Goal: Information Seeking & Learning: Find specific fact

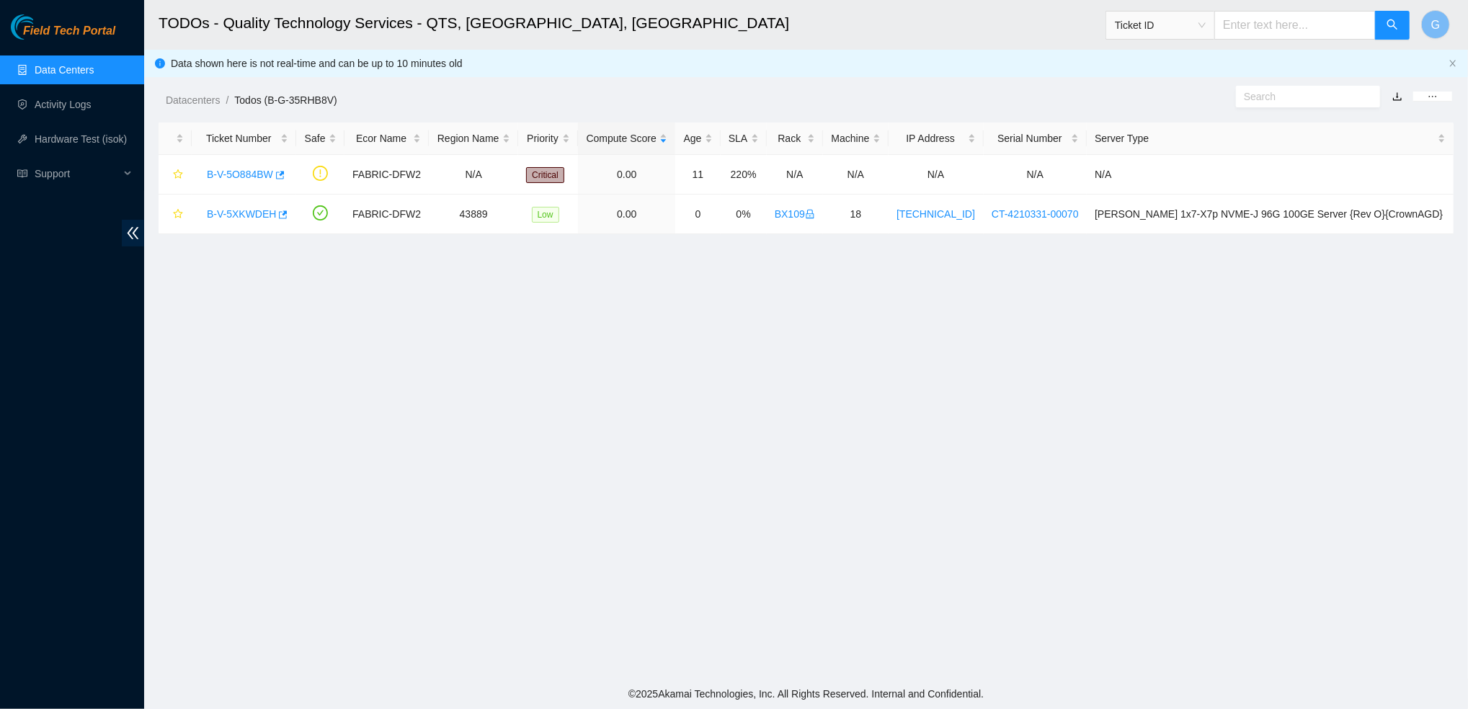
click at [89, 76] on link "Data Centers" at bounding box center [64, 70] width 59 height 12
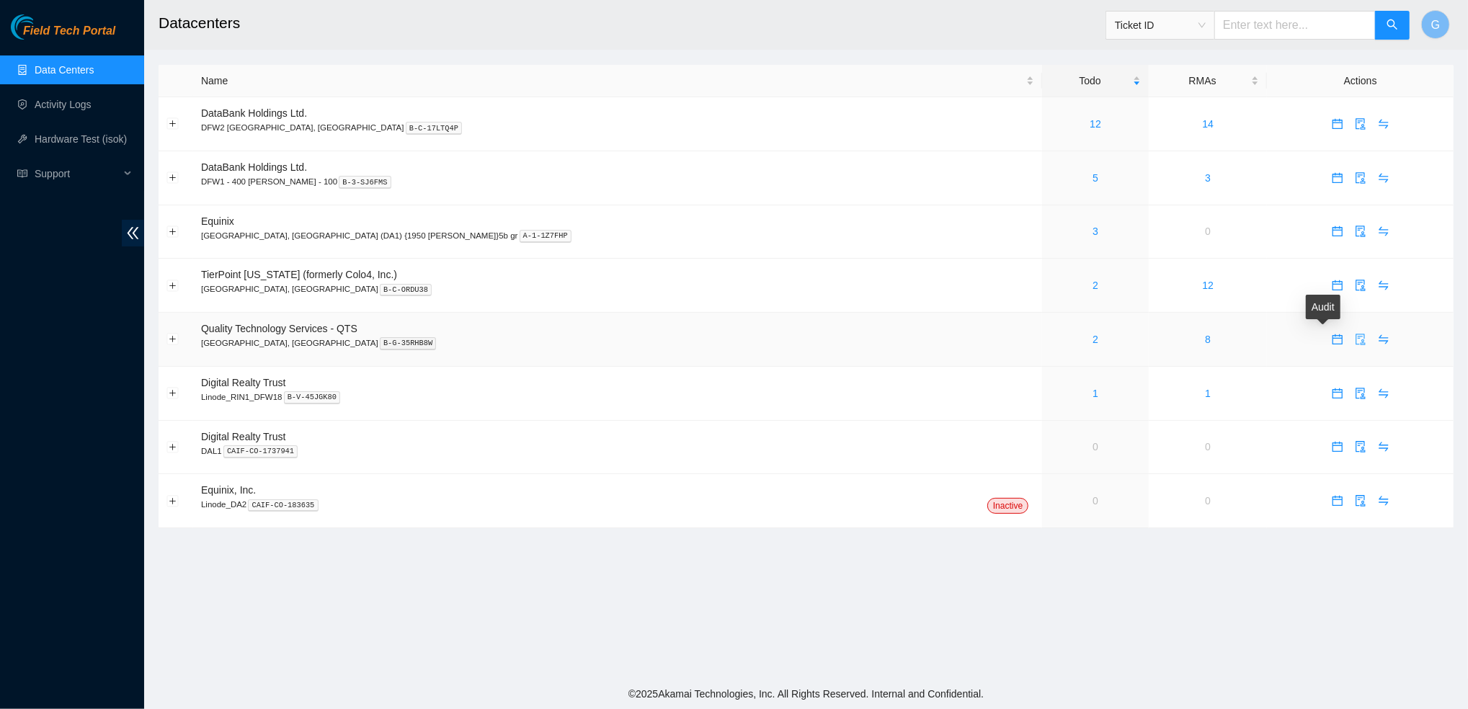
click at [1349, 346] on button "button" at bounding box center [1360, 339] width 23 height 23
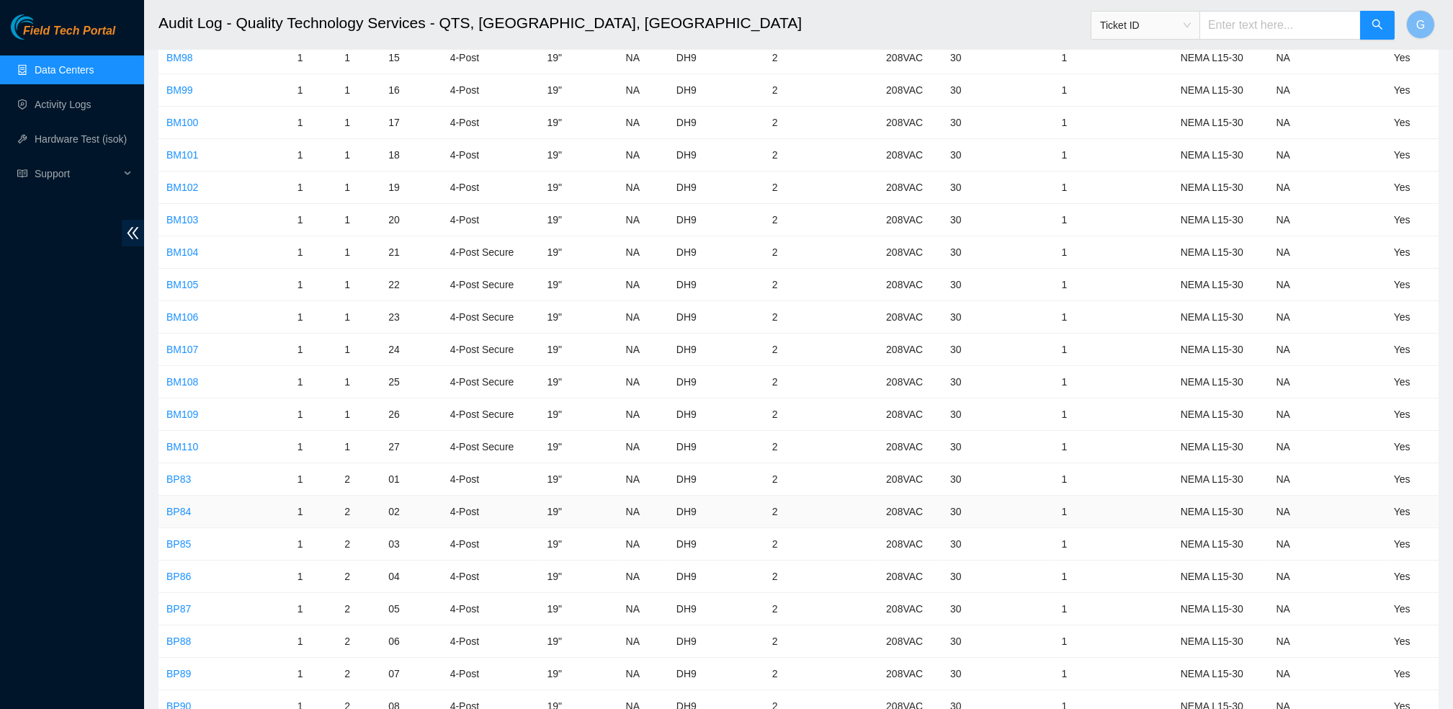
scroll to position [540, 0]
click at [190, 218] on link "BM103" at bounding box center [182, 219] width 32 height 12
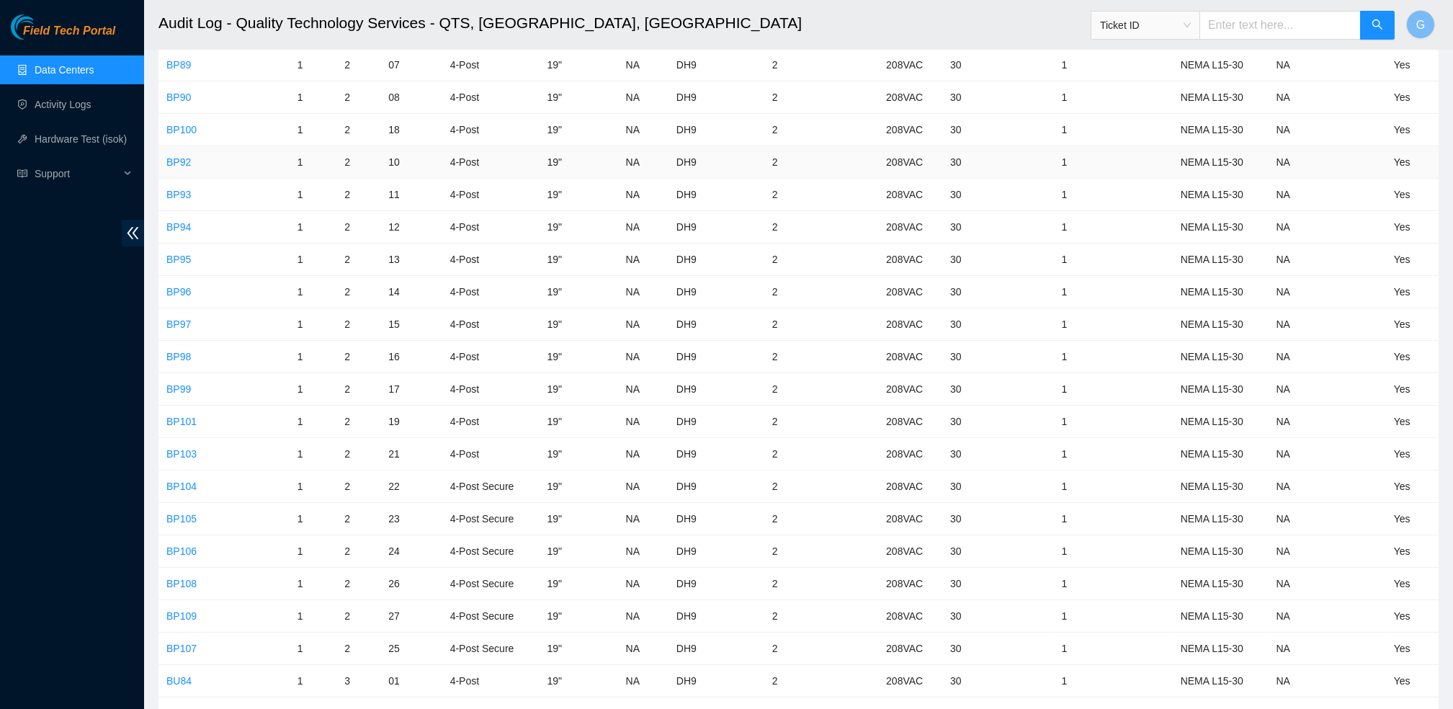
scroll to position [1152, 0]
click at [185, 456] on link "BP103" at bounding box center [181, 451] width 30 height 12
click at [196, 191] on link "BM101" at bounding box center [182, 196] width 32 height 12
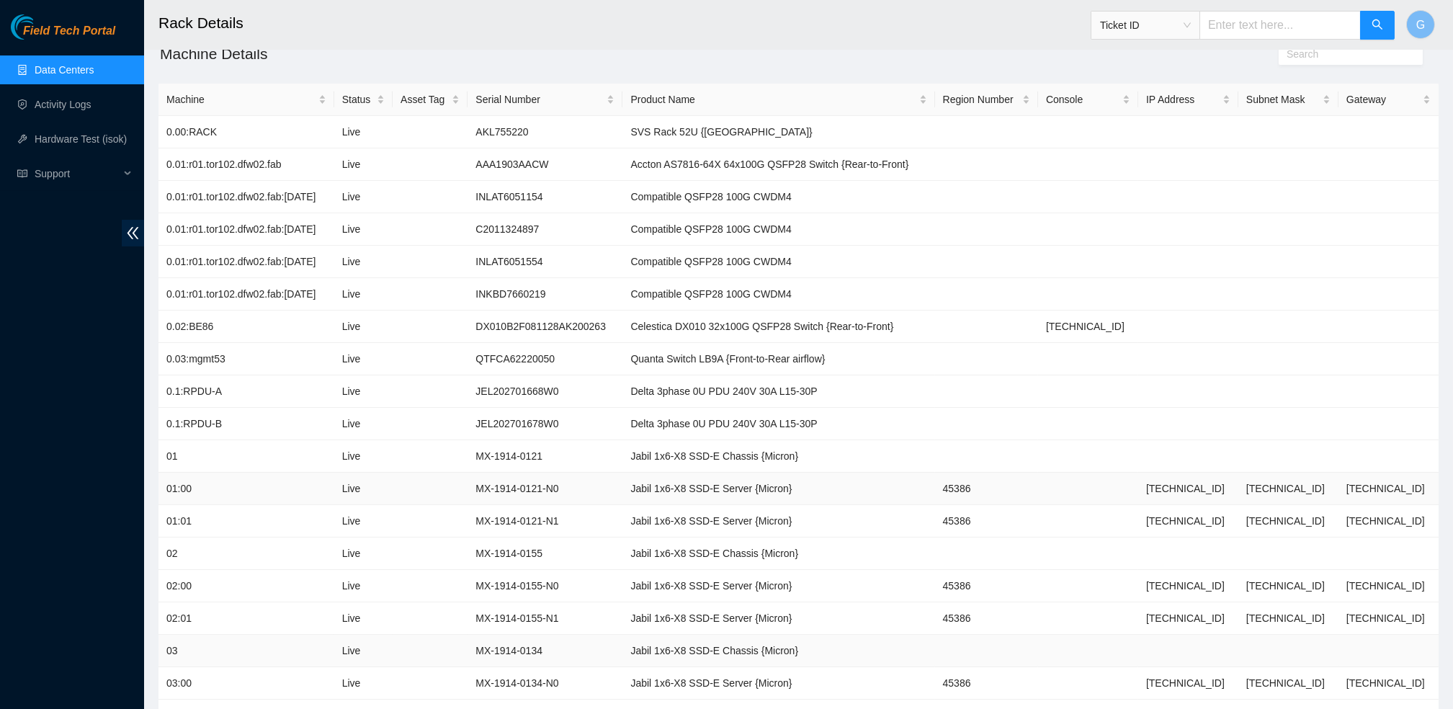
scroll to position [123, 0]
drag, startPoint x: 1392, startPoint y: 236, endPoint x: 1236, endPoint y: 186, distance: 164.3
drag, startPoint x: 660, startPoint y: 363, endPoint x: 747, endPoint y: 357, distance: 87.4
click at [747, 357] on td "Quanta Switch LB9A {Front-to-Rear airflow}" at bounding box center [779, 362] width 312 height 32
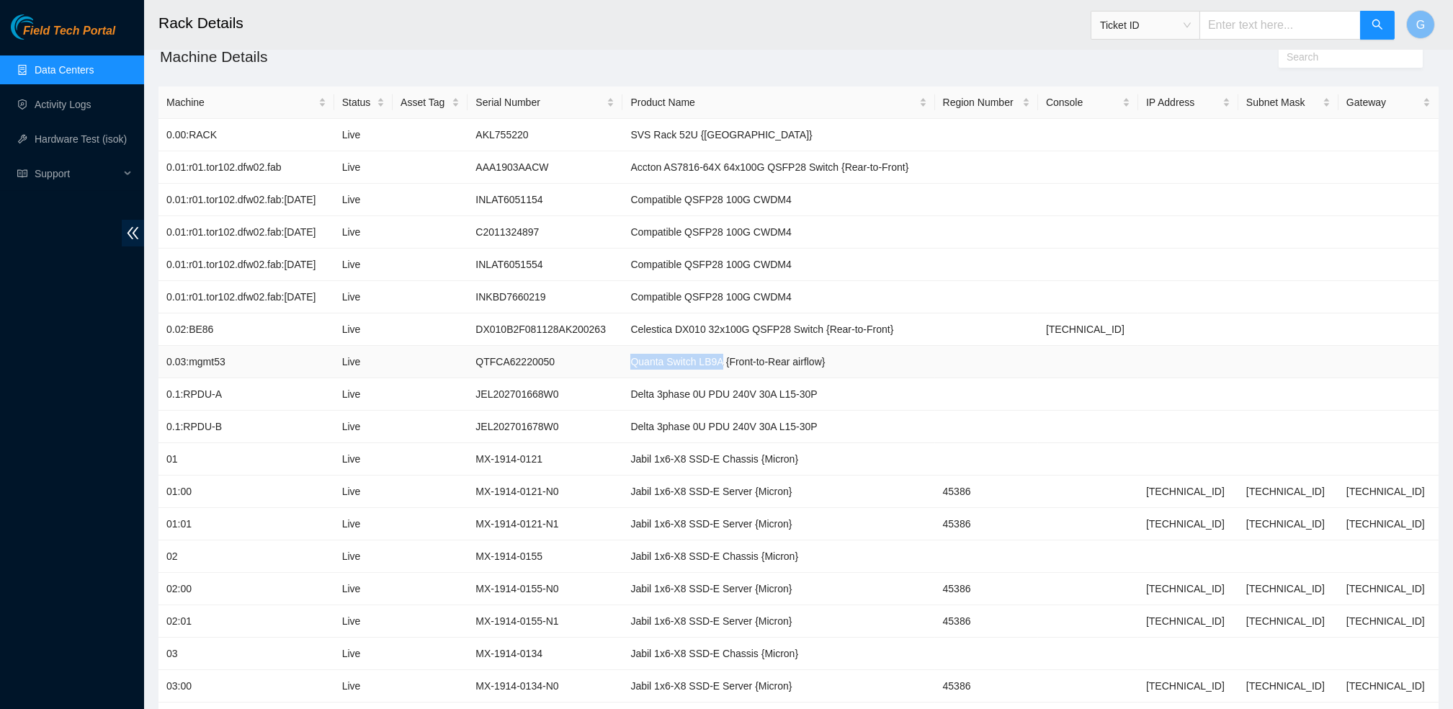
copy td "Quanta Switch LB9A"
click at [1363, 301] on td at bounding box center [1389, 297] width 100 height 32
drag, startPoint x: 1236, startPoint y: 519, endPoint x: 1177, endPoint y: 522, distance: 59.2
click at [1177, 522] on td "23.39.152.5" at bounding box center [1189, 524] width 100 height 32
copy td "23.39.152.5"
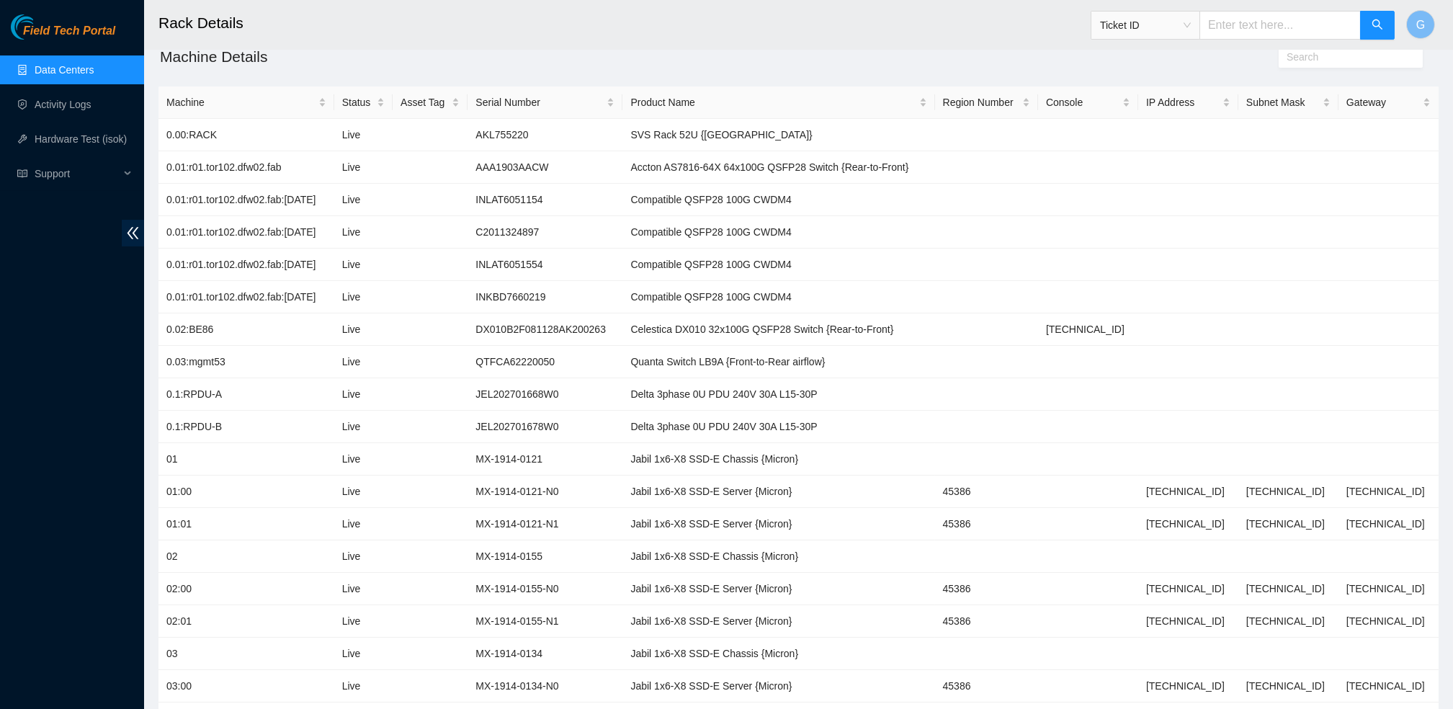
click at [310, 48] on header "Rack Details Ticket ID G" at bounding box center [870, 25] width 1453 height 50
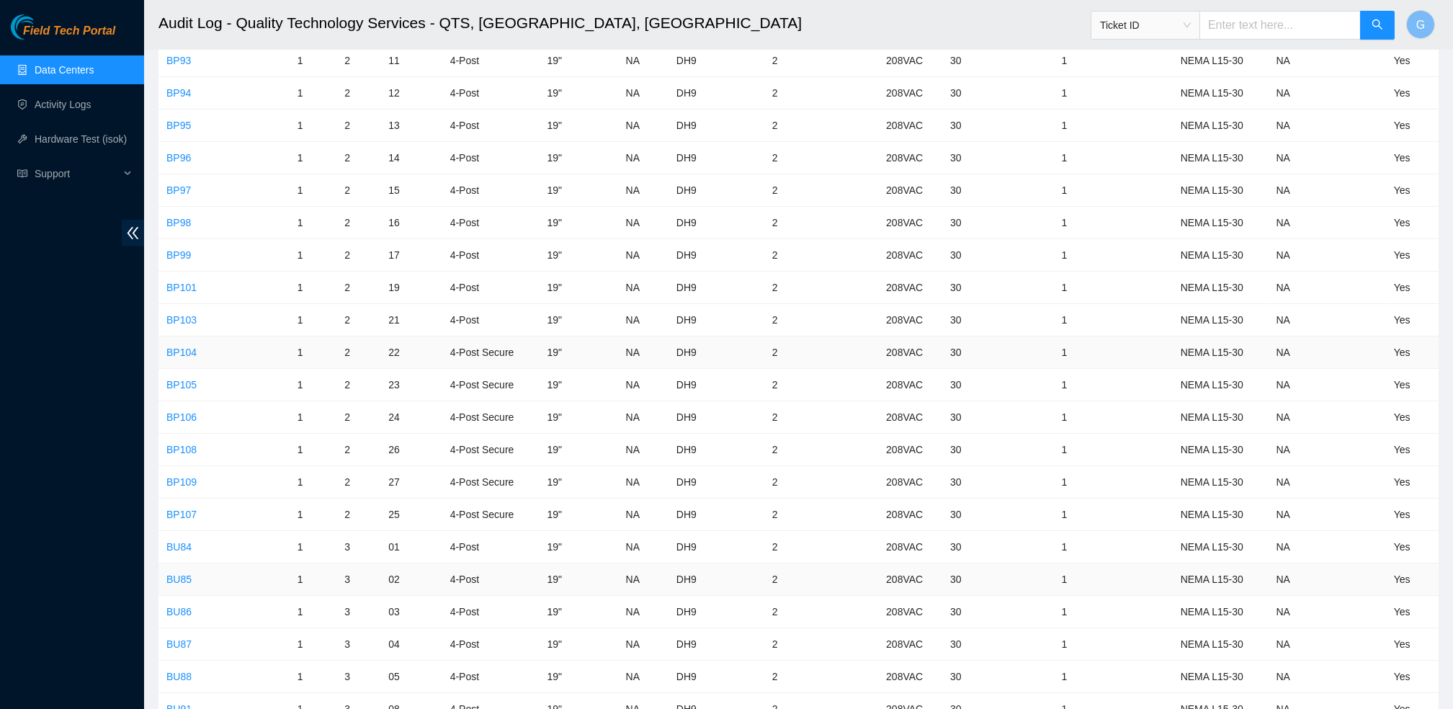
scroll to position [1272, 0]
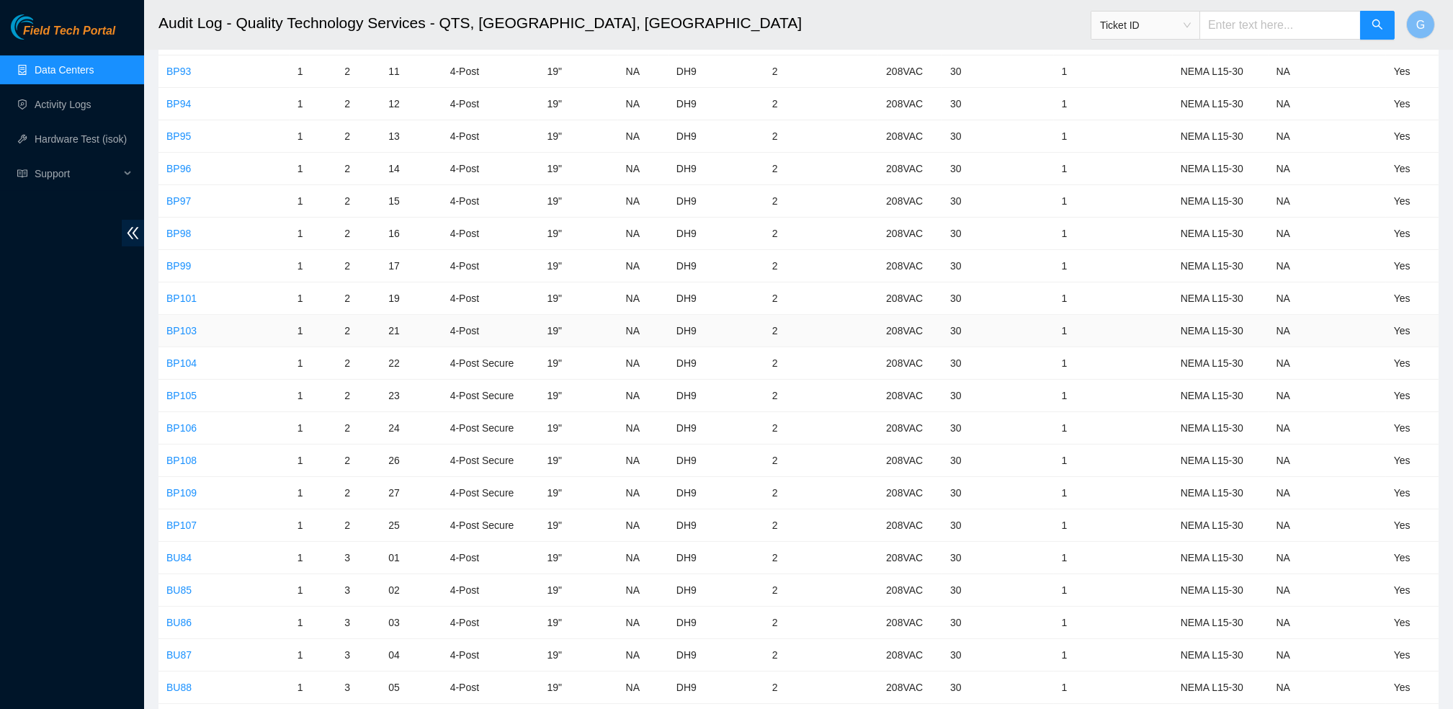
click at [234, 324] on td "BP103" at bounding box center [224, 331] width 131 height 32
click at [182, 268] on link "BP99" at bounding box center [178, 266] width 25 height 12
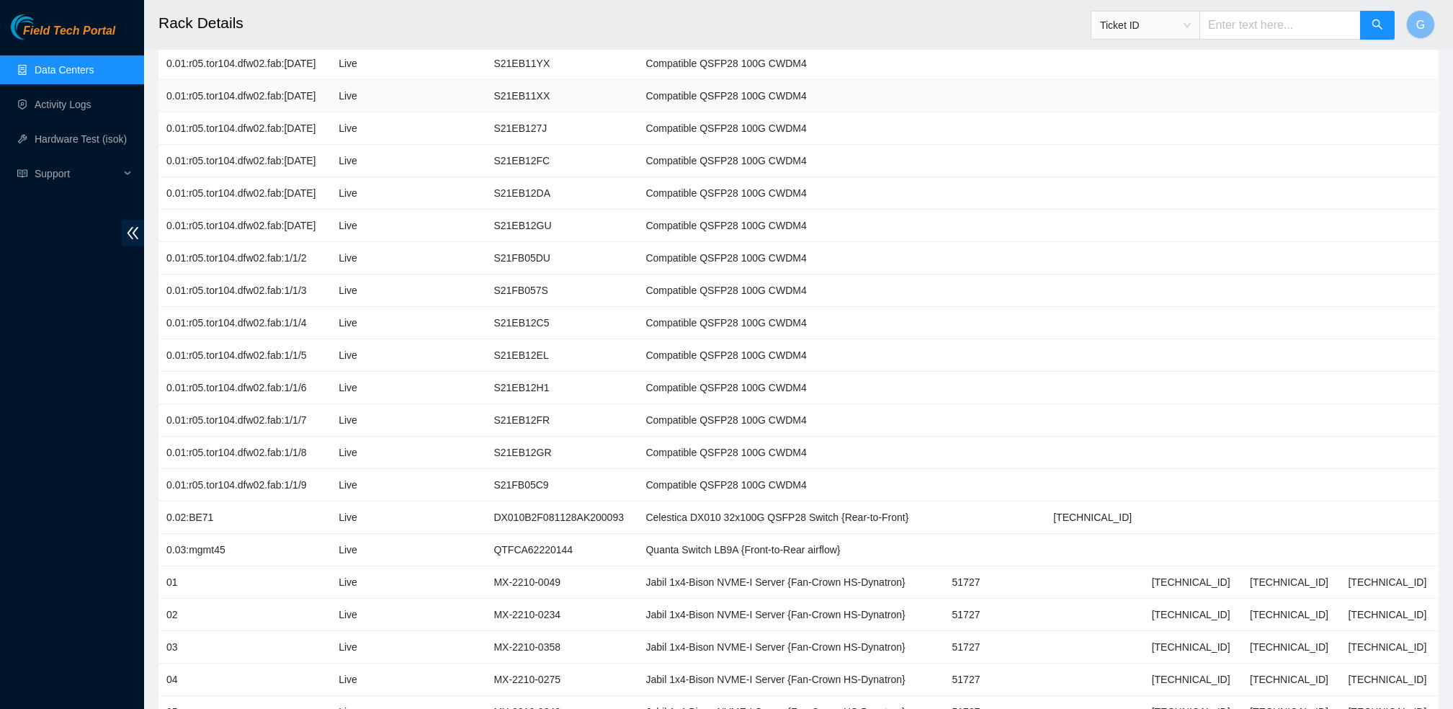
scroll to position [360, 0]
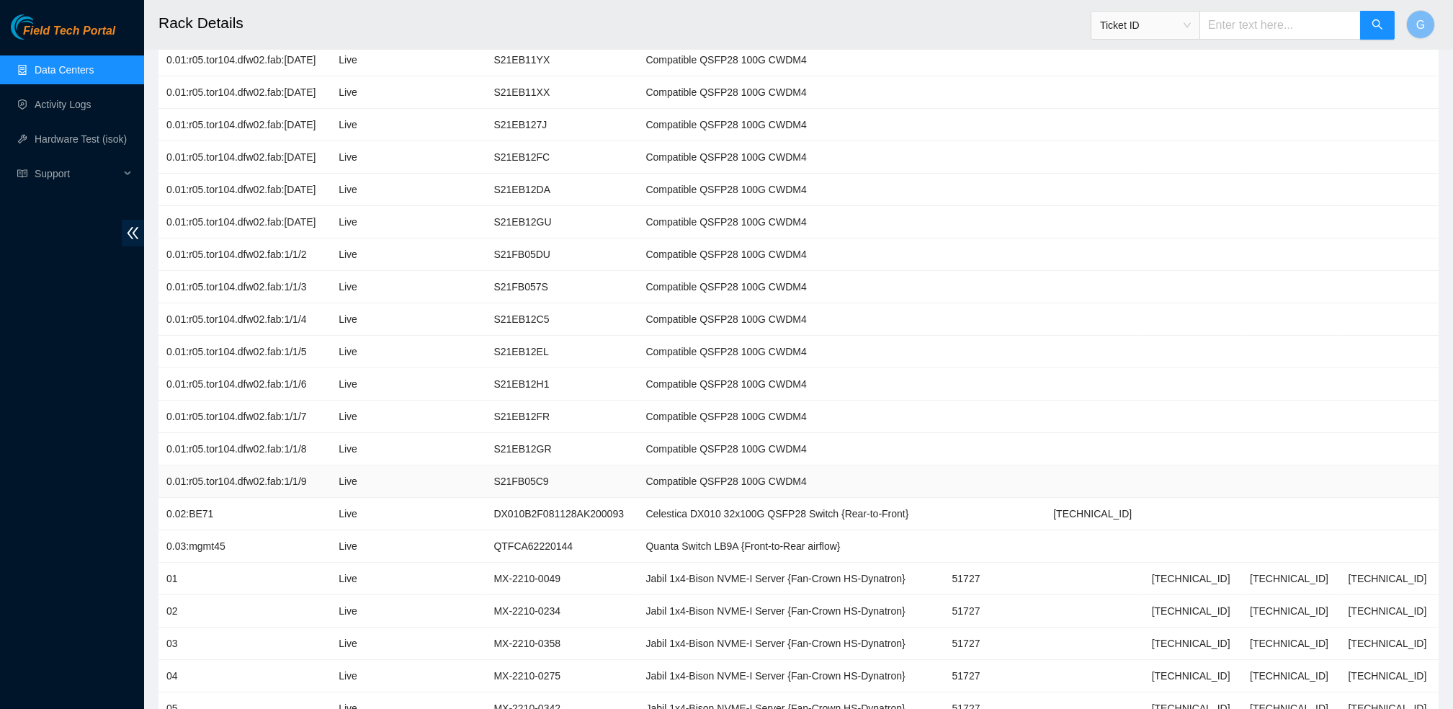
click at [1358, 481] on td at bounding box center [1390, 482] width 99 height 32
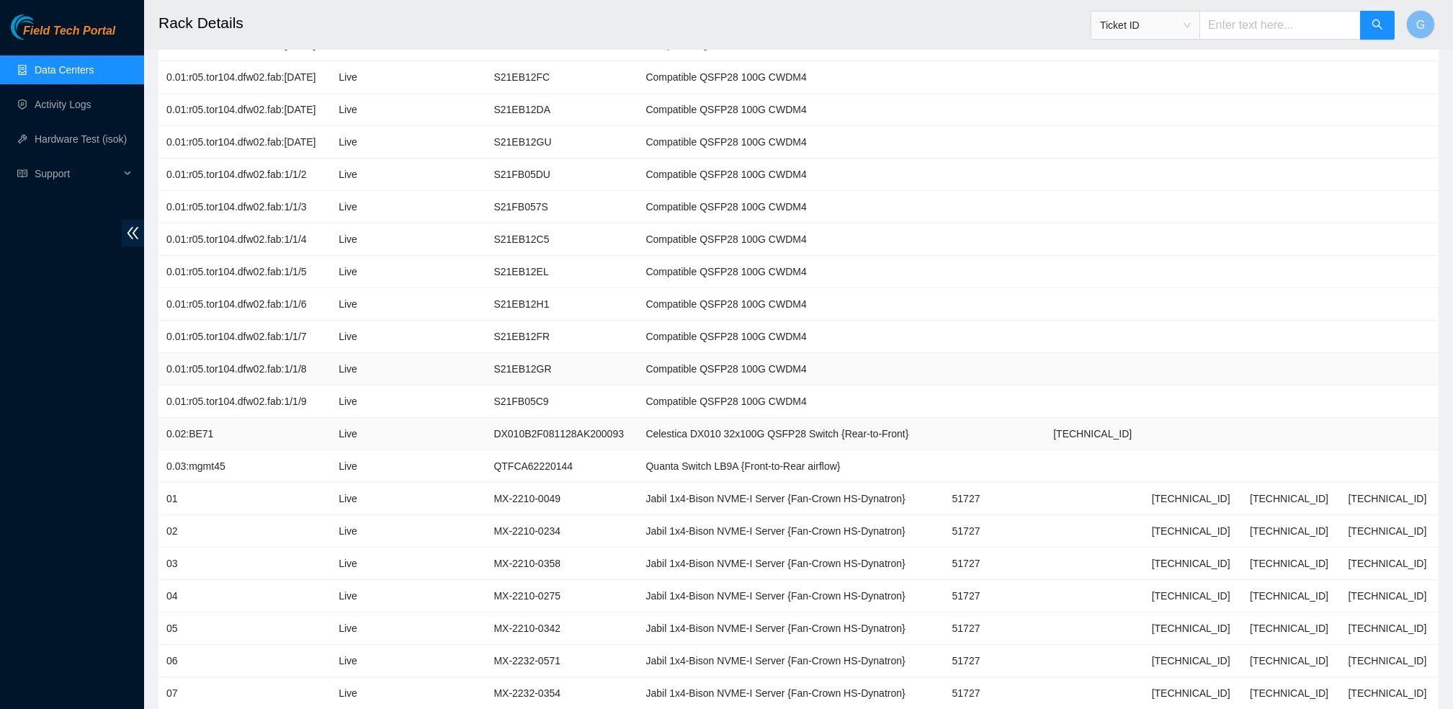
scroll to position [440, 0]
drag, startPoint x: 656, startPoint y: 466, endPoint x: 750, endPoint y: 478, distance: 95.3
click at [750, 478] on td "Quanta Switch LB9A {Front-to-Rear airflow}" at bounding box center [791, 466] width 306 height 32
copy td "Quanta Switch LB9A"
click at [1417, 417] on td at bounding box center [1390, 433] width 99 height 32
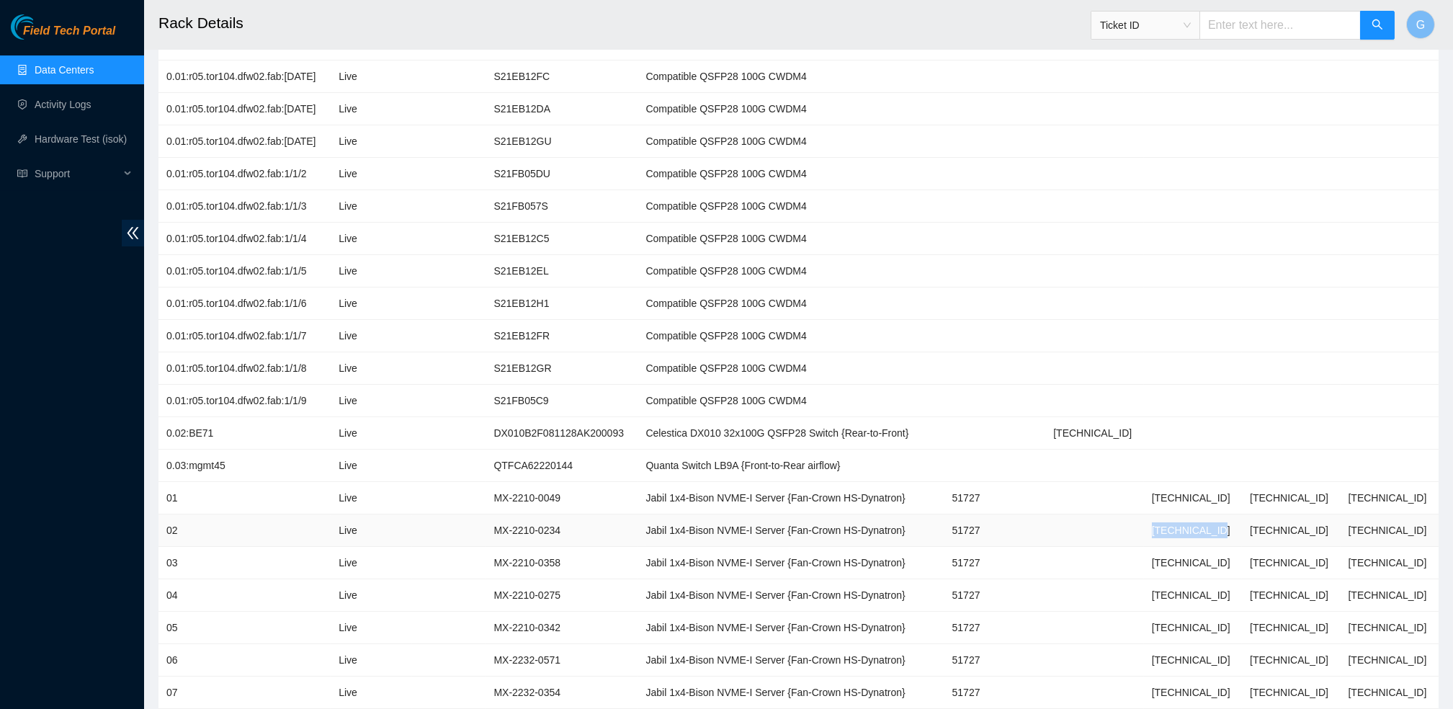
drag, startPoint x: 1244, startPoint y: 528, endPoint x: 1173, endPoint y: 531, distance: 70.7
click at [1173, 531] on td "23.216.64.131" at bounding box center [1193, 531] width 98 height 32
copy td "23.216.64.131"
click at [304, 27] on h2 "Rack Details" at bounding box center [657, 23] width 997 height 46
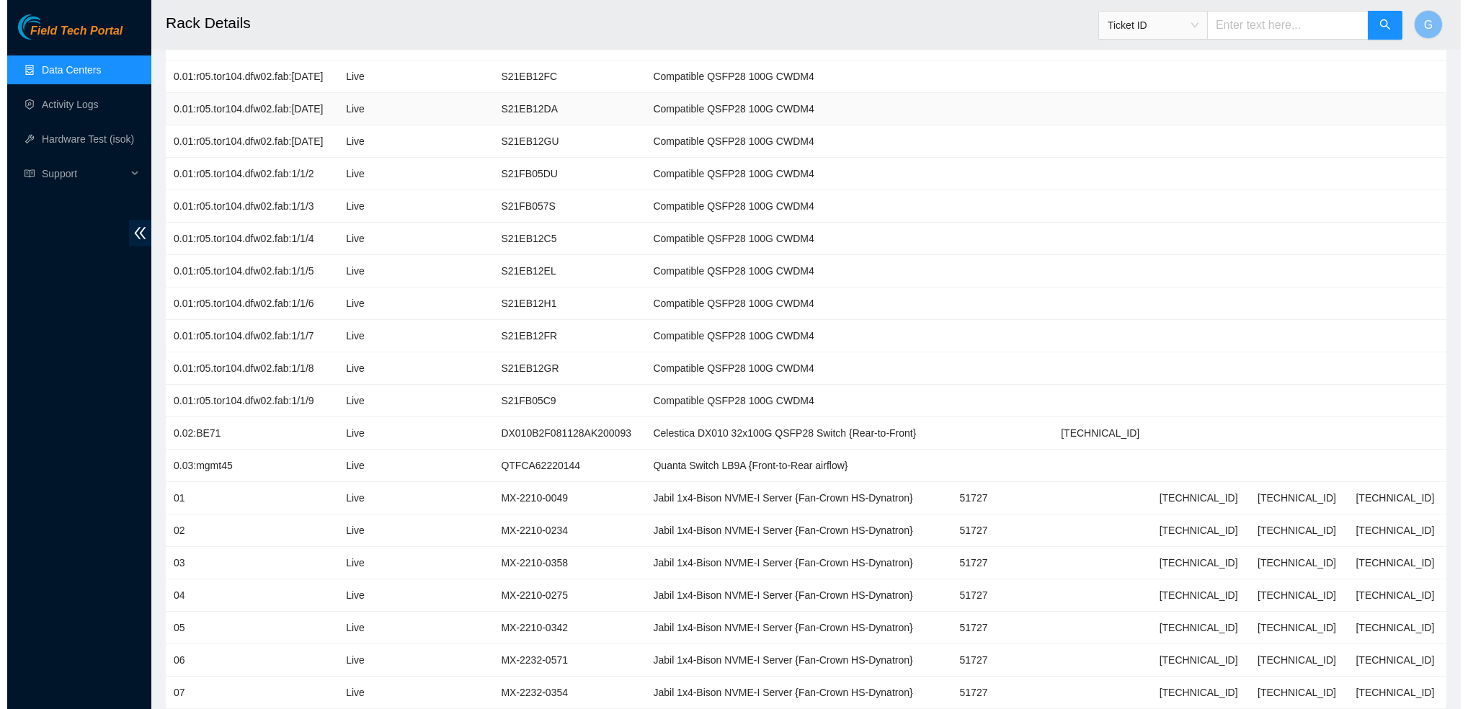
scroll to position [0, 0]
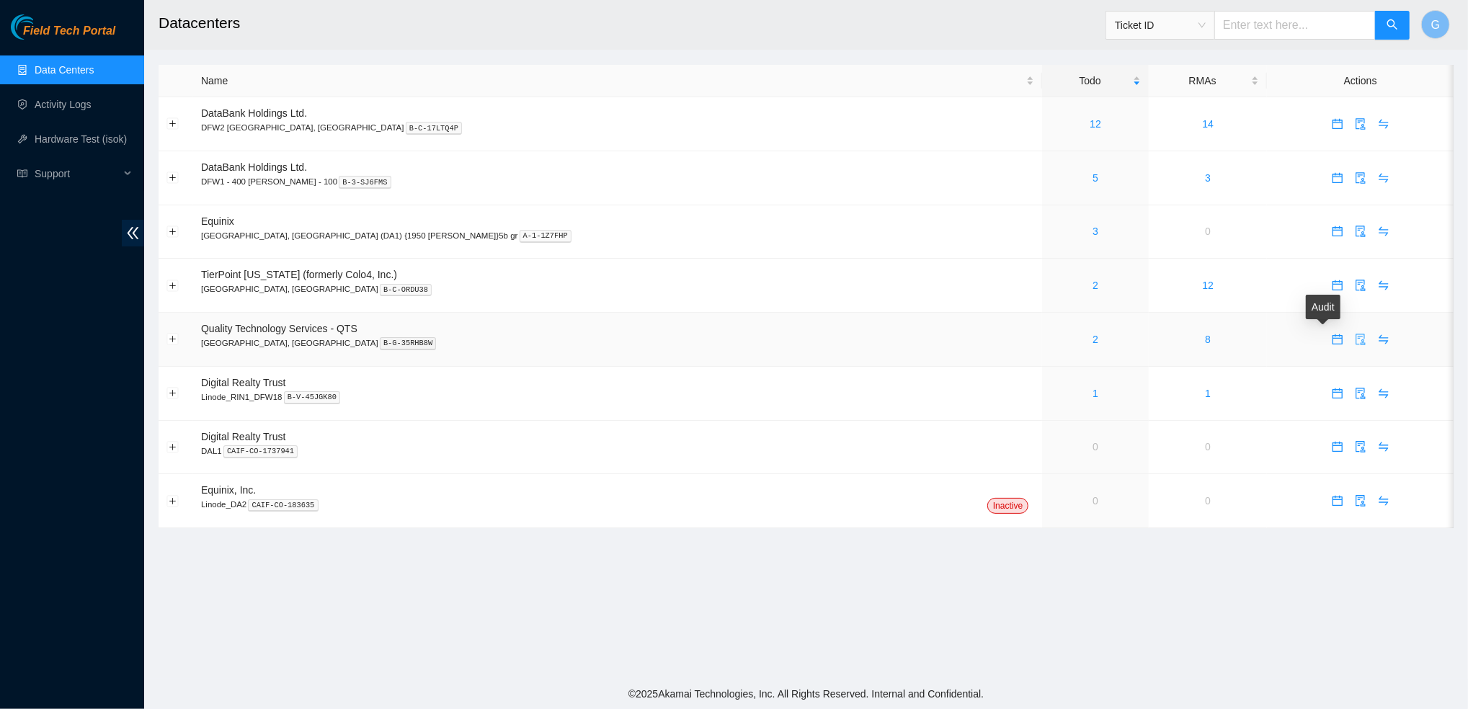
click at [1350, 344] on span "audit" at bounding box center [1361, 340] width 22 height 12
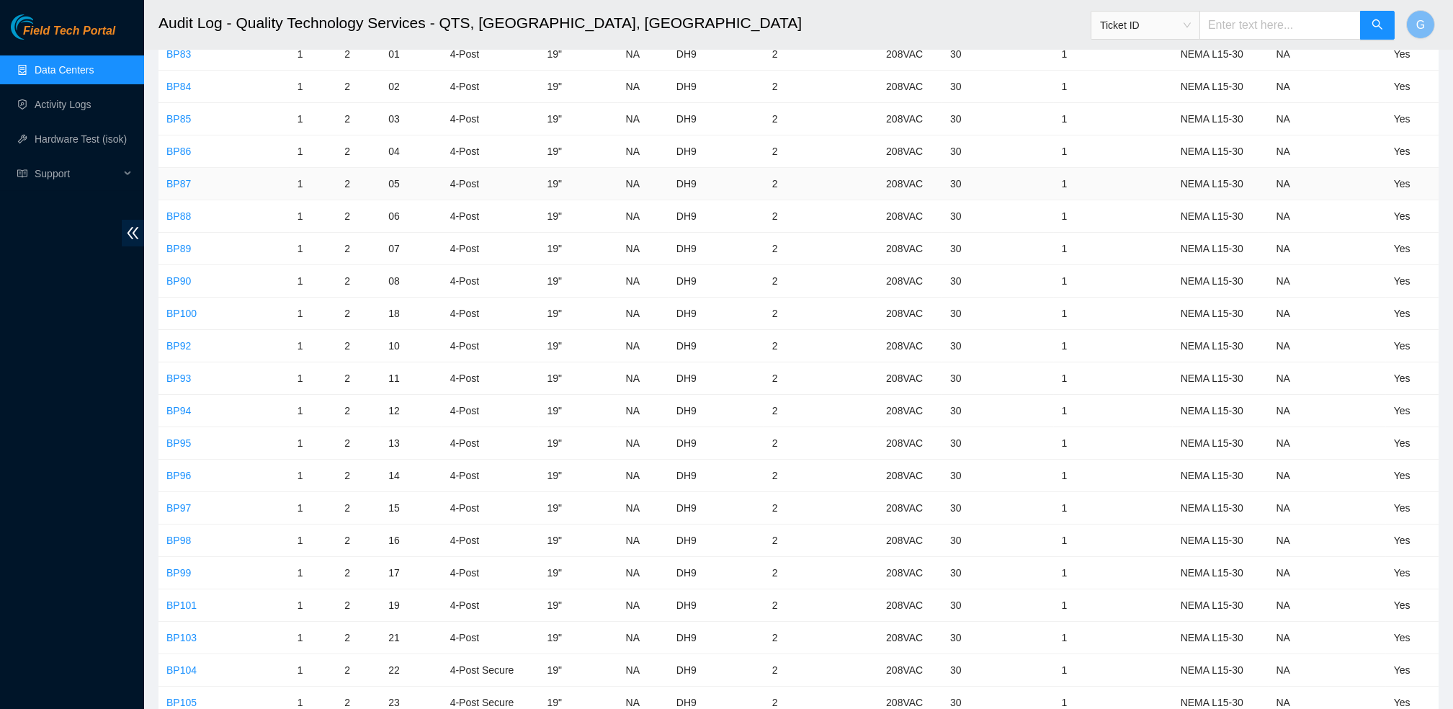
scroll to position [973, 0]
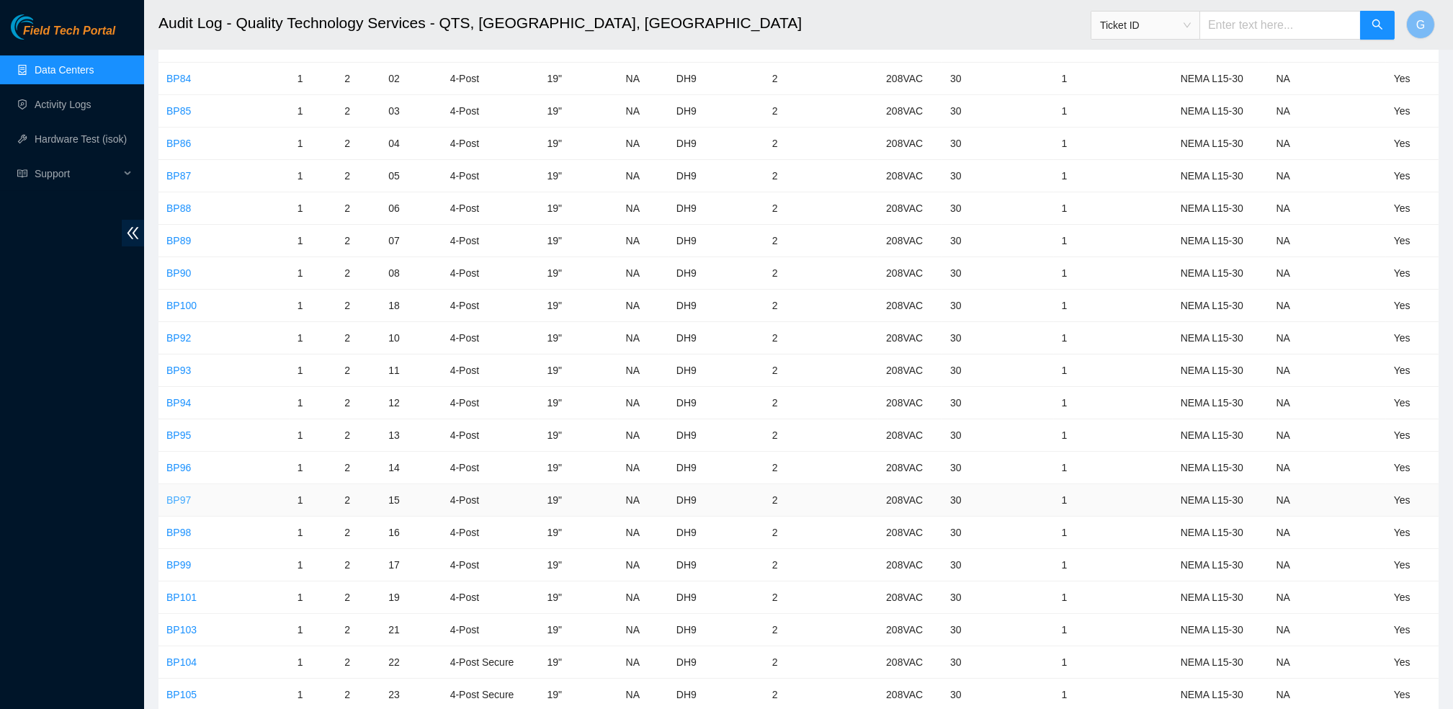
click at [179, 495] on link "BP97" at bounding box center [178, 500] width 25 height 12
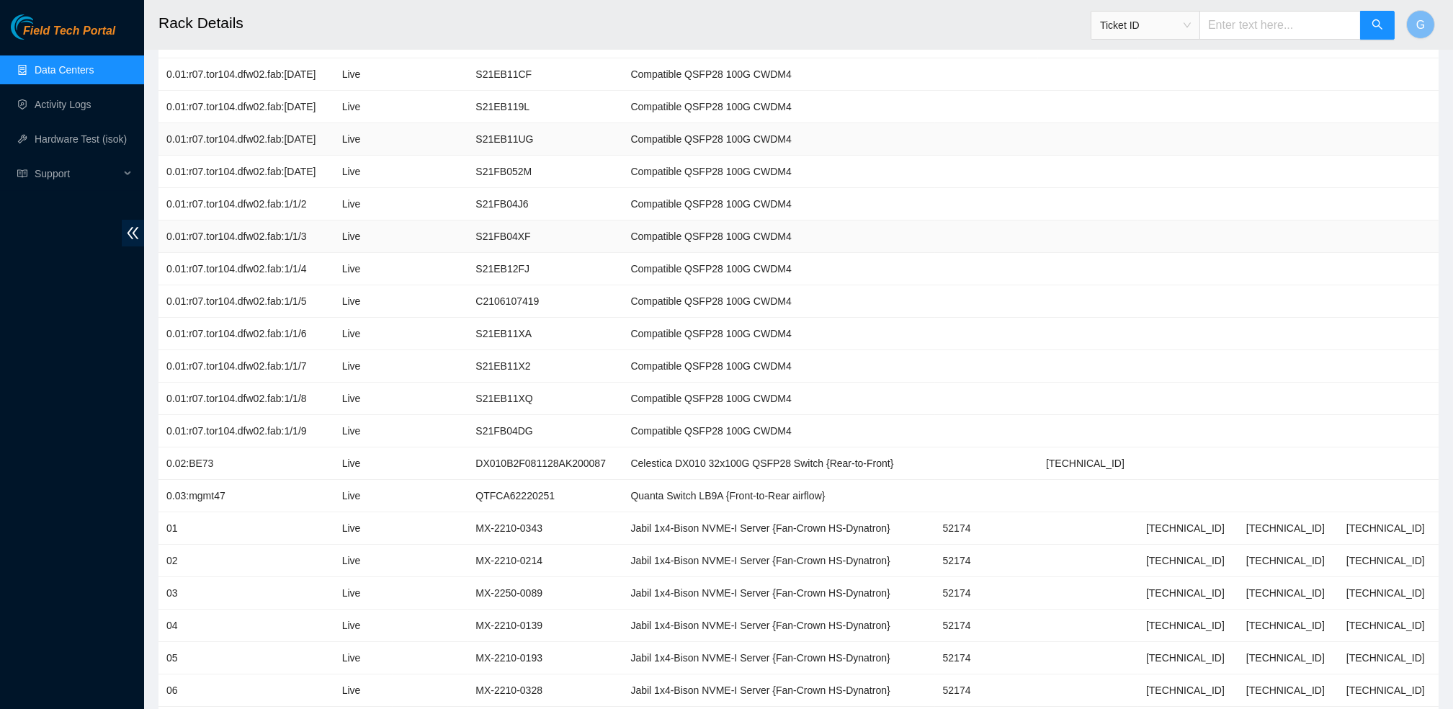
scroll to position [411, 0]
drag, startPoint x: 654, startPoint y: 494, endPoint x: 747, endPoint y: 510, distance: 93.6
click at [747, 510] on td "Quanta Switch LB9A {Front-to-Rear airflow}" at bounding box center [779, 495] width 312 height 32
copy td "Quanta Switch LB9A"
drag, startPoint x: 1239, startPoint y: 564, endPoint x: 1183, endPoint y: 553, distance: 57.1
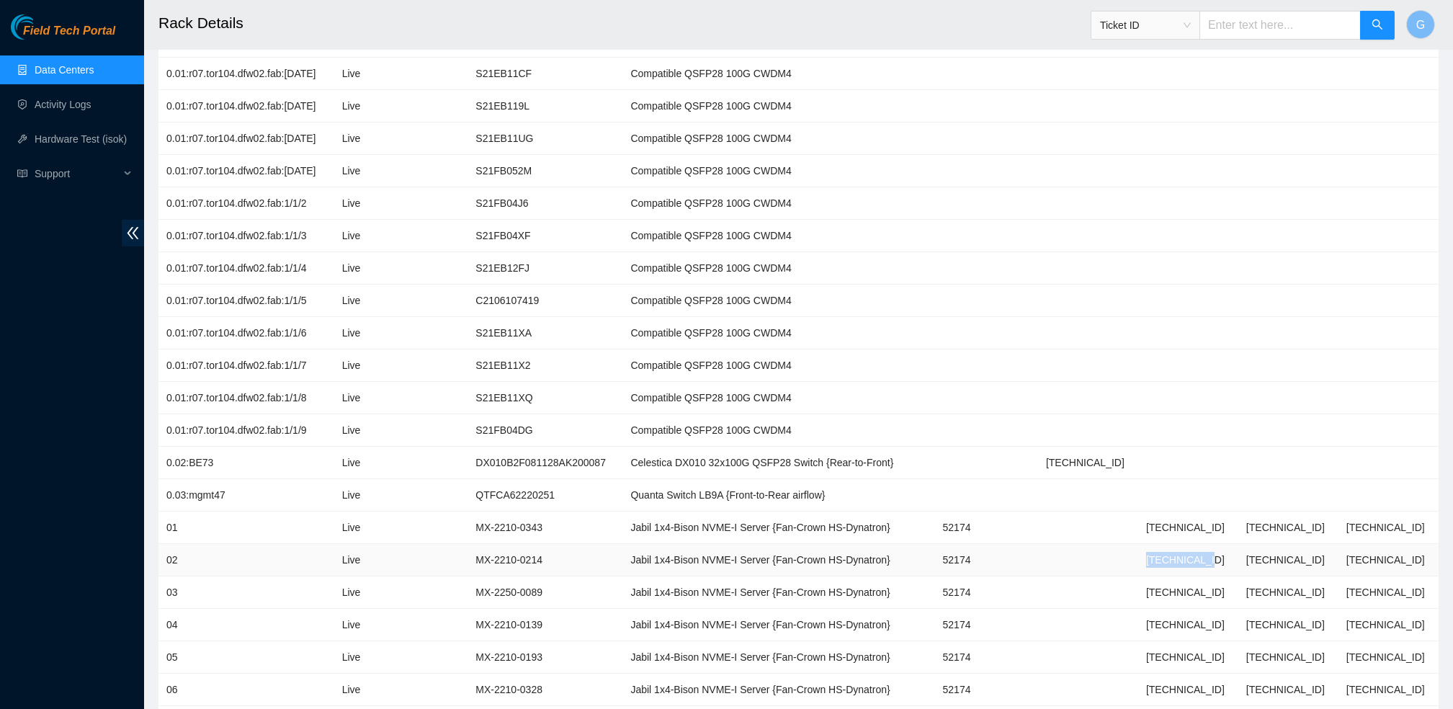
click at [1183, 553] on td "23.215.49.26" at bounding box center [1189, 560] width 100 height 32
copy td "23.215.49.26"
click at [295, 10] on h2 "Rack Details" at bounding box center [657, 23] width 997 height 46
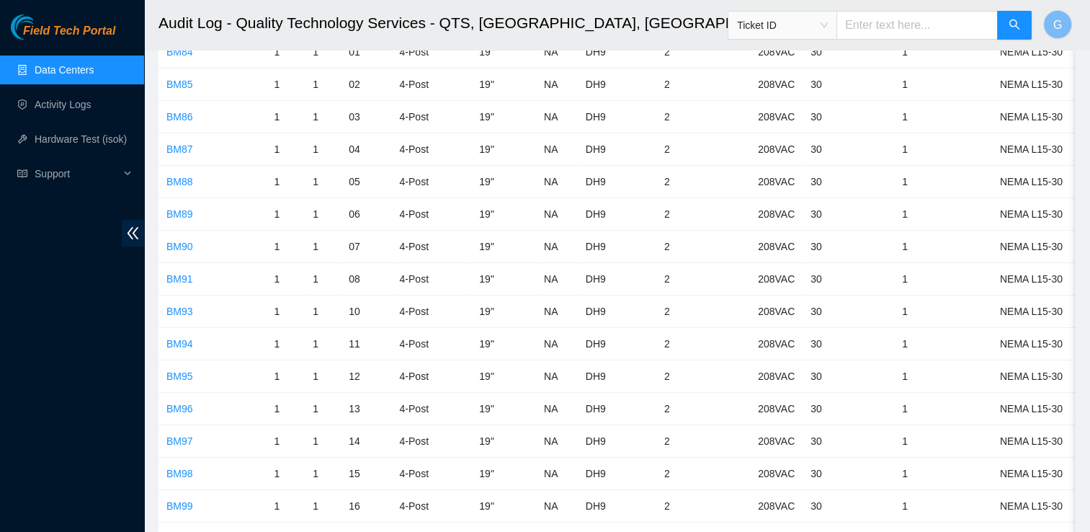
scroll to position [126, 0]
click at [188, 408] on link "BM96" at bounding box center [179, 407] width 27 height 12
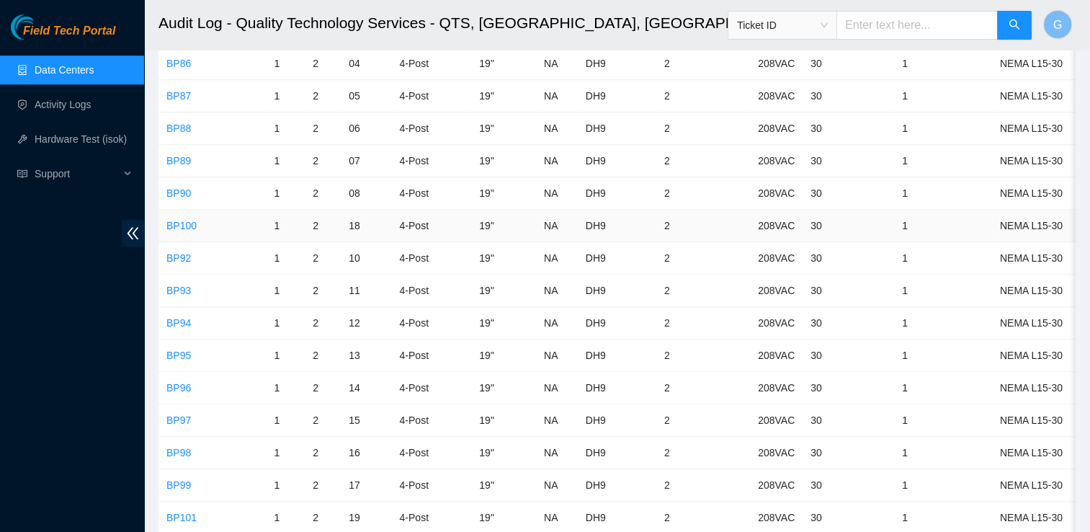
scroll to position [1054, 0]
click at [175, 382] on link "BP96" at bounding box center [178, 387] width 25 height 12
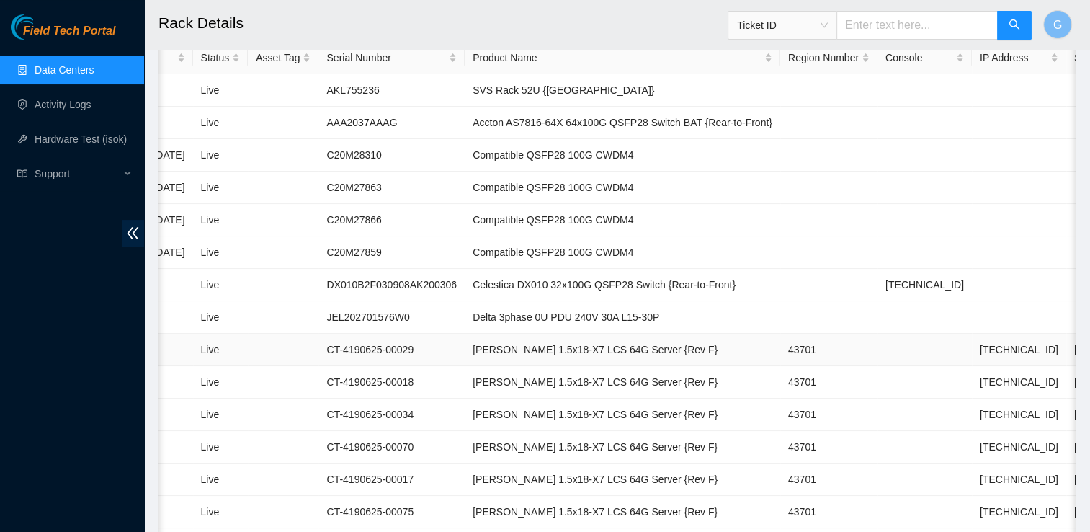
scroll to position [0, 127]
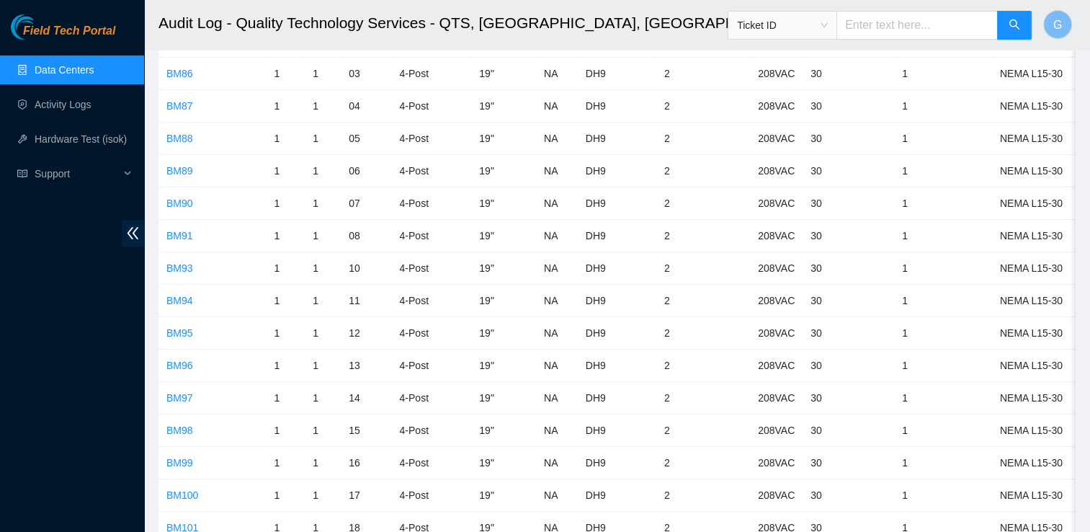
scroll to position [1054, 0]
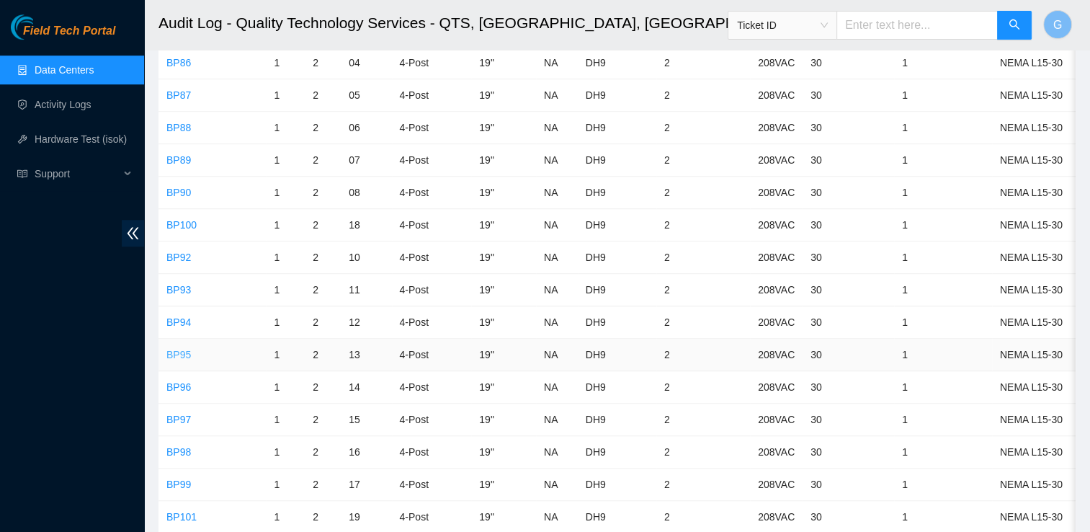
click at [173, 349] on link "BP95" at bounding box center [178, 355] width 25 height 12
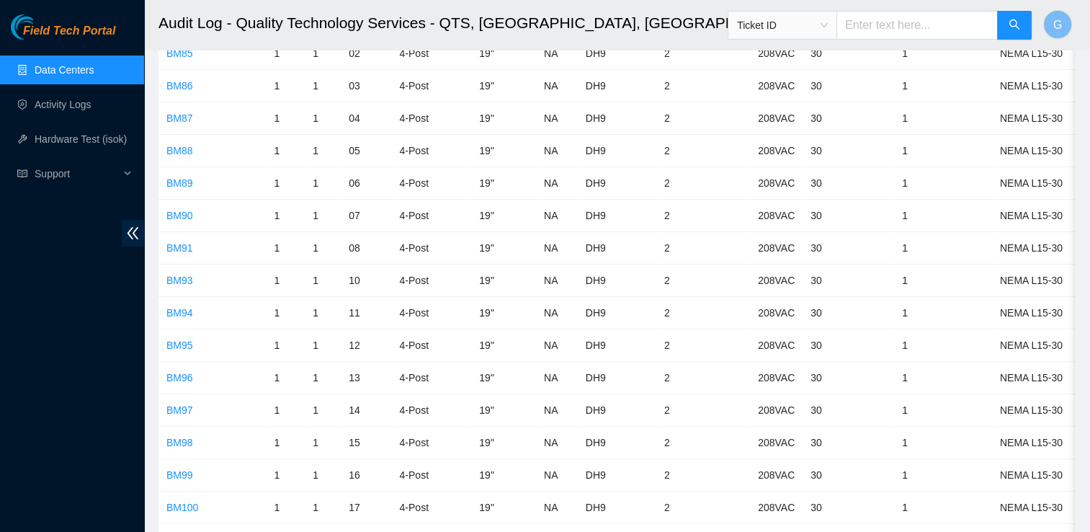
scroll to position [1054, 0]
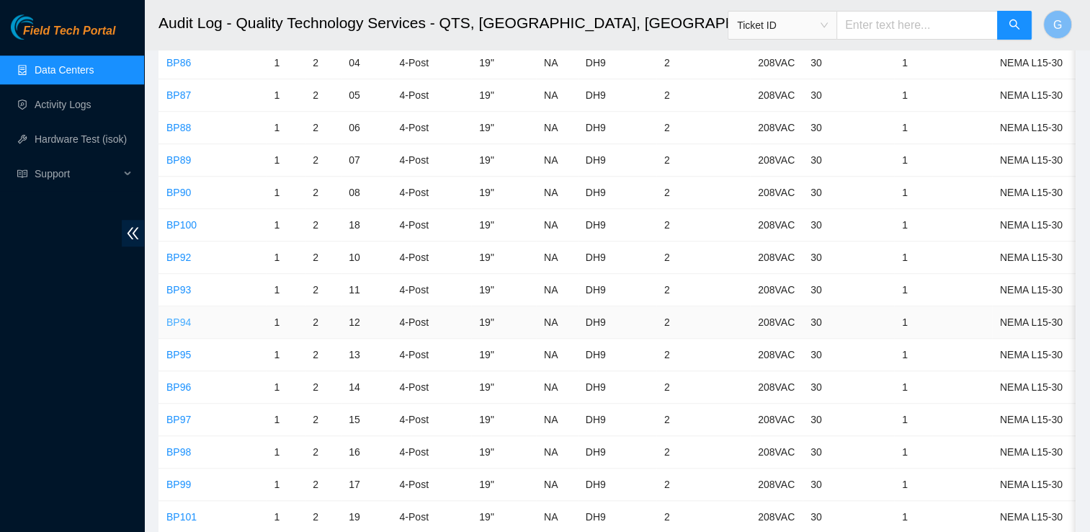
click at [183, 321] on link "BP94" at bounding box center [178, 322] width 25 height 12
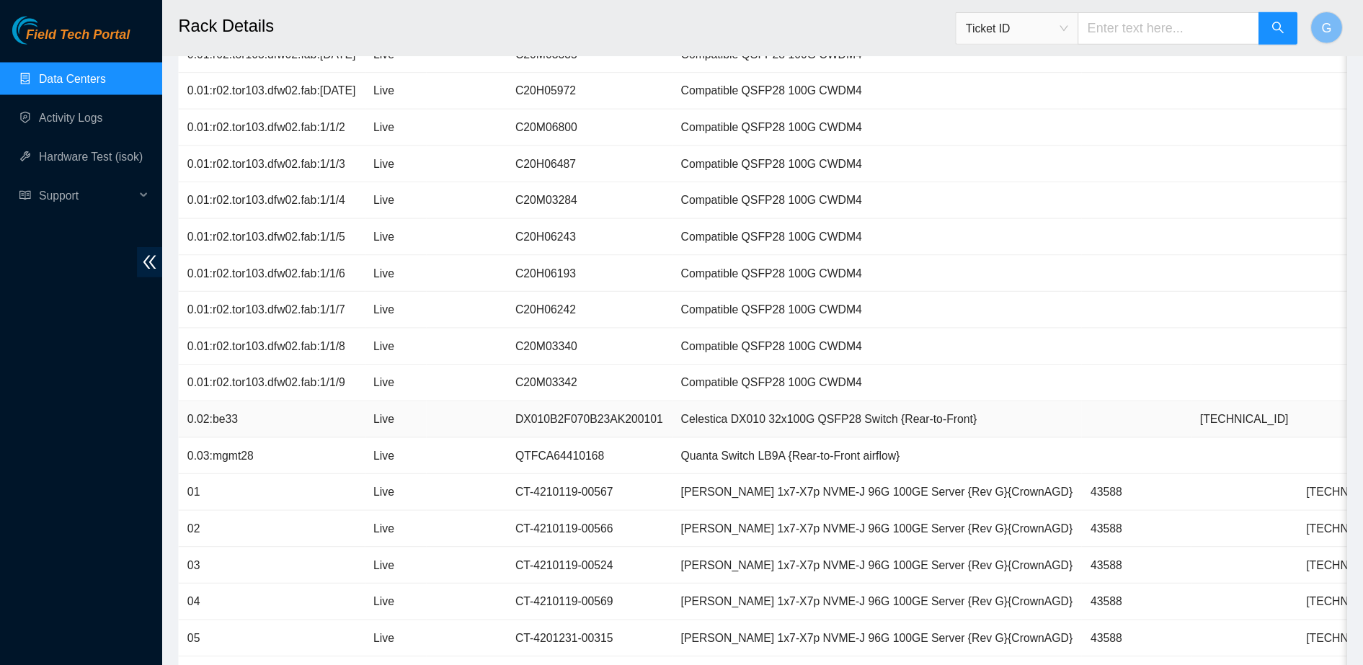
scroll to position [501, 0]
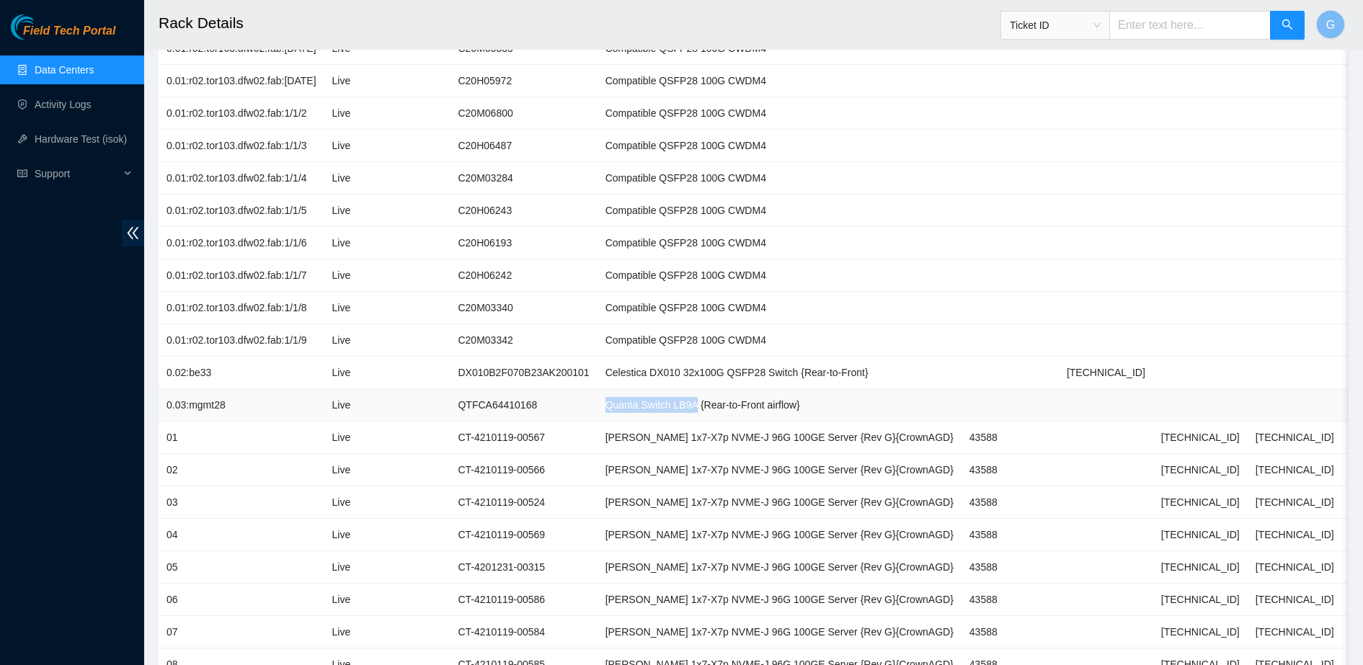
drag, startPoint x: 606, startPoint y: 405, endPoint x: 698, endPoint y: 405, distance: 91.5
click at [698, 405] on td "Quanta Switch LB9A {Rear-to-Front airflow}" at bounding box center [779, 405] width 364 height 32
copy td "Quanta Switch LB9A"
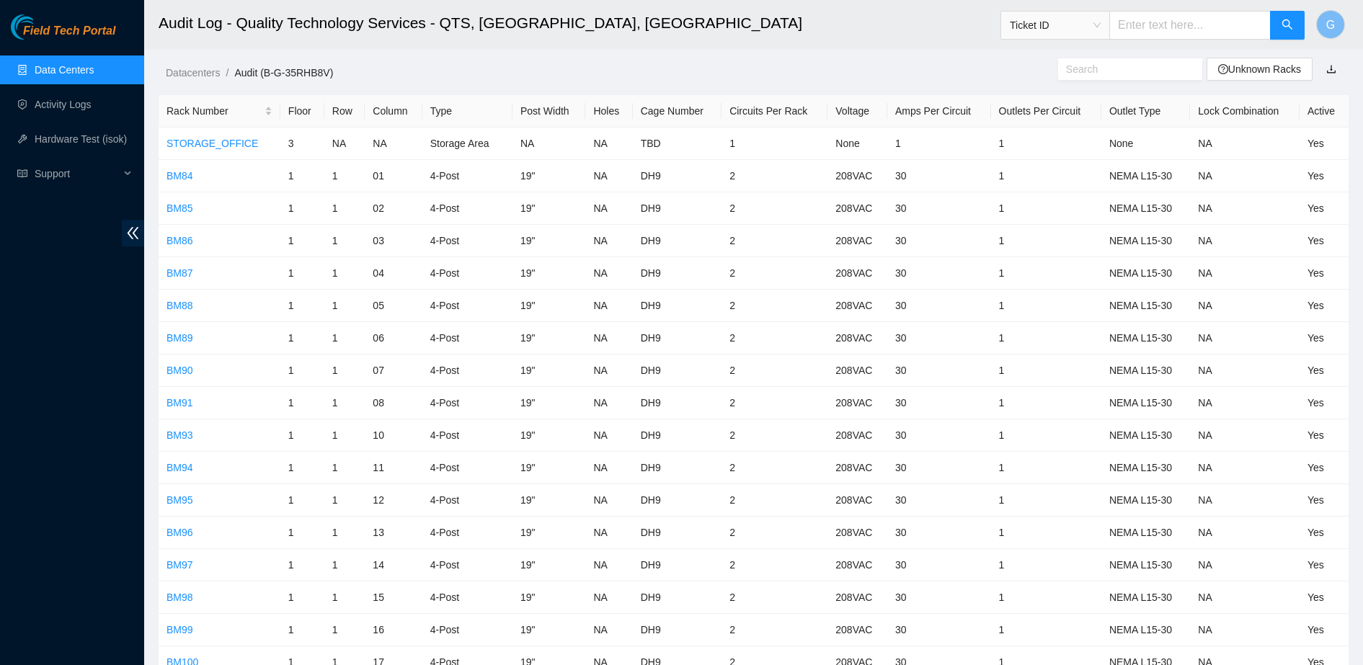
click at [61, 66] on link "Data Centers" at bounding box center [64, 70] width 59 height 12
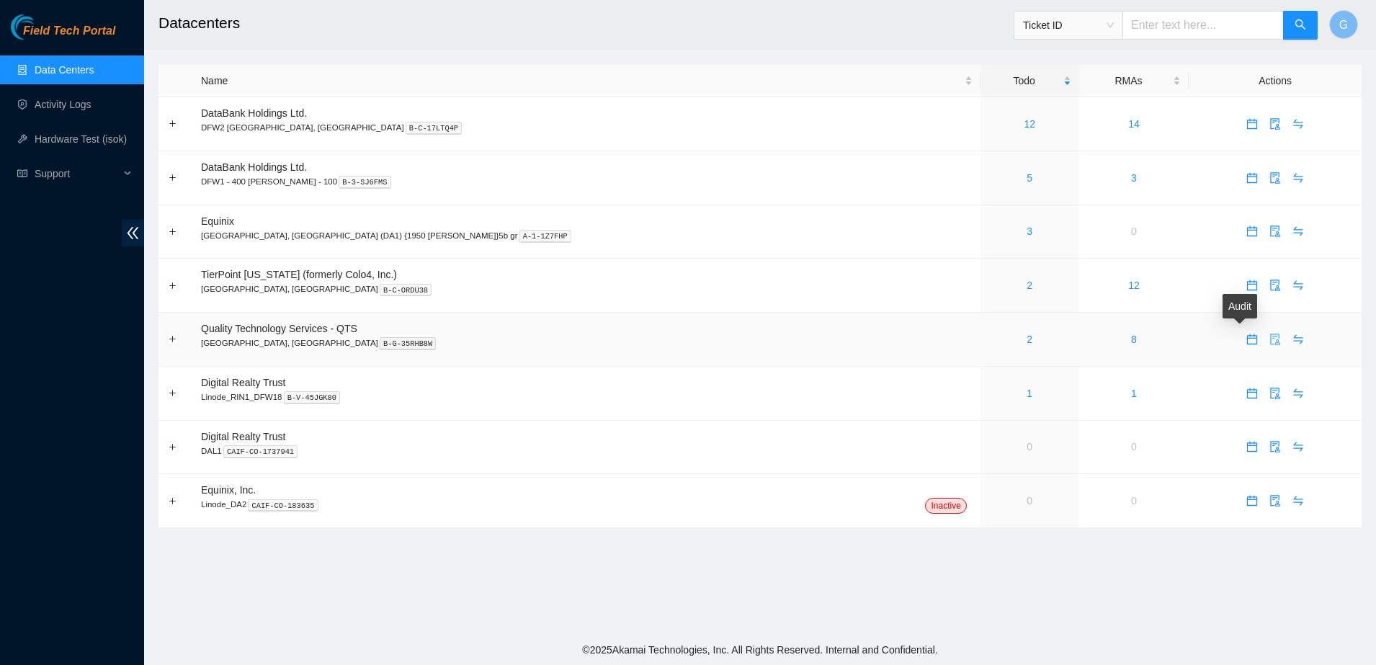
click at [1270, 342] on icon "audit" at bounding box center [1274, 340] width 9 height 12
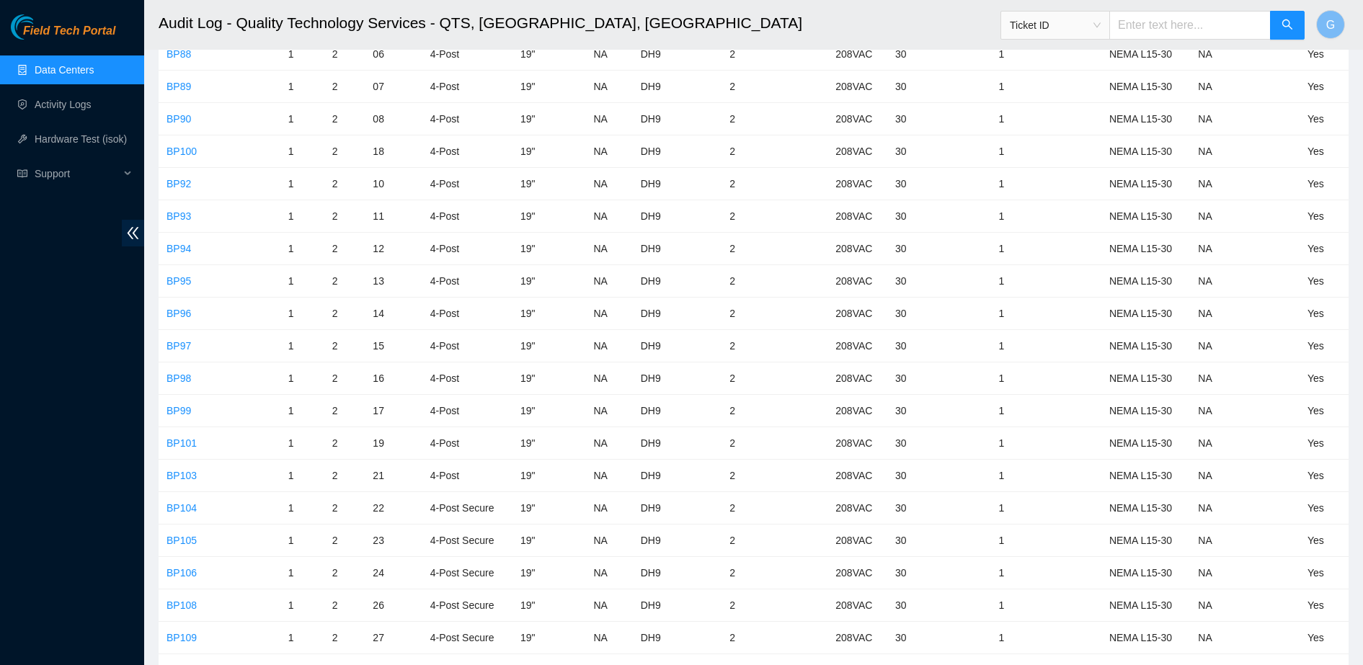
scroll to position [1051, 0]
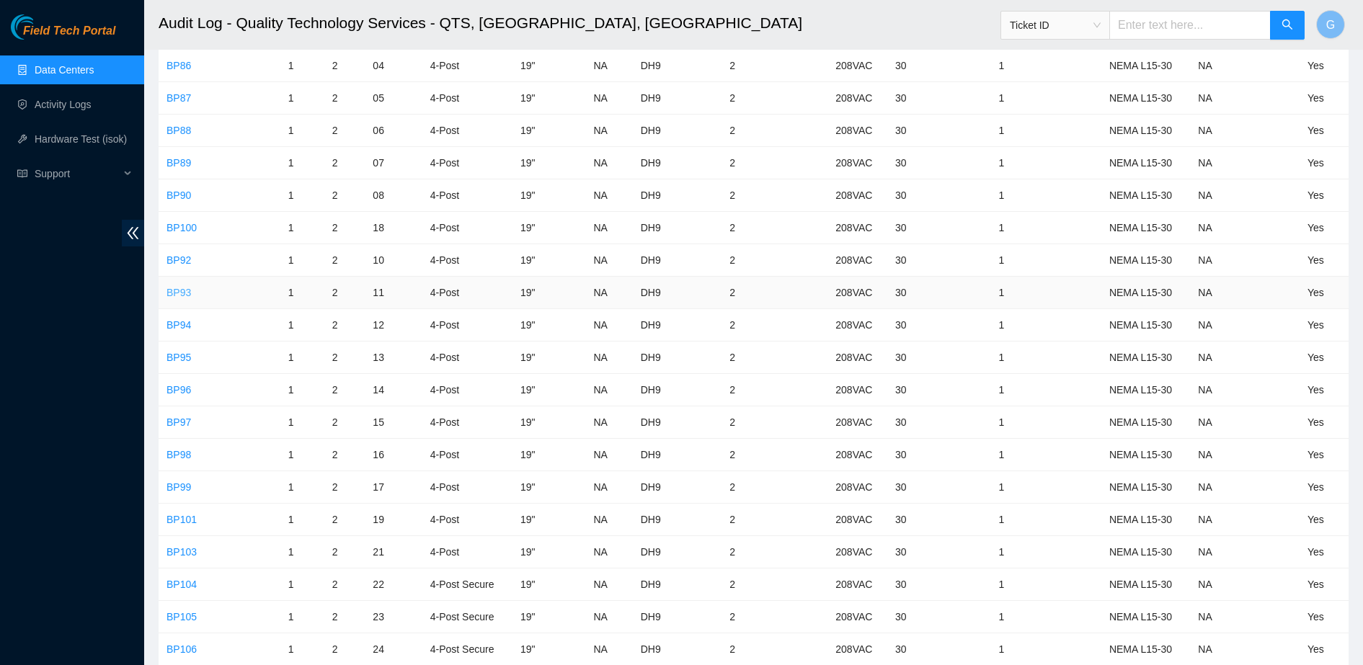
click at [182, 294] on link "BP93" at bounding box center [178, 293] width 25 height 12
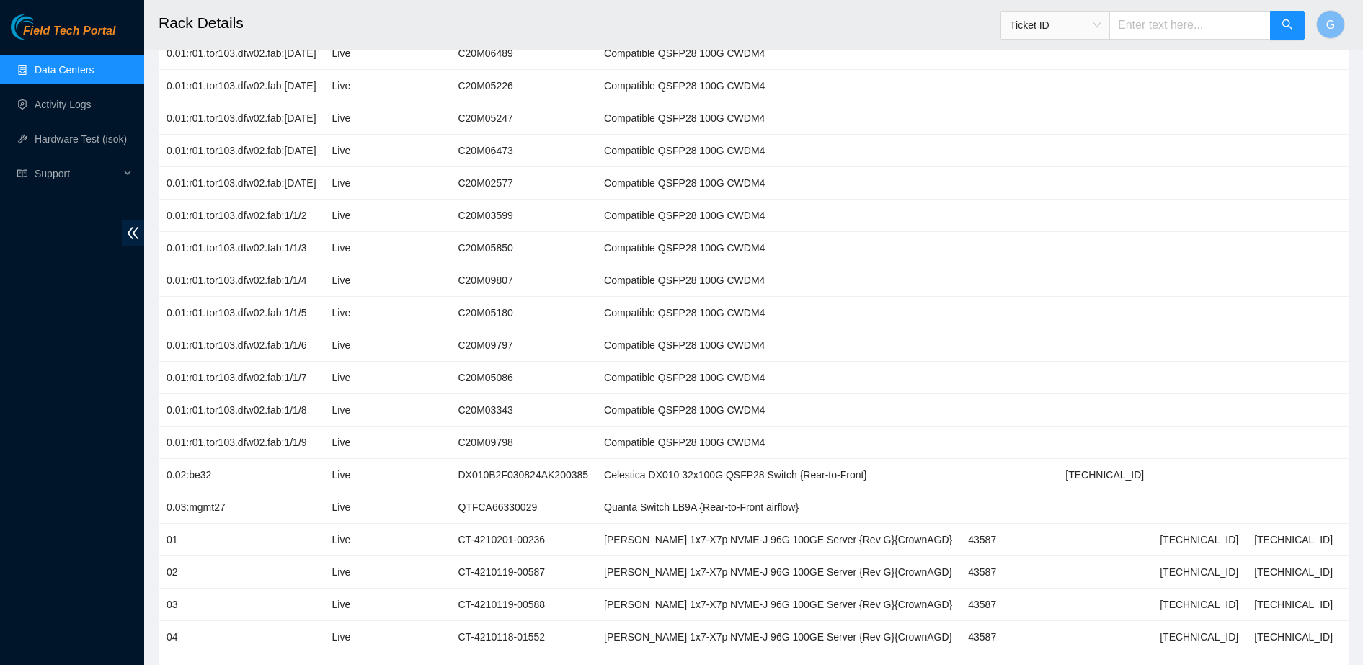
scroll to position [399, 0]
drag, startPoint x: 703, startPoint y: 503, endPoint x: 613, endPoint y: 512, distance: 90.6
click at [613, 512] on td "Quanta Switch LB9A {Rear-to-Front airflow}" at bounding box center [778, 507] width 364 height 32
copy td "Quanta Switch LB9A"
click at [1246, 446] on td at bounding box center [1293, 442] width 94 height 32
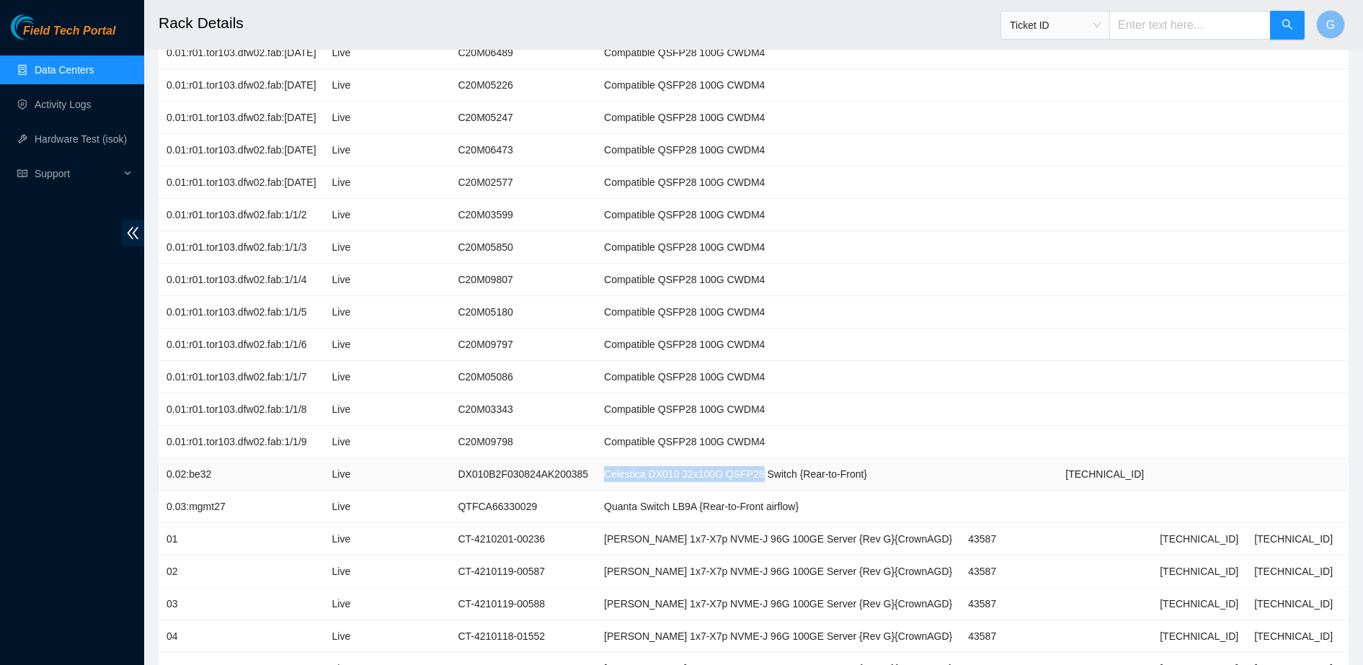
drag, startPoint x: 614, startPoint y: 471, endPoint x: 765, endPoint y: 476, distance: 150.7
click at [765, 476] on td "Celestica DX010 32x100G QSFP28 Switch {Rear-to-Front}" at bounding box center [778, 474] width 364 height 32
copy td "Celestica DX010 32x100G QSFP28"
click at [1340, 406] on td at bounding box center [1387, 409] width 94 height 32
click at [1164, 535] on td "23.199.44.4" at bounding box center [1199, 539] width 94 height 32
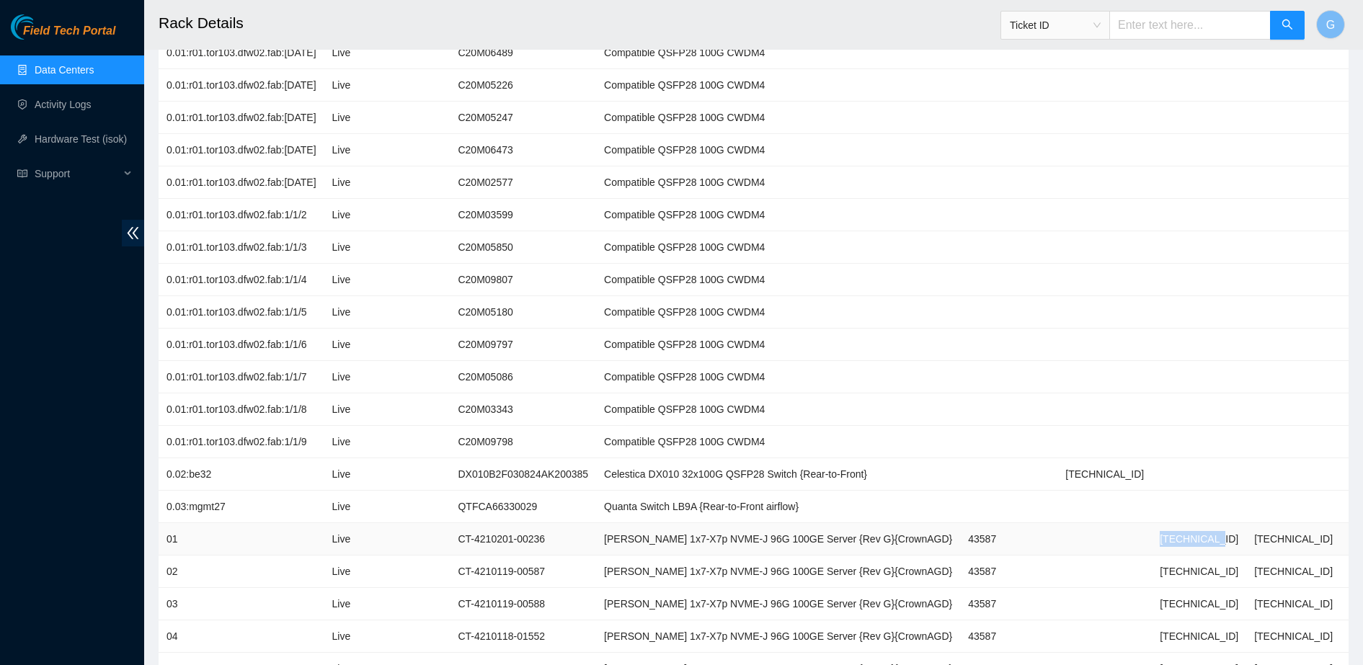
drag, startPoint x: 1164, startPoint y: 535, endPoint x: 1115, endPoint y: 541, distance: 49.4
click at [1152, 541] on td "23.199.44.4" at bounding box center [1199, 539] width 94 height 32
copy td "23.199.44.4"
click at [1340, 401] on td at bounding box center [1387, 409] width 94 height 32
drag, startPoint x: 1174, startPoint y: 578, endPoint x: 1113, endPoint y: 571, distance: 61.6
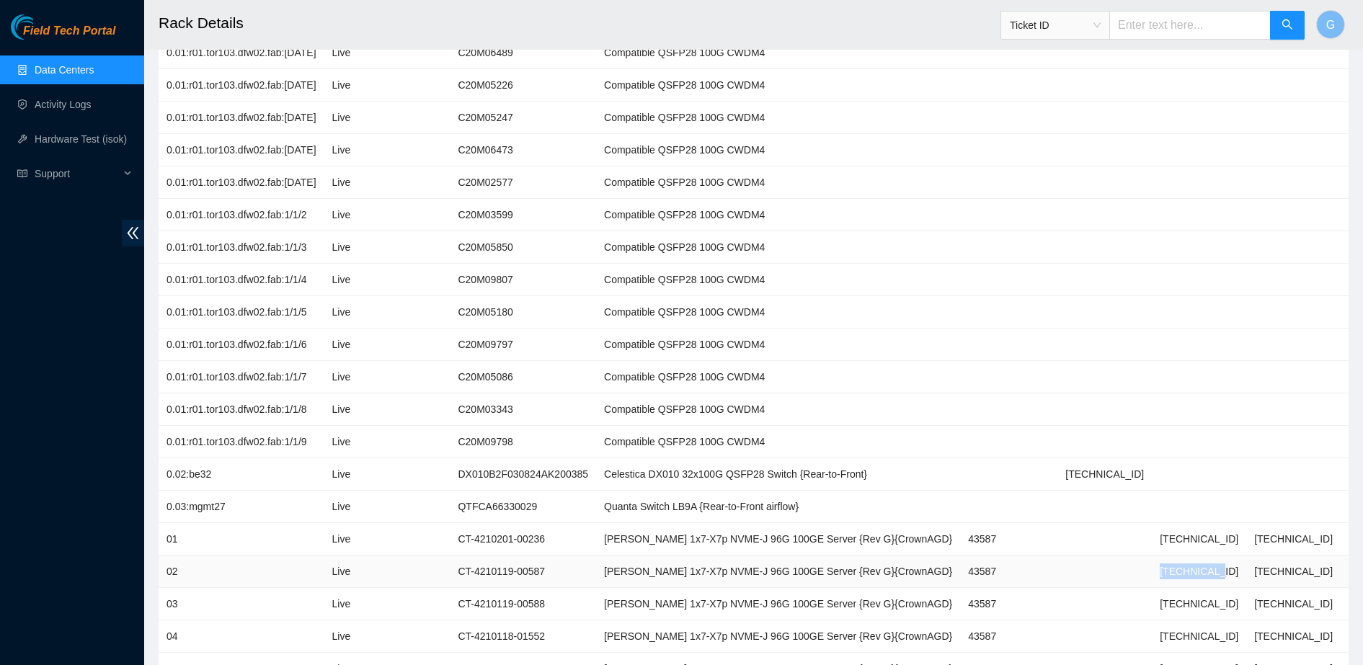
click at [1152, 571] on td "23.199.44.5" at bounding box center [1199, 572] width 94 height 32
copy td "23.199.44.5"
click at [1152, 571] on td "23.199.44.5" at bounding box center [1199, 572] width 94 height 32
click at [314, 6] on h2 "Rack Details" at bounding box center [626, 23] width 934 height 46
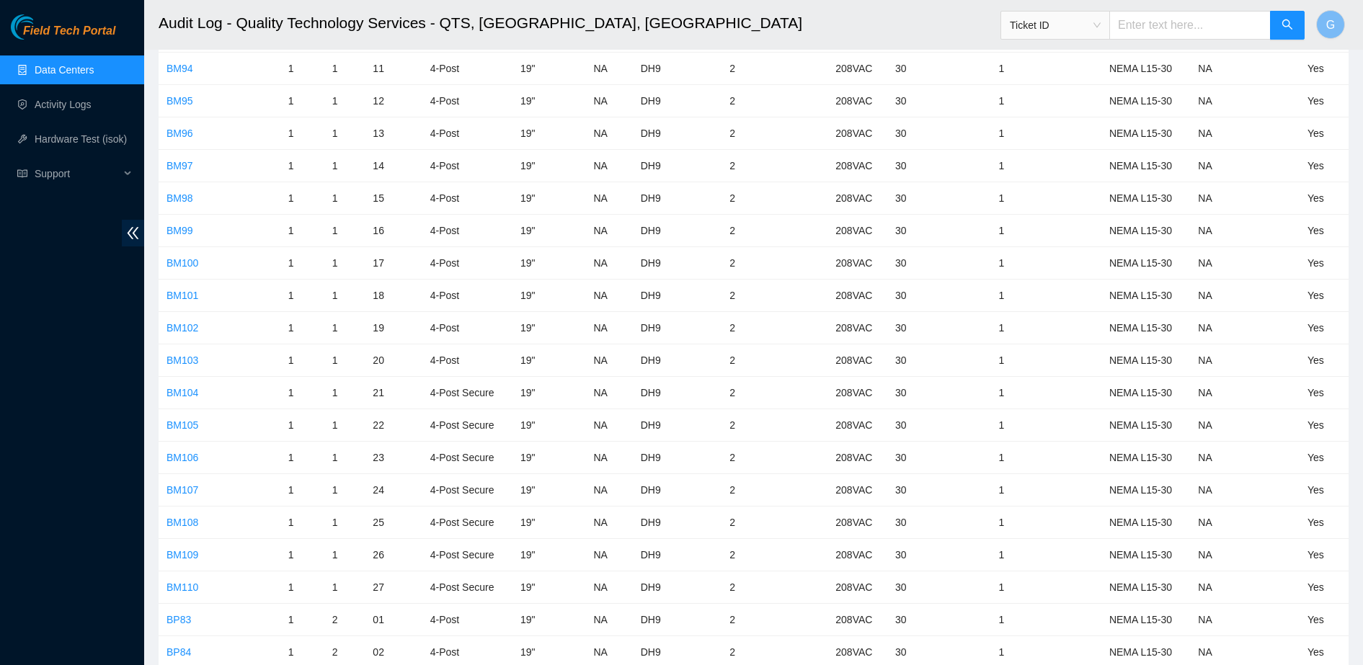
scroll to position [1051, 0]
click at [185, 264] on link "BP92" at bounding box center [178, 260] width 25 height 12
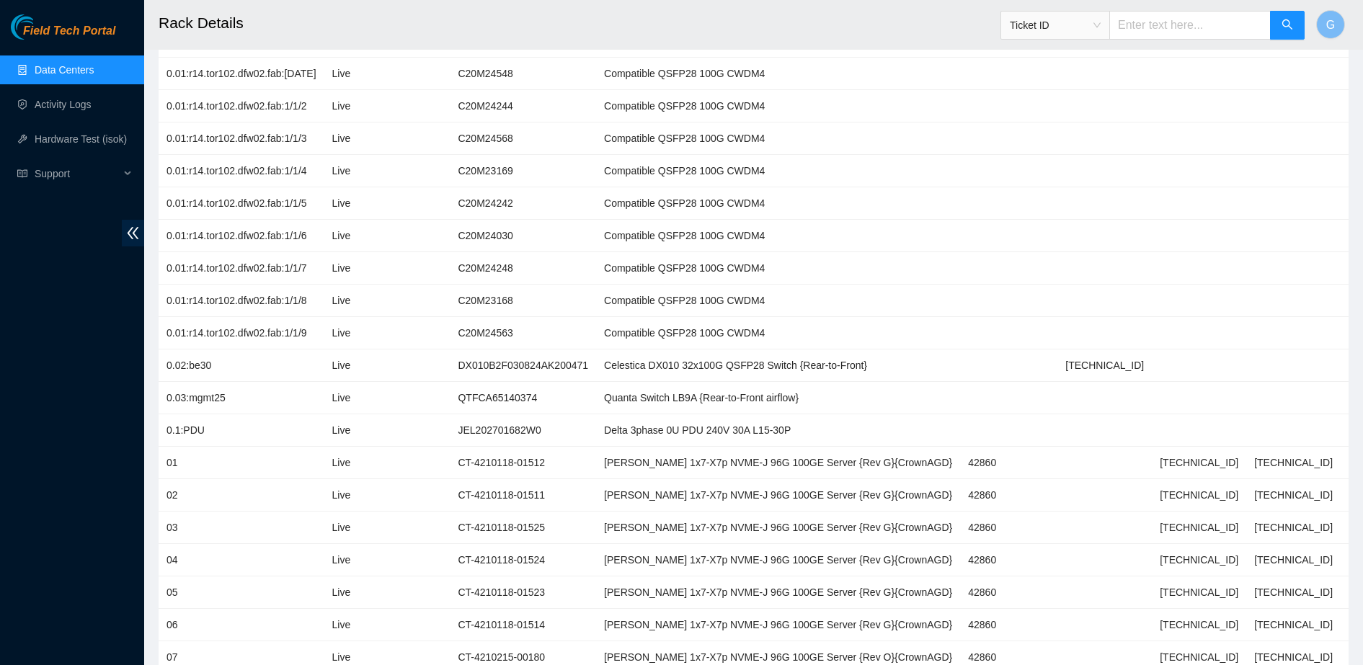
scroll to position [480, 0]
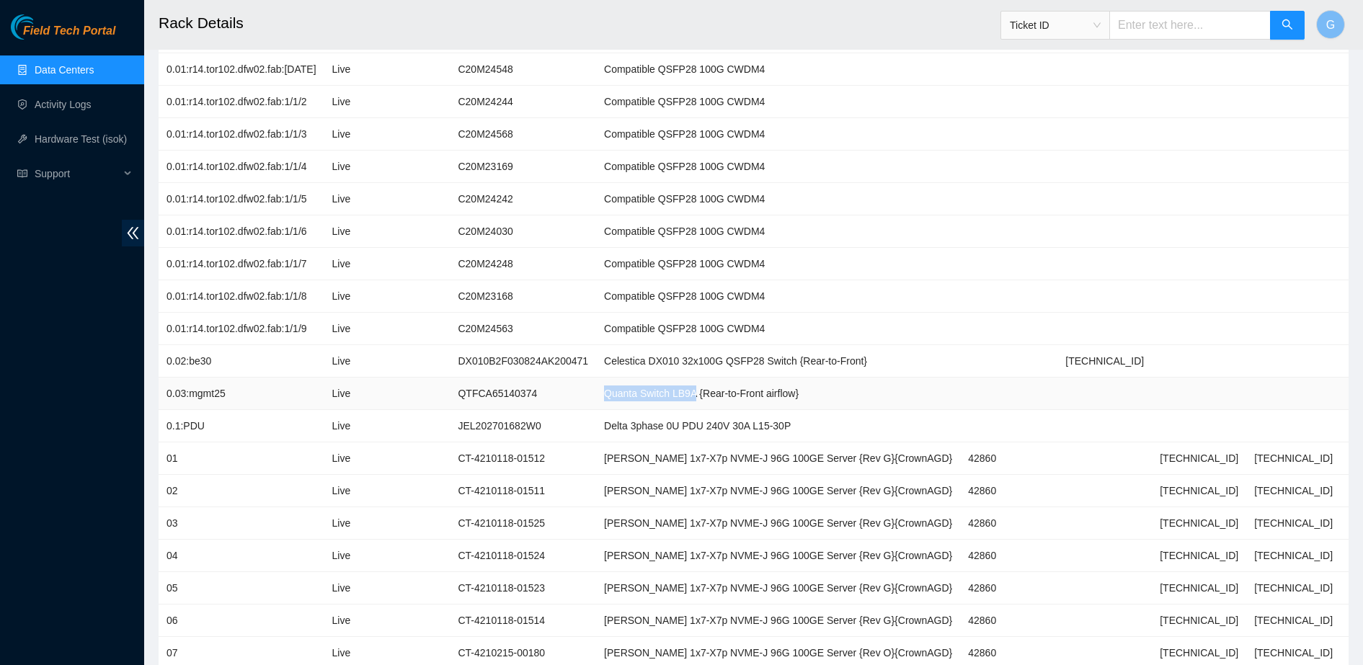
drag, startPoint x: 605, startPoint y: 396, endPoint x: 695, endPoint y: 390, distance: 89.5
click at [695, 390] on td "Quanta Switch LB9A {Rear-to-Front airflow}" at bounding box center [778, 394] width 364 height 32
copy td "Quanta Switch LB9A"
click at [1260, 389] on td at bounding box center [1293, 394] width 94 height 32
drag, startPoint x: 1174, startPoint y: 489, endPoint x: 1102, endPoint y: 484, distance: 72.3
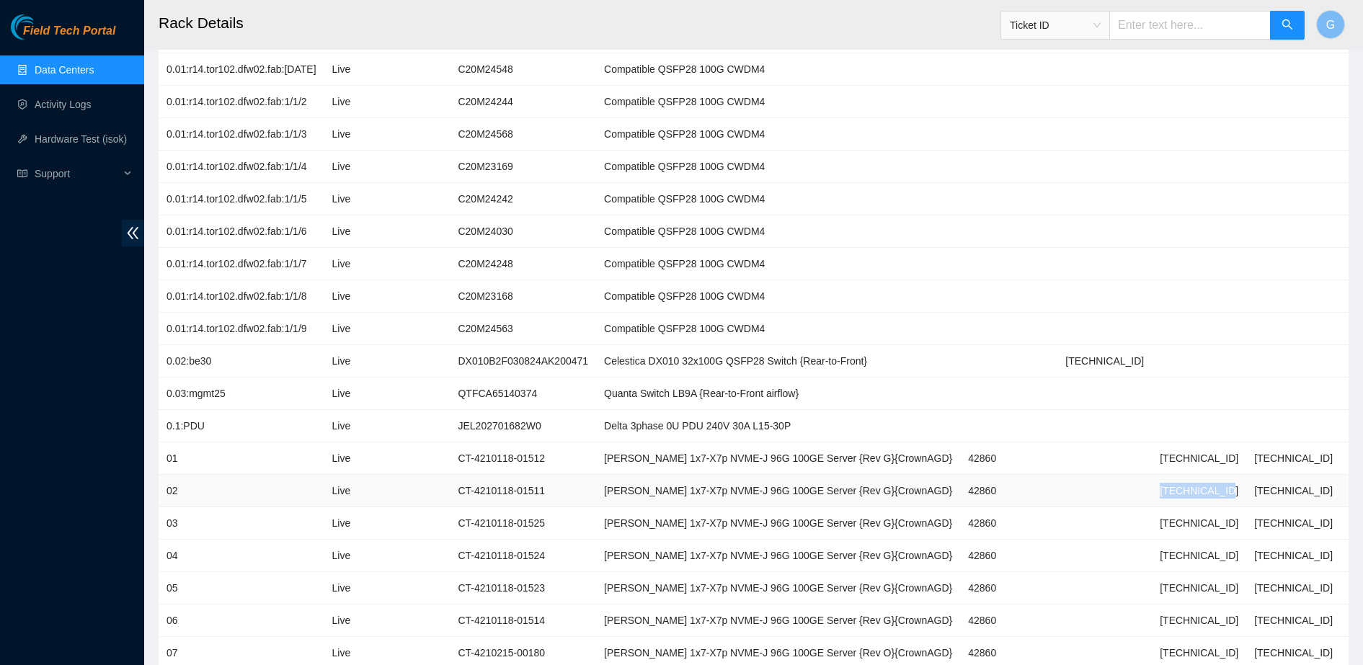
click at [1152, 484] on td "23.199.44.133" at bounding box center [1199, 491] width 94 height 32
copy td "23.199.44.133"
click at [252, 18] on h2 "Rack Details" at bounding box center [626, 23] width 934 height 46
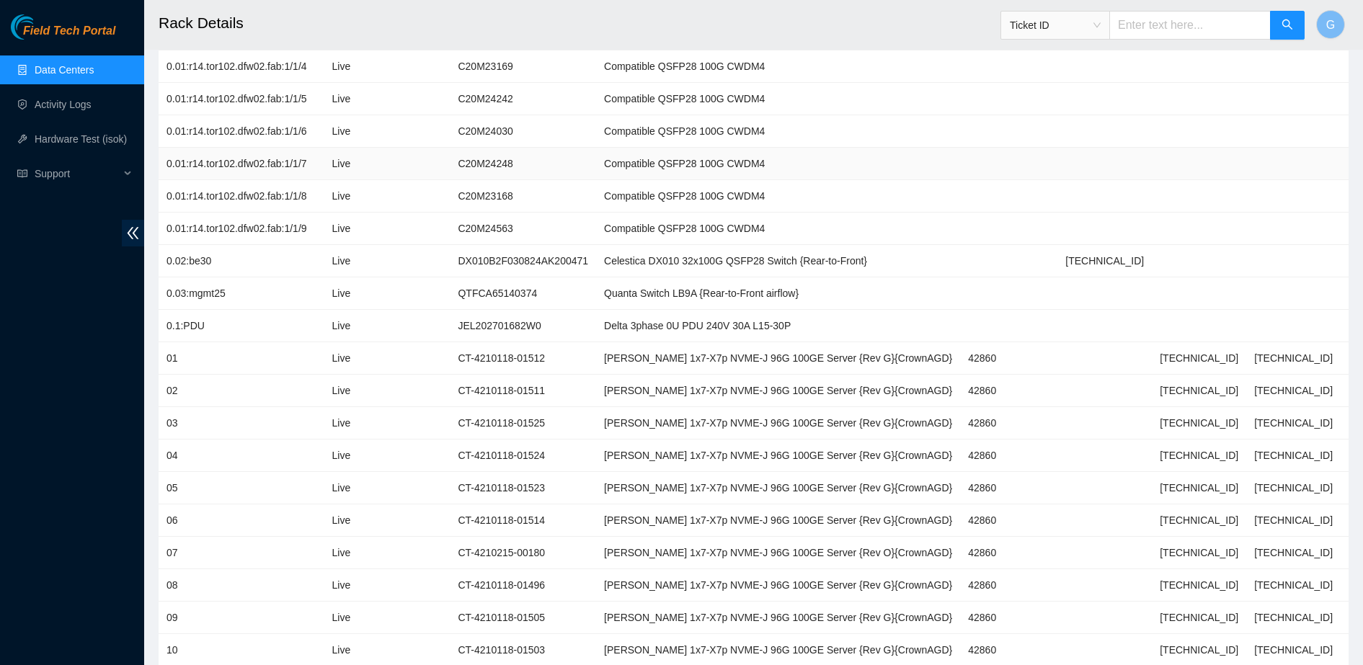
scroll to position [0, 0]
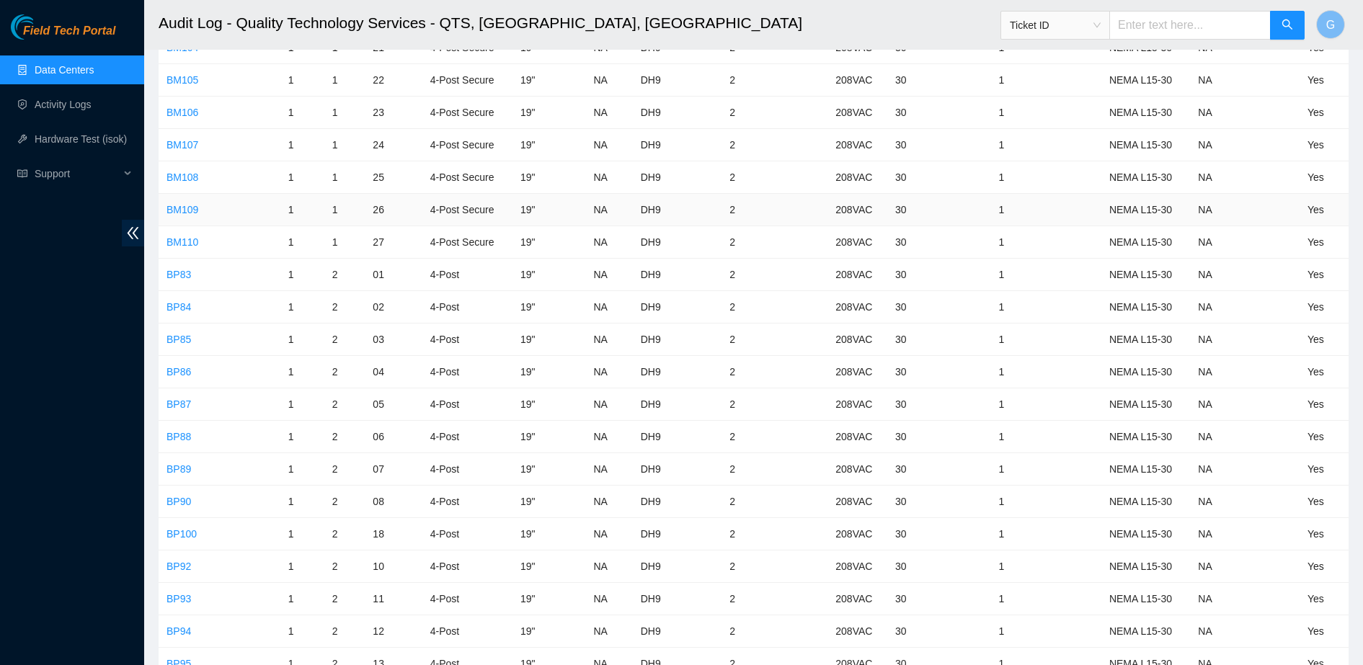
scroll to position [745, 0]
click at [178, 501] on link "BP90" at bounding box center [178, 501] width 25 height 12
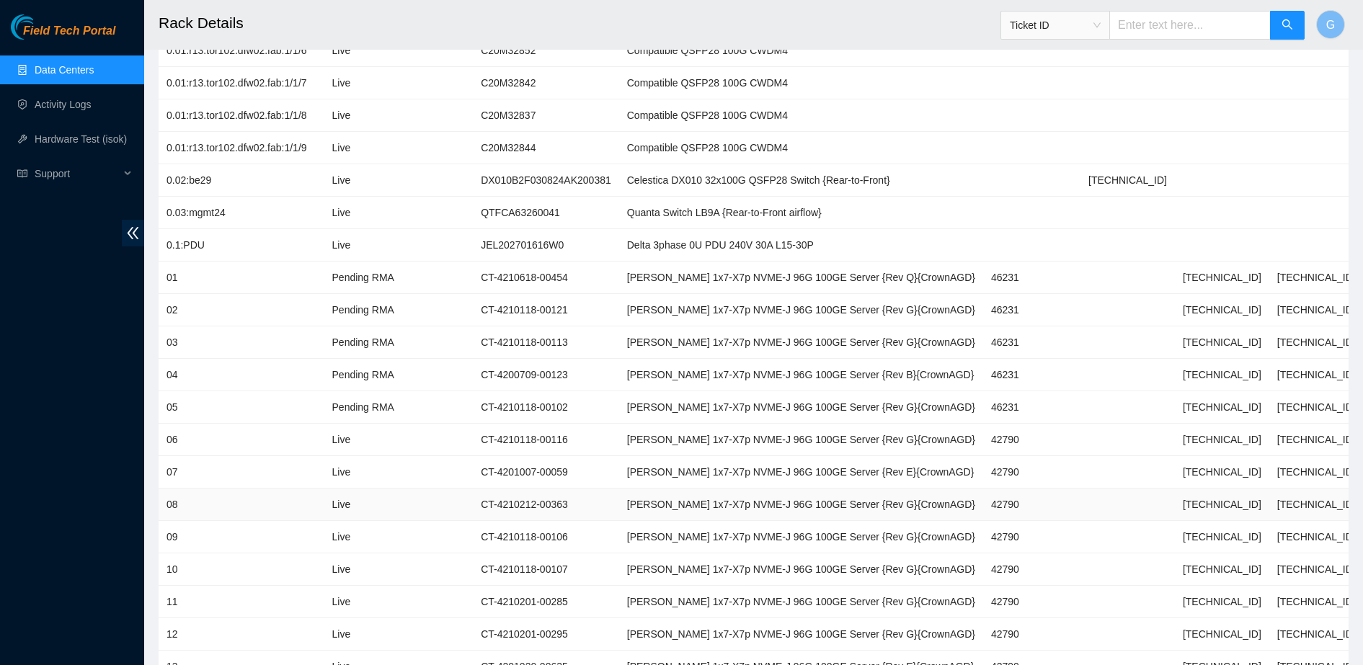
scroll to position [658, 0]
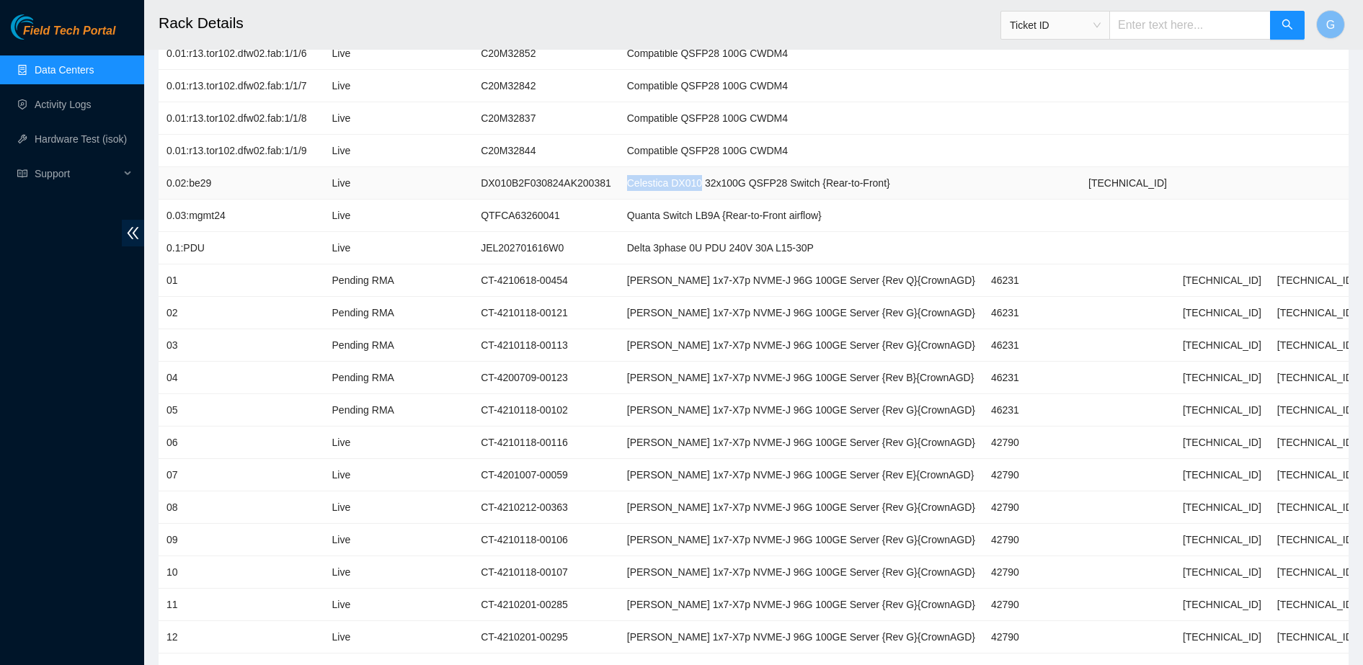
drag, startPoint x: 622, startPoint y: 179, endPoint x: 692, endPoint y: 195, distance: 71.7
click at [692, 195] on td "Celestica DX010 32x100G QSFP28 Switch {Rear-to-Front}" at bounding box center [801, 183] width 364 height 32
copy td "Celestica DX010"
click at [1018, 649] on td "42790" at bounding box center [1031, 637] width 97 height 32
click at [288, 353] on td "03" at bounding box center [242, 345] width 166 height 32
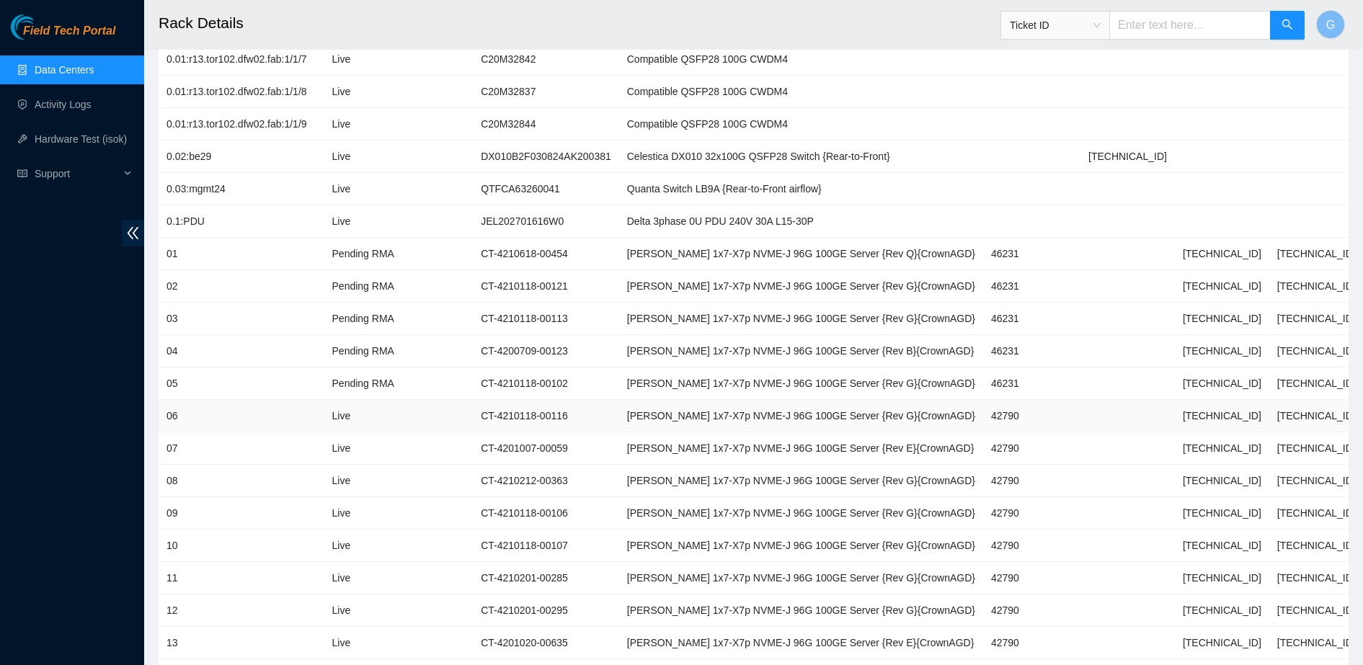
scroll to position [684, 0]
drag, startPoint x: 1173, startPoint y: 253, endPoint x: 1110, endPoint y: 257, distance: 62.8
click at [1175, 257] on td "23.199.44.221" at bounding box center [1222, 255] width 94 height 32
click at [1269, 124] on td at bounding box center [1316, 125] width 94 height 32
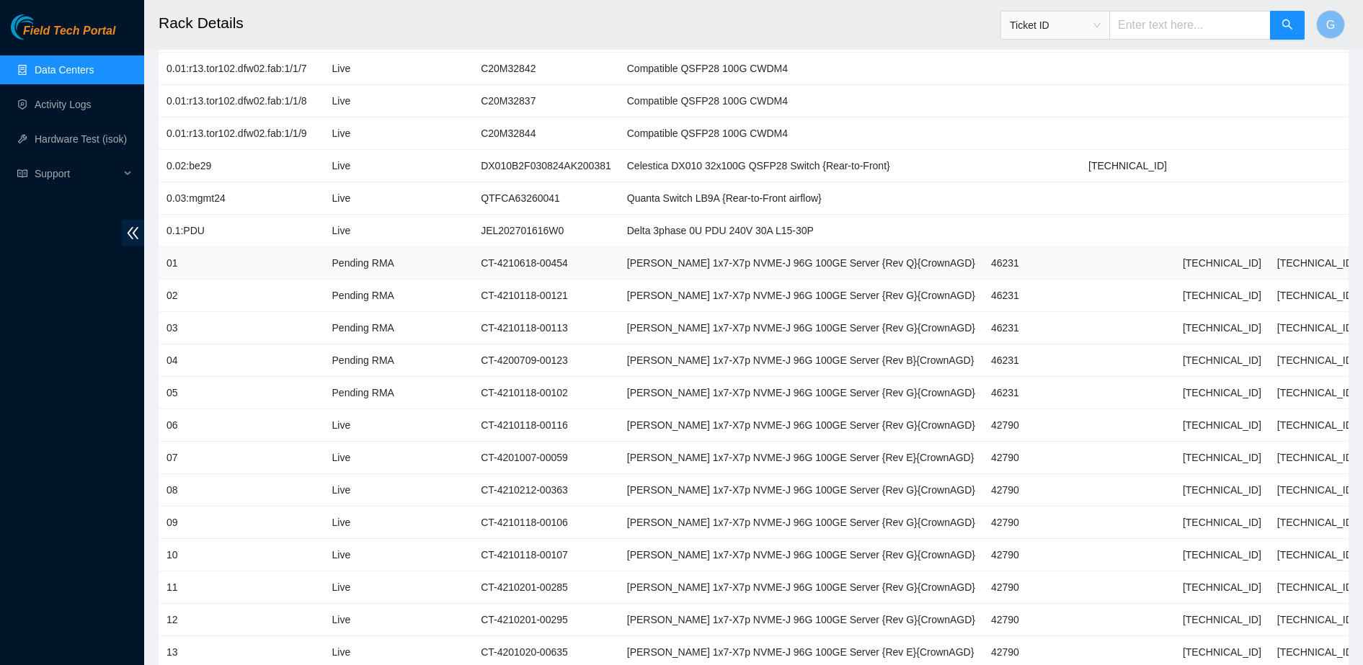
scroll to position [602, 0]
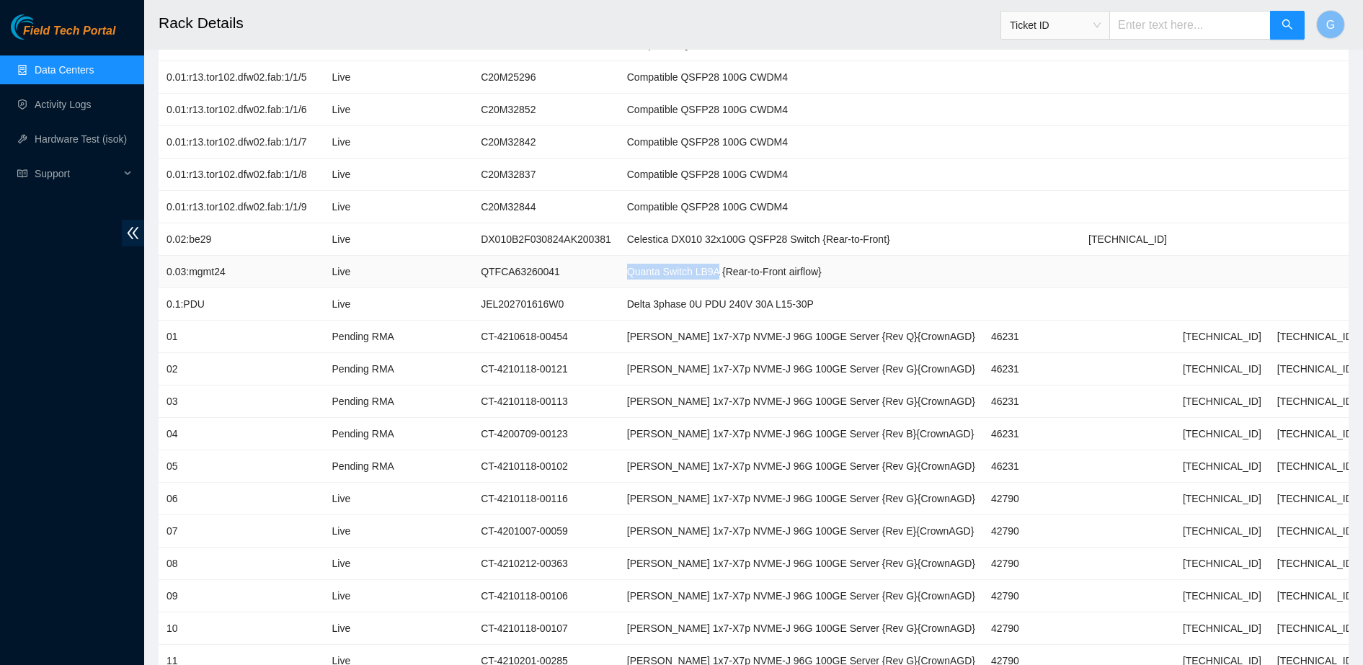
drag, startPoint x: 613, startPoint y: 268, endPoint x: 708, endPoint y: 269, distance: 95.1
click at [708, 269] on td "Quanta Switch LB9A {Rear-to-Front airflow}" at bounding box center [801, 272] width 364 height 32
drag, startPoint x: 1273, startPoint y: 210, endPoint x: 1286, endPoint y: 194, distance: 21.0
drag, startPoint x: 1177, startPoint y: 368, endPoint x: 1109, endPoint y: 375, distance: 68.9
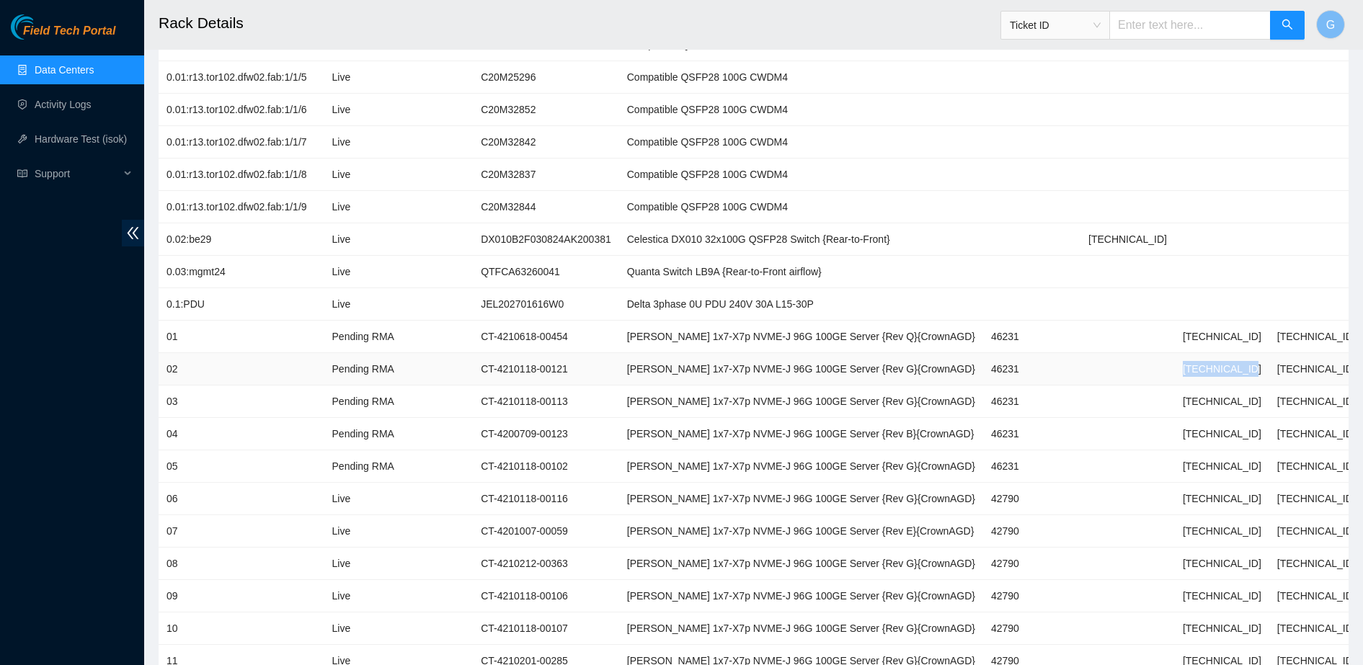
click at [1175, 375] on td "23.199.44.222" at bounding box center [1222, 369] width 94 height 32
drag, startPoint x: 251, startPoint y: 32, endPoint x: 255, endPoint y: 26, distance: 7.8
click at [255, 26] on h2 "Rack Details" at bounding box center [626, 23] width 934 height 46
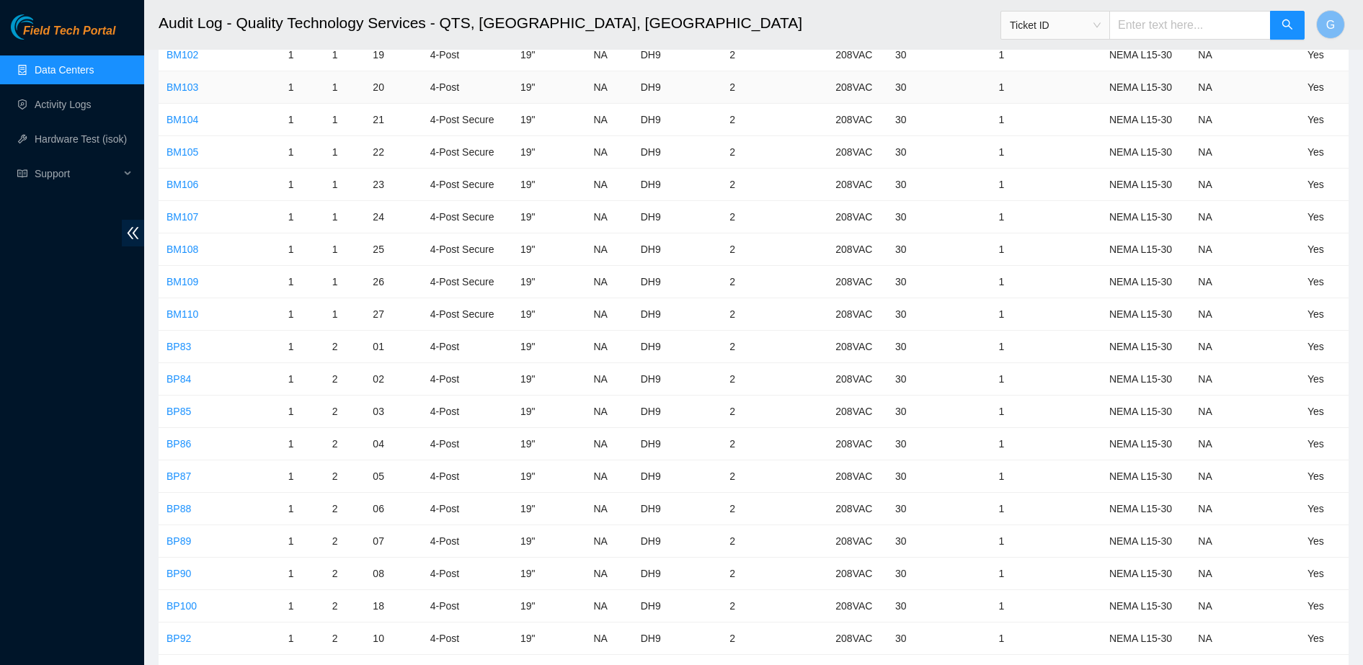
scroll to position [674, 0]
click at [179, 533] on link "BP89" at bounding box center [178, 539] width 25 height 12
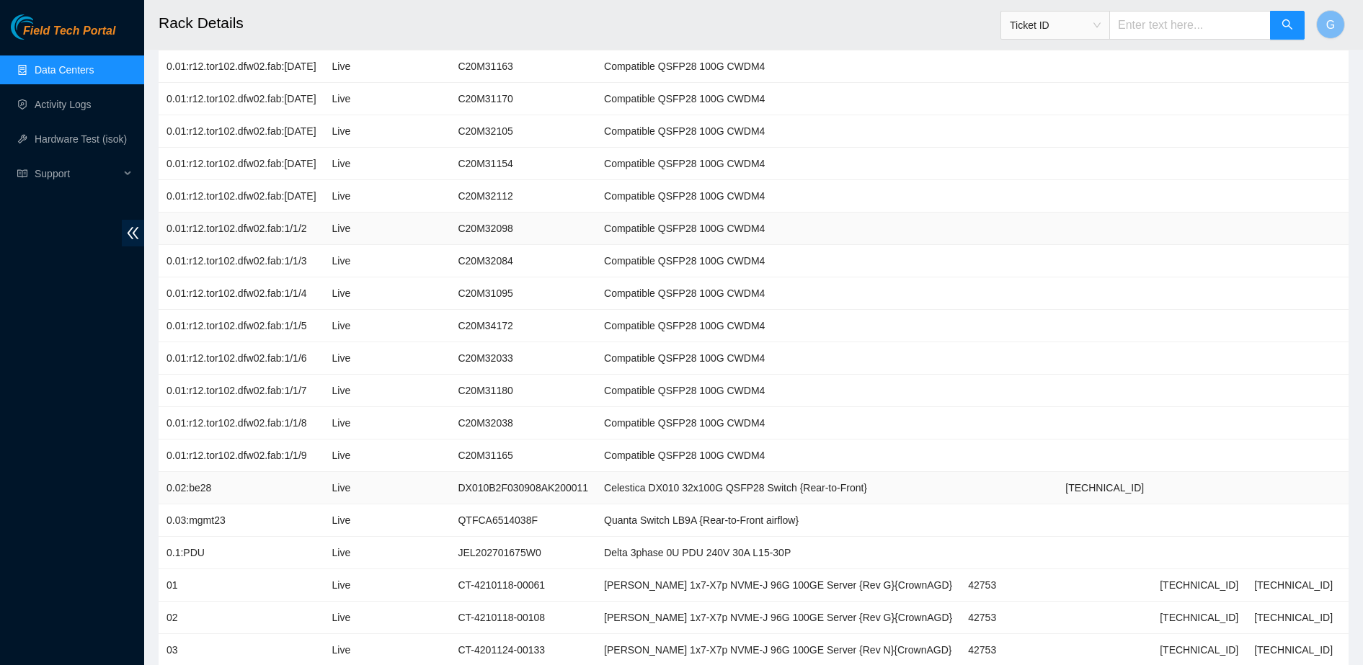
scroll to position [354, 0]
drag, startPoint x: 614, startPoint y: 515, endPoint x: 704, endPoint y: 507, distance: 90.4
click at [704, 507] on td "Quanta Switch LB9A {Rear-to-Front airflow}" at bounding box center [778, 520] width 364 height 32
click at [1340, 466] on td at bounding box center [1387, 455] width 94 height 32
drag, startPoint x: 1172, startPoint y: 615, endPoint x: 1115, endPoint y: 617, distance: 57.7
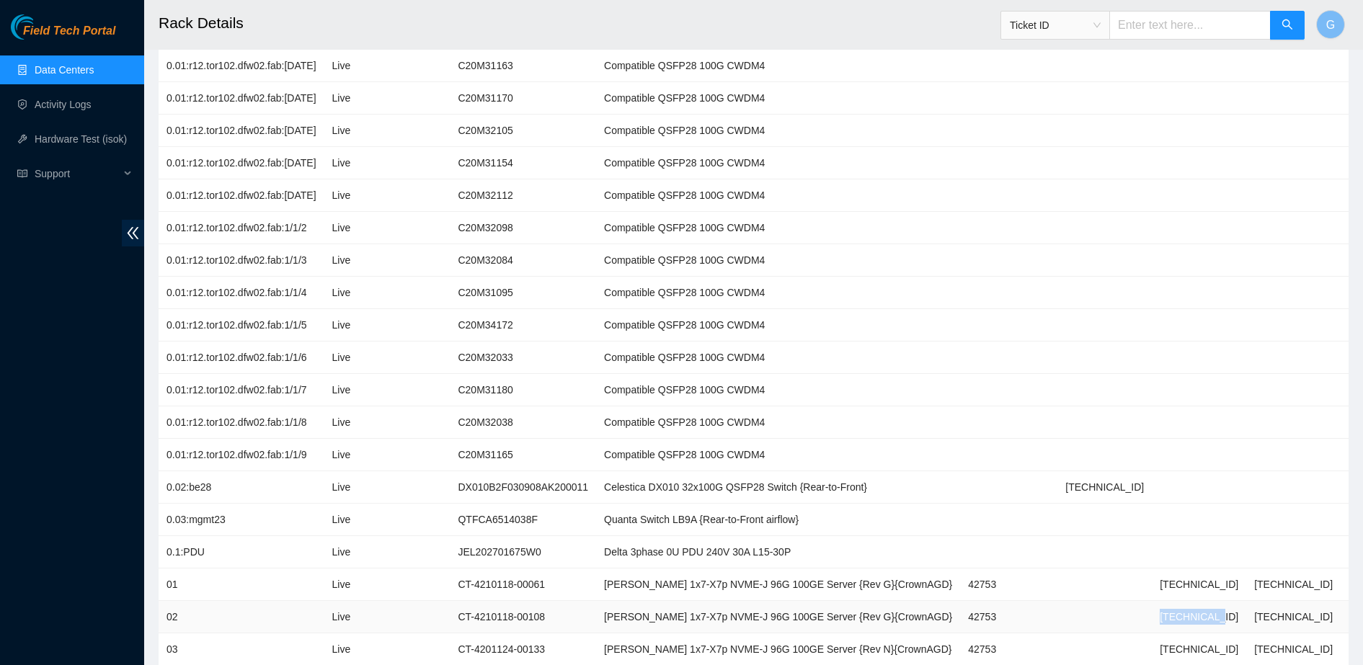
click at [1152, 617] on td "23.198.14.5" at bounding box center [1199, 617] width 94 height 32
drag, startPoint x: 297, startPoint y: 22, endPoint x: 301, endPoint y: 13, distance: 9.7
click at [301, 13] on h2 "Rack Details" at bounding box center [626, 23] width 934 height 46
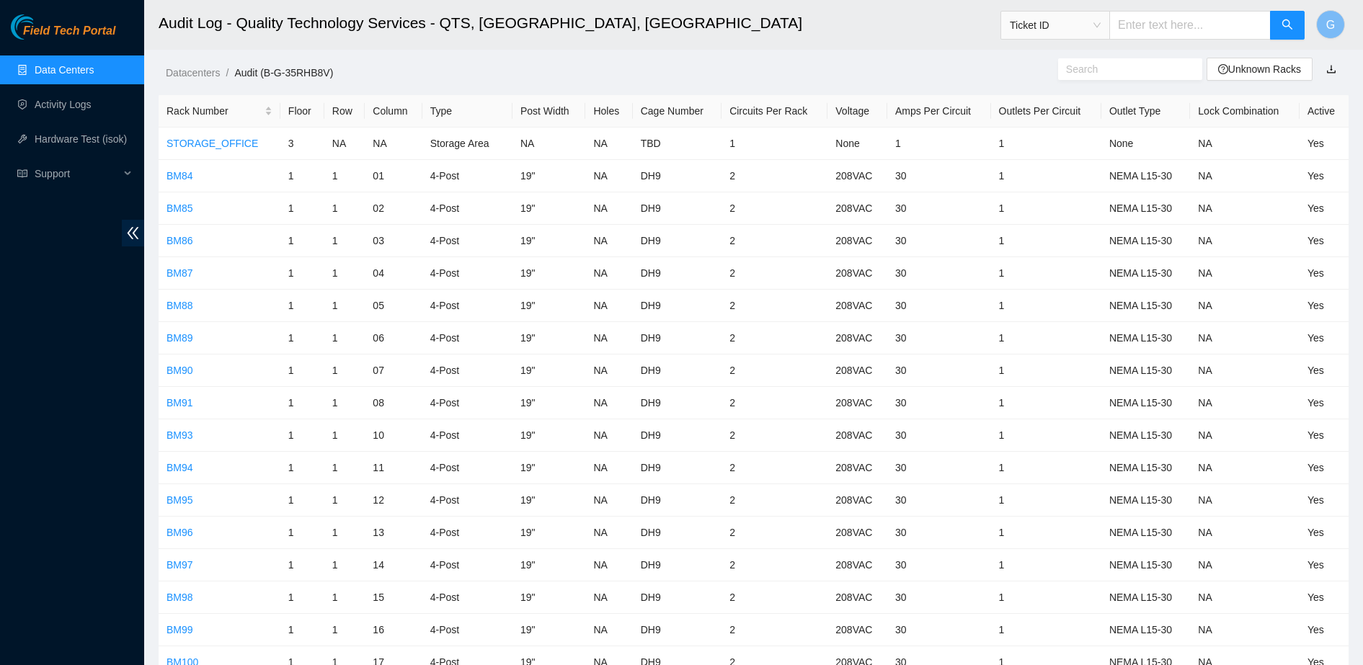
scroll to position [674, 0]
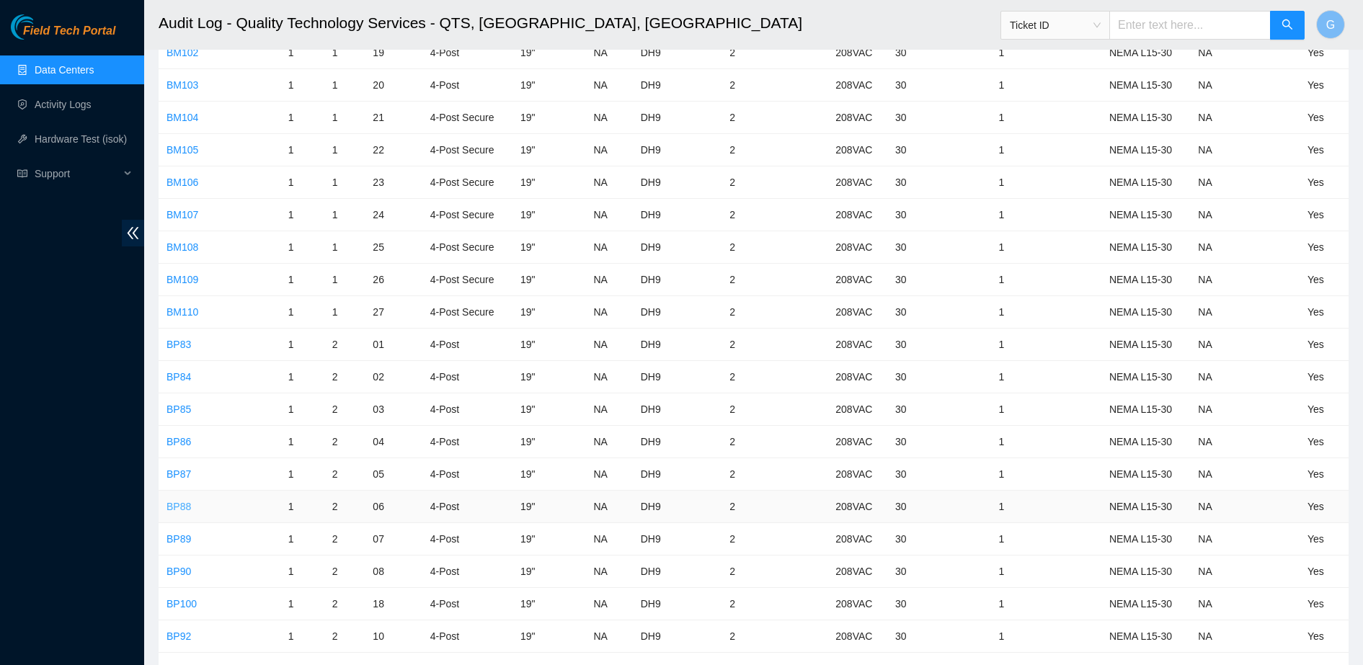
click at [172, 504] on link "BP88" at bounding box center [178, 507] width 25 height 12
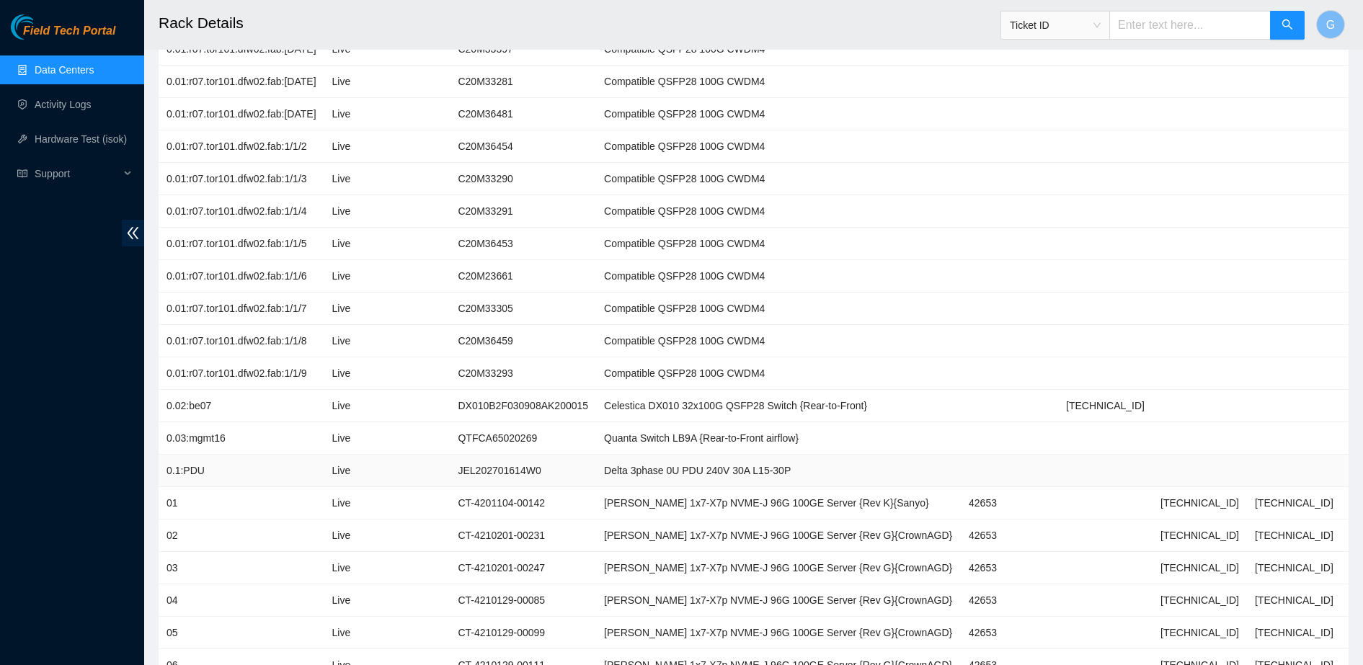
scroll to position [442, 0]
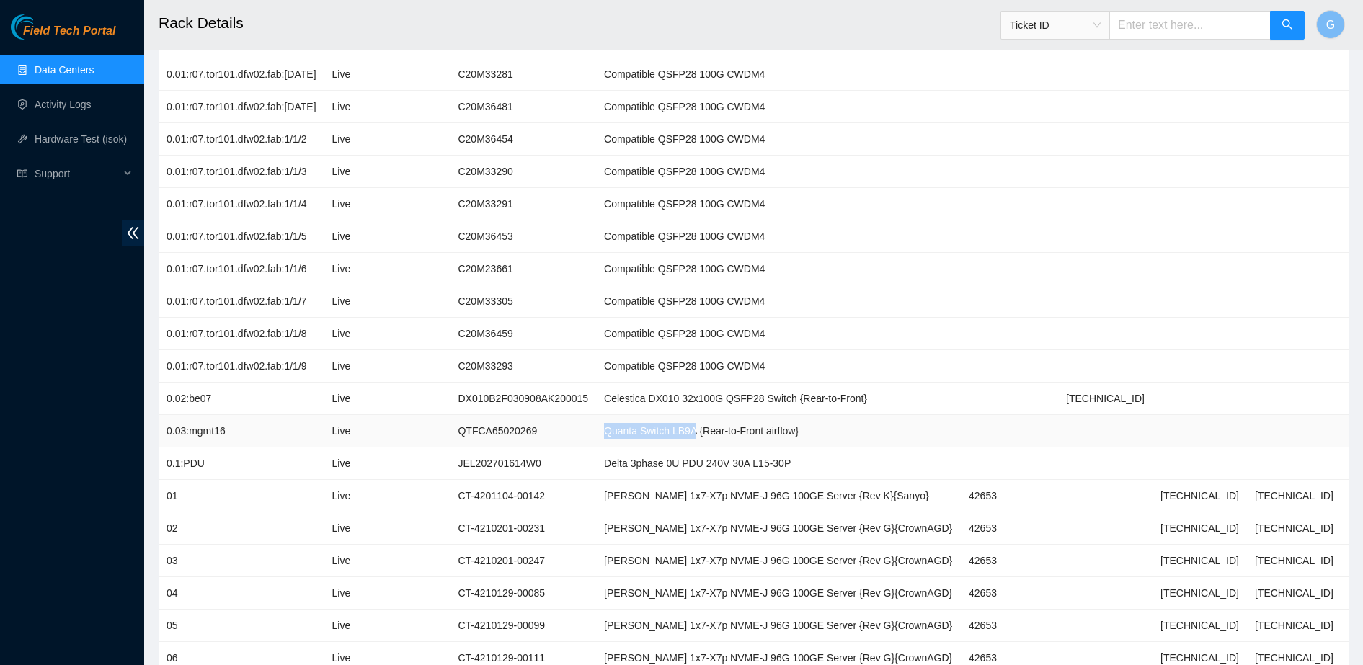
drag, startPoint x: 617, startPoint y: 430, endPoint x: 703, endPoint y: 437, distance: 86.1
click at [703, 437] on td "Quanta Switch LB9A {Rear-to-Front airflow}" at bounding box center [778, 431] width 365 height 32
click at [1341, 403] on td at bounding box center [1388, 399] width 94 height 32
drag, startPoint x: 1174, startPoint y: 530, endPoint x: 1109, endPoint y: 538, distance: 65.3
click at [1152, 538] on td "23.193.37.5" at bounding box center [1199, 528] width 94 height 32
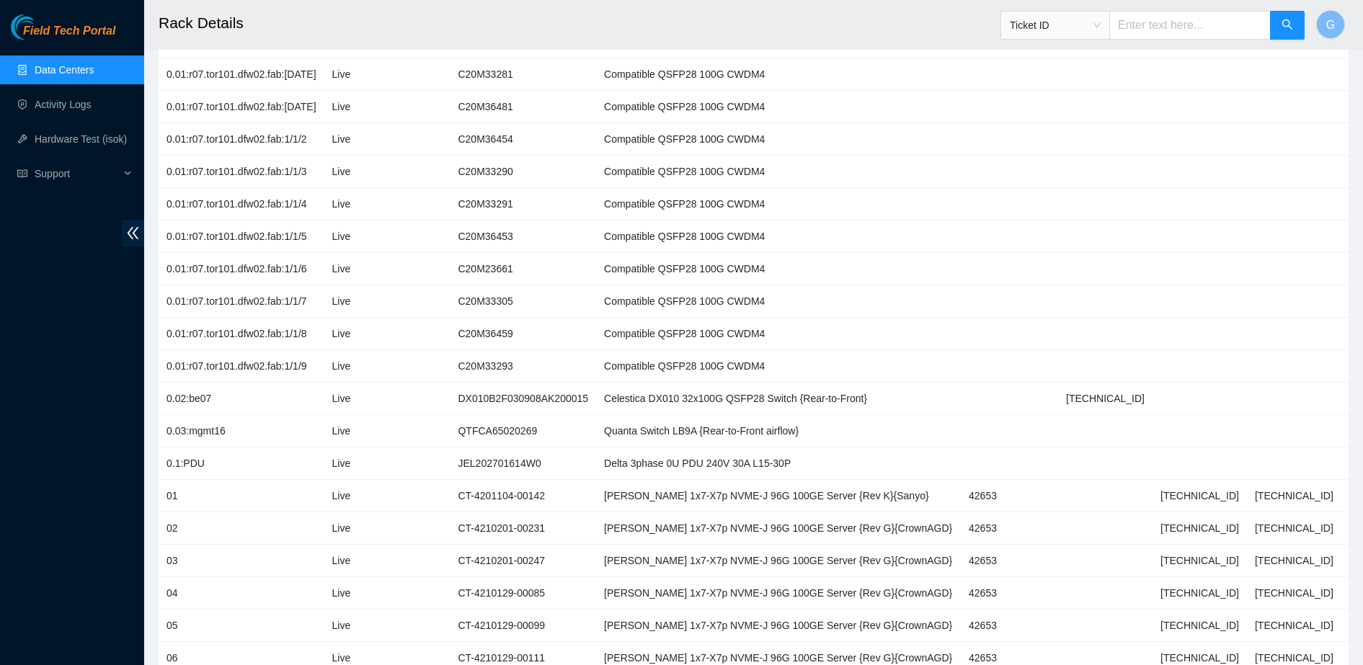
drag, startPoint x: 249, startPoint y: 49, endPoint x: 254, endPoint y: 41, distance: 9.4
click at [254, 41] on header "Rack Details Ticket ID G" at bounding box center [825, 25] width 1363 height 50
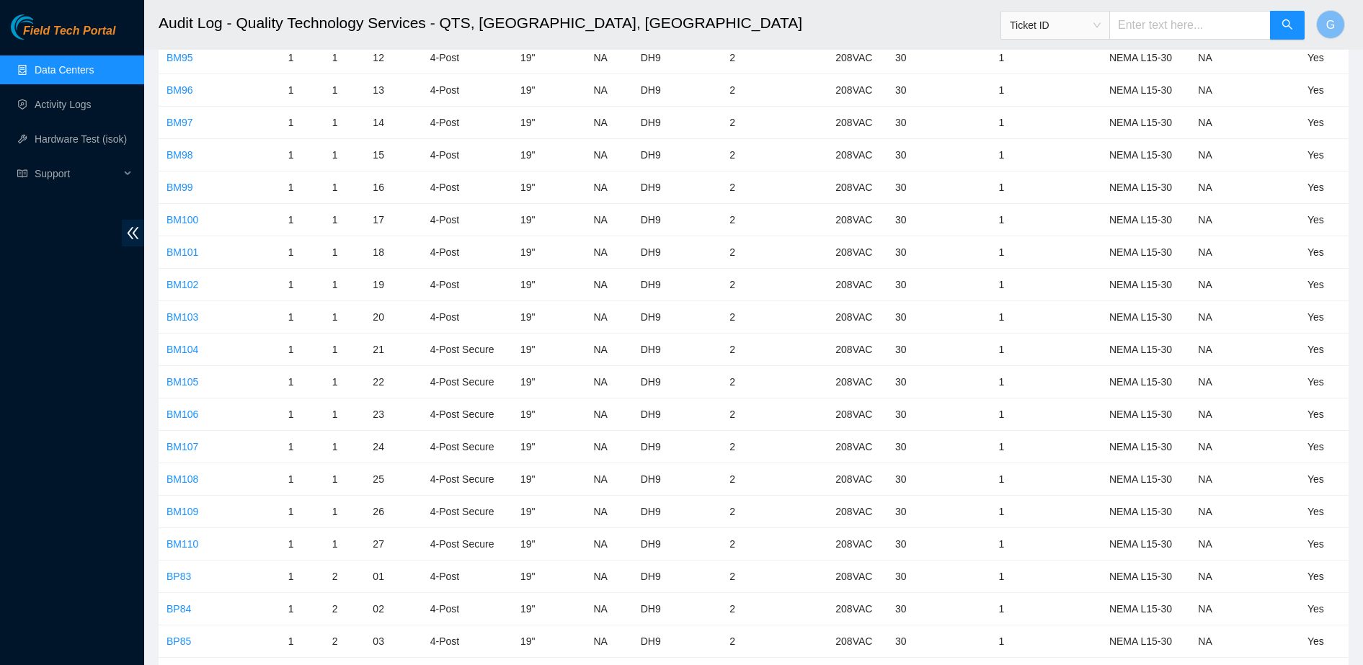
scroll to position [674, 0]
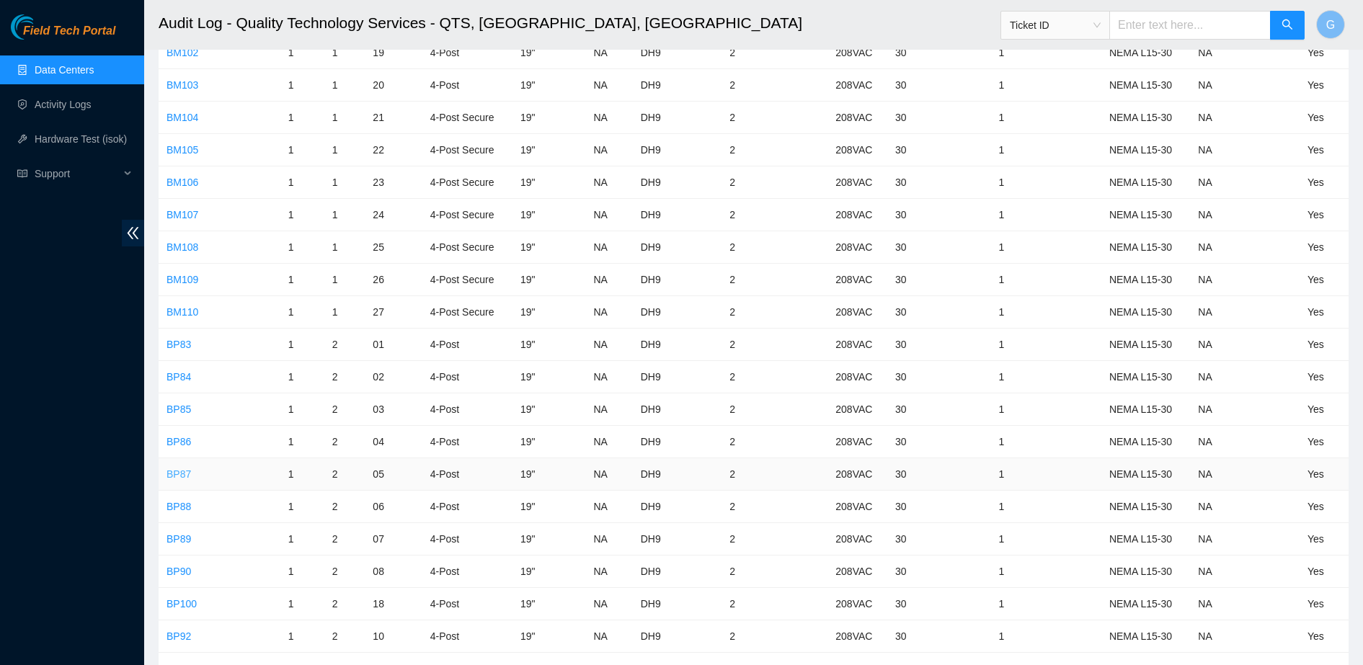
click at [179, 469] on link "BP87" at bounding box center [178, 474] width 25 height 12
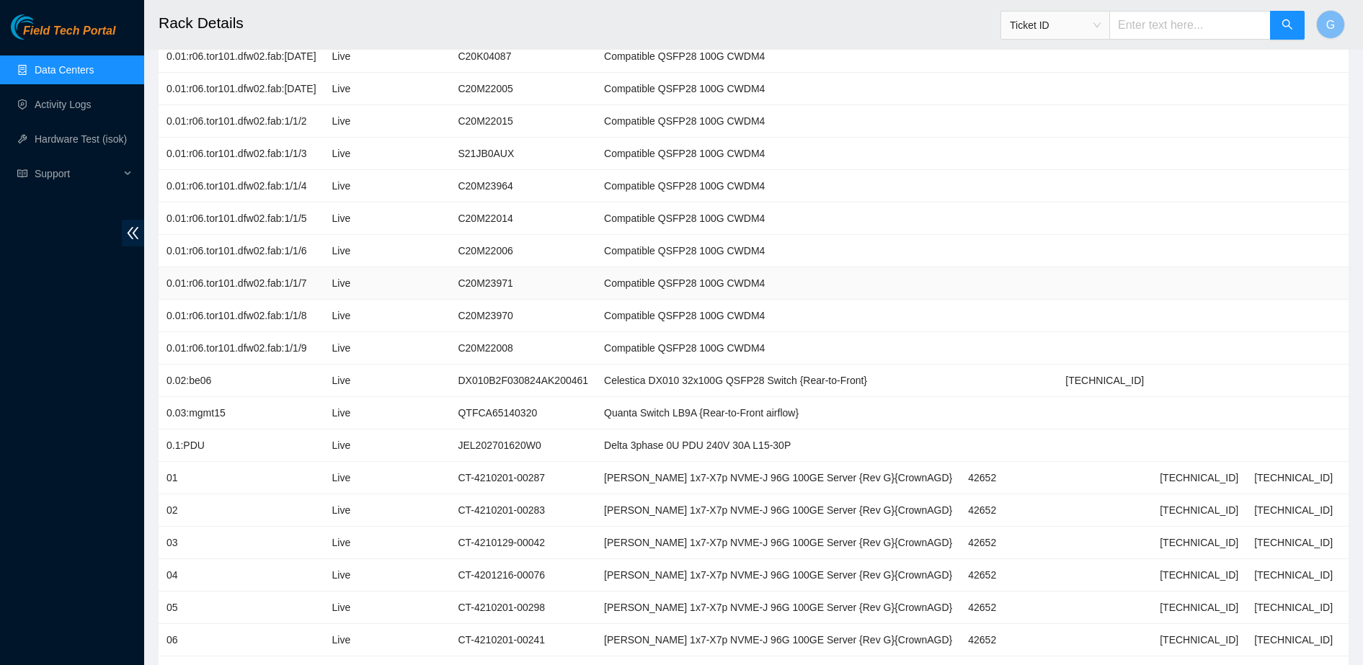
scroll to position [468, 0]
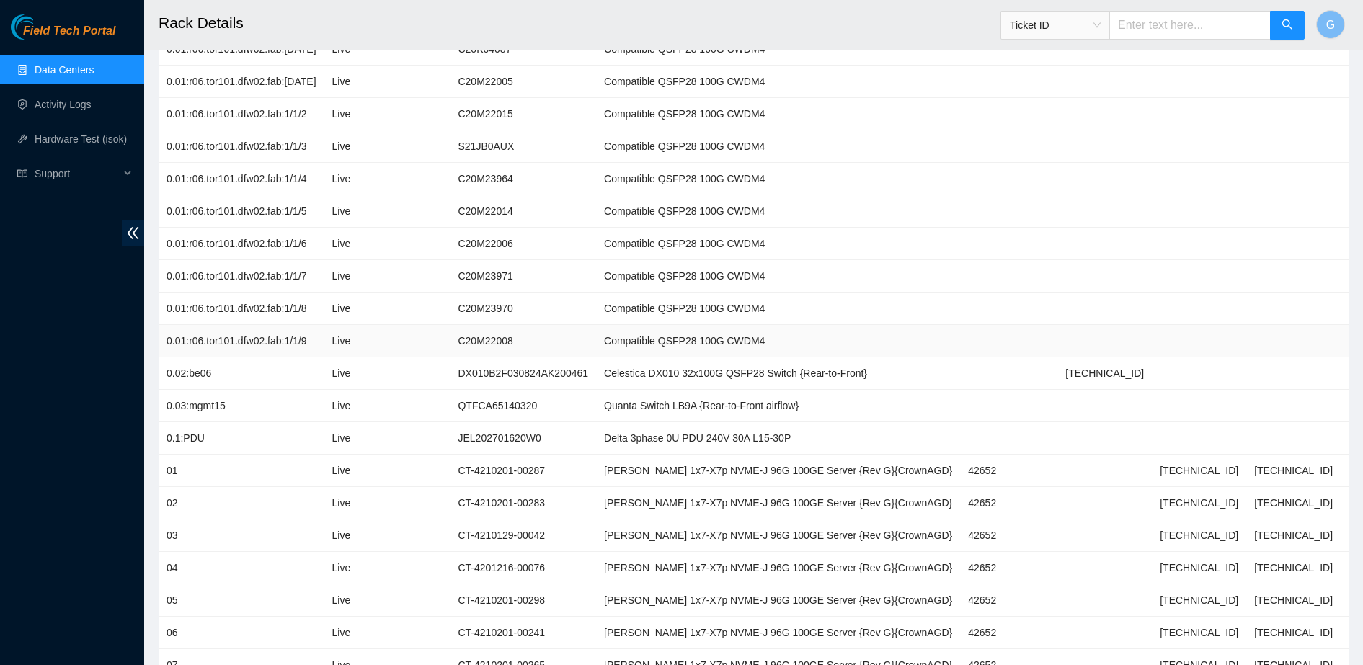
click at [1246, 338] on td at bounding box center [1293, 341] width 94 height 32
drag, startPoint x: 607, startPoint y: 404, endPoint x: 700, endPoint y: 412, distance: 93.3
click at [700, 412] on td "Quanta Switch LB9A {Rear-to-Front airflow}" at bounding box center [778, 406] width 364 height 32
click at [1340, 401] on td at bounding box center [1387, 406] width 94 height 32
drag, startPoint x: 1166, startPoint y: 508, endPoint x: 1098, endPoint y: 507, distance: 67.7
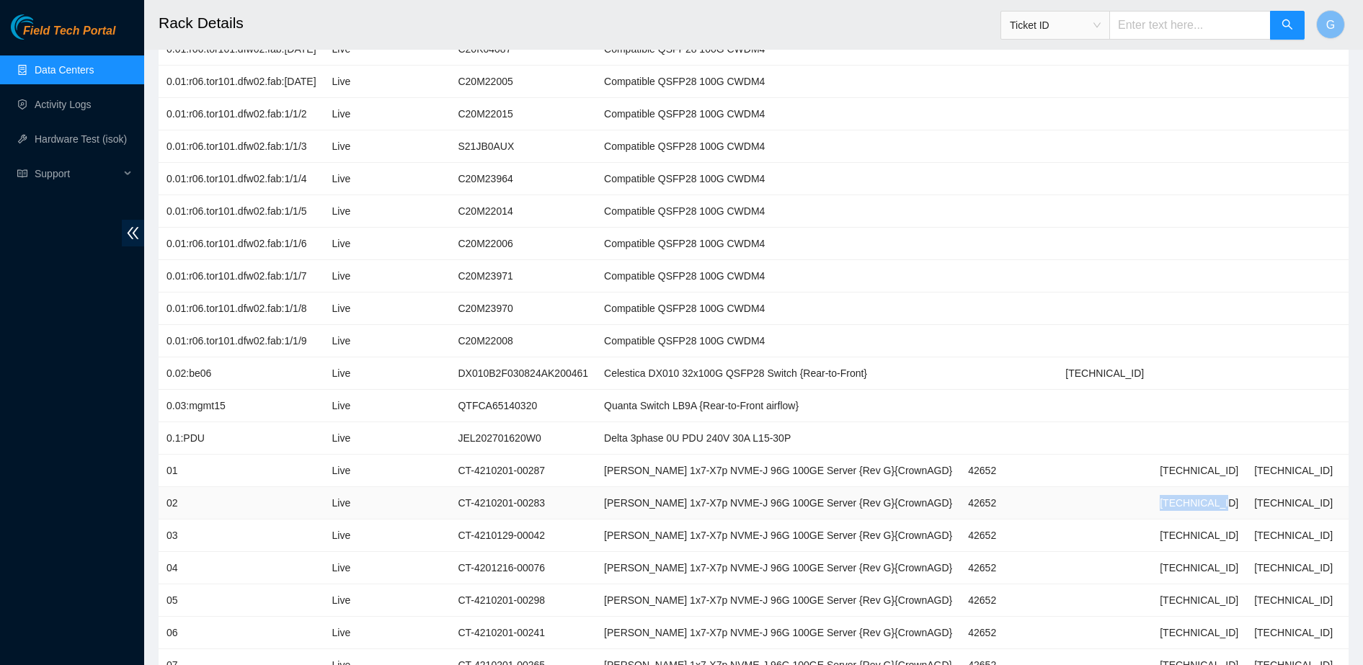
click at [1098, 507] on tr "02 Live CT-4210201-00283 Ciara 1x7-X7p NVME-J 96G 100GE Server {Rev G}{CrownAGD…" at bounding box center [797, 503] width 1276 height 32
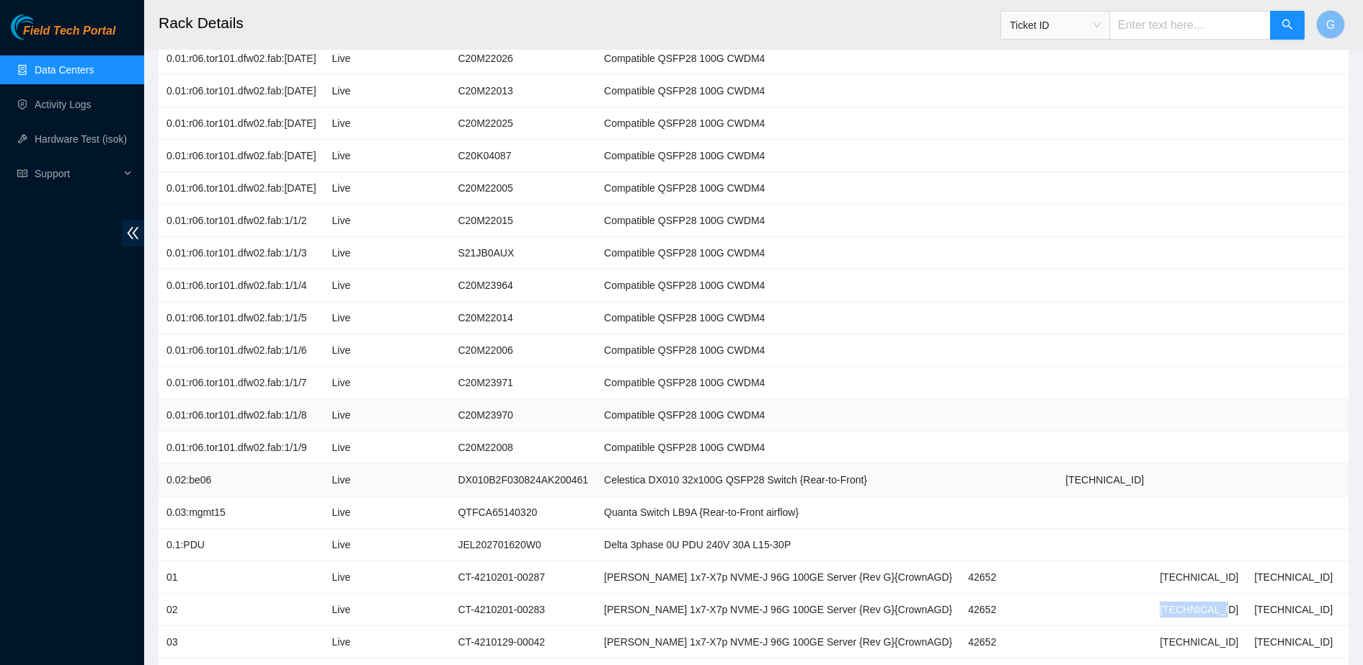
scroll to position [354, 0]
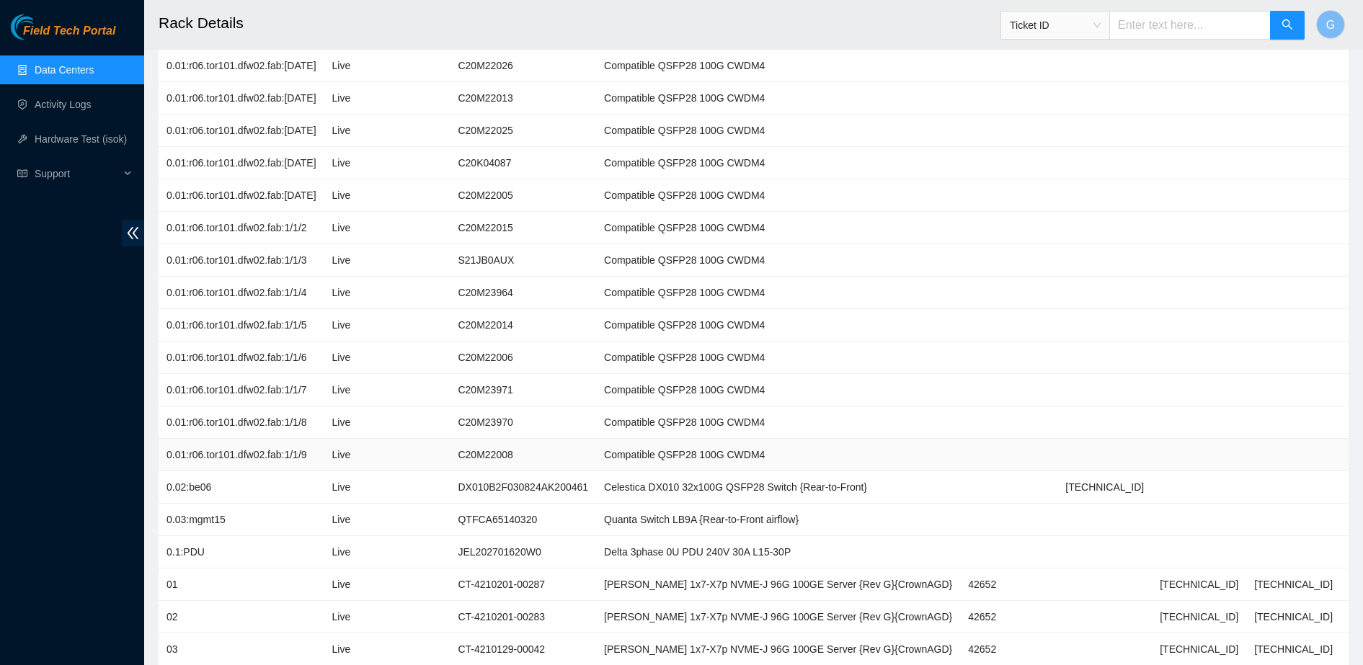
click at [1263, 440] on td at bounding box center [1293, 455] width 94 height 32
click at [1171, 608] on td "23.193.37.69" at bounding box center [1199, 617] width 94 height 32
drag, startPoint x: 1172, startPoint y: 618, endPoint x: 1104, endPoint y: 631, distance: 69.0
click at [1152, 631] on td "23.193.37.69" at bounding box center [1199, 617] width 94 height 32
click at [288, 12] on h2 "Rack Details" at bounding box center [626, 23] width 934 height 46
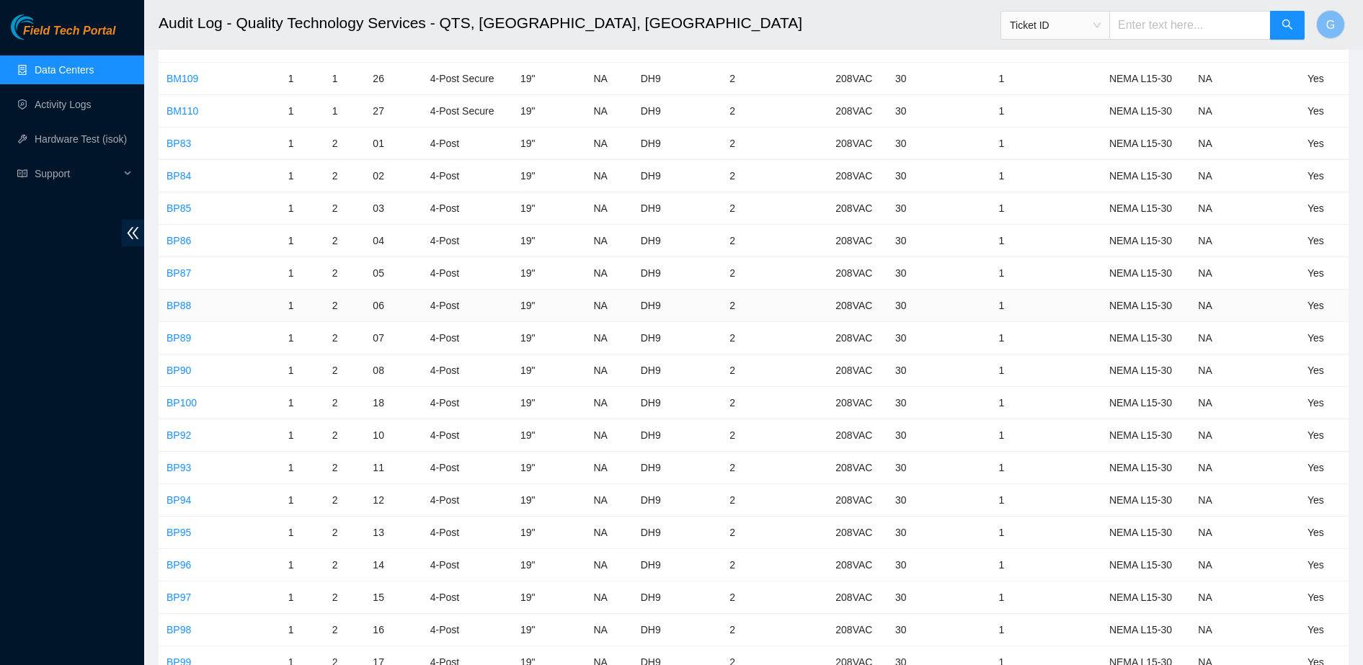
scroll to position [876, 0]
click at [180, 241] on link "BP86" at bounding box center [178, 240] width 25 height 12
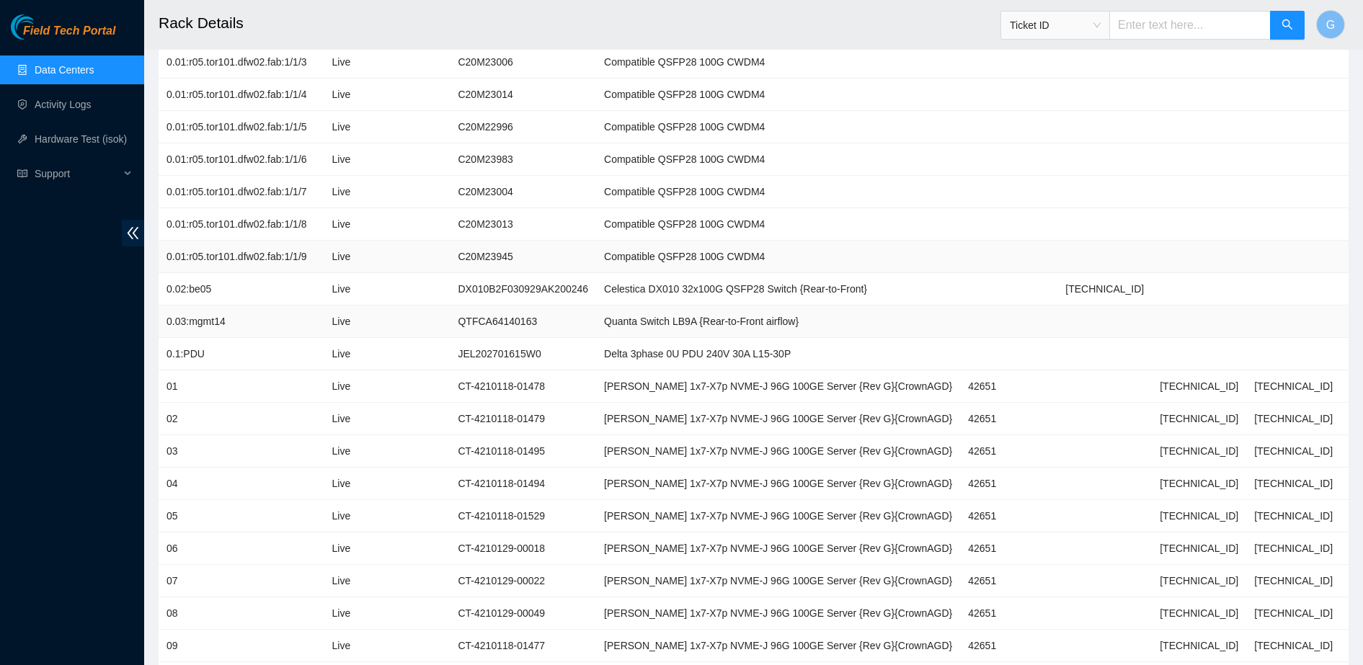
scroll to position [551, 0]
drag, startPoint x: 604, startPoint y: 319, endPoint x: 696, endPoint y: 336, distance: 93.8
click at [696, 336] on td "Quanta Switch LB9A {Rear-to-Front airflow}" at bounding box center [778, 322] width 364 height 32
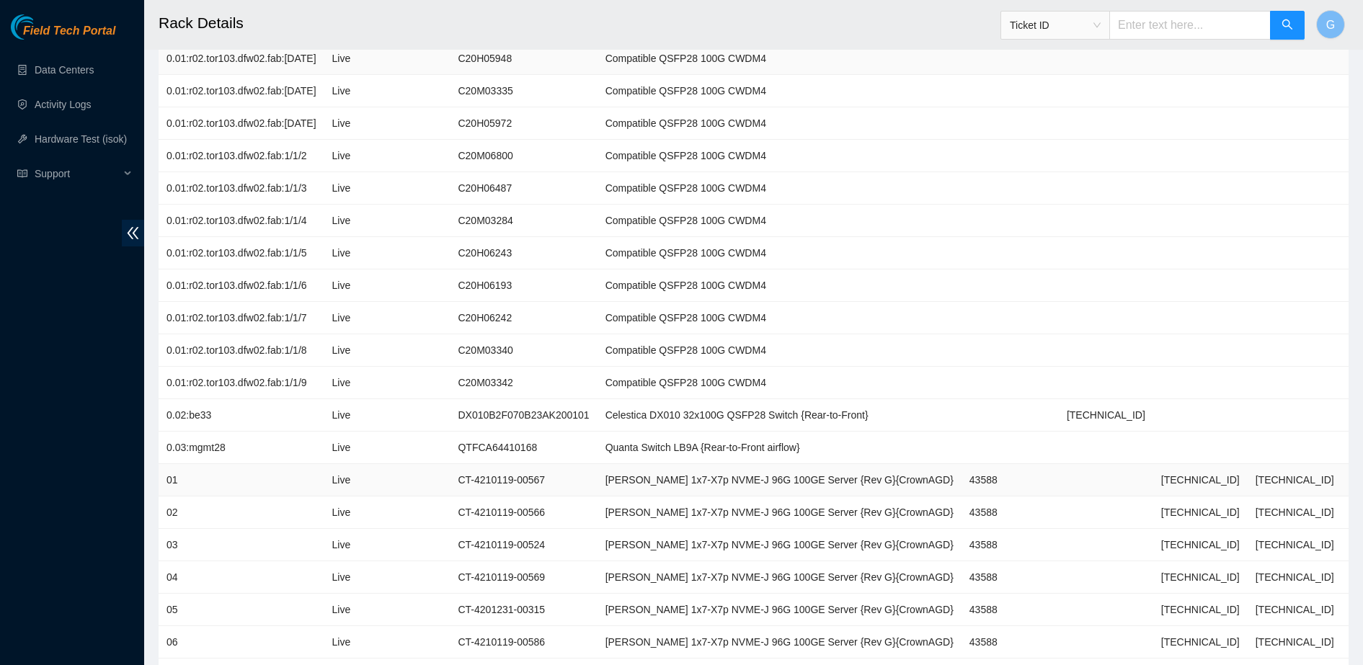
scroll to position [460, 0]
drag, startPoint x: 1165, startPoint y: 505, endPoint x: 1108, endPoint y: 515, distance: 58.4
click at [1153, 515] on td "23.199.45.197" at bounding box center [1200, 511] width 94 height 32
copy td "23.199.45.197"
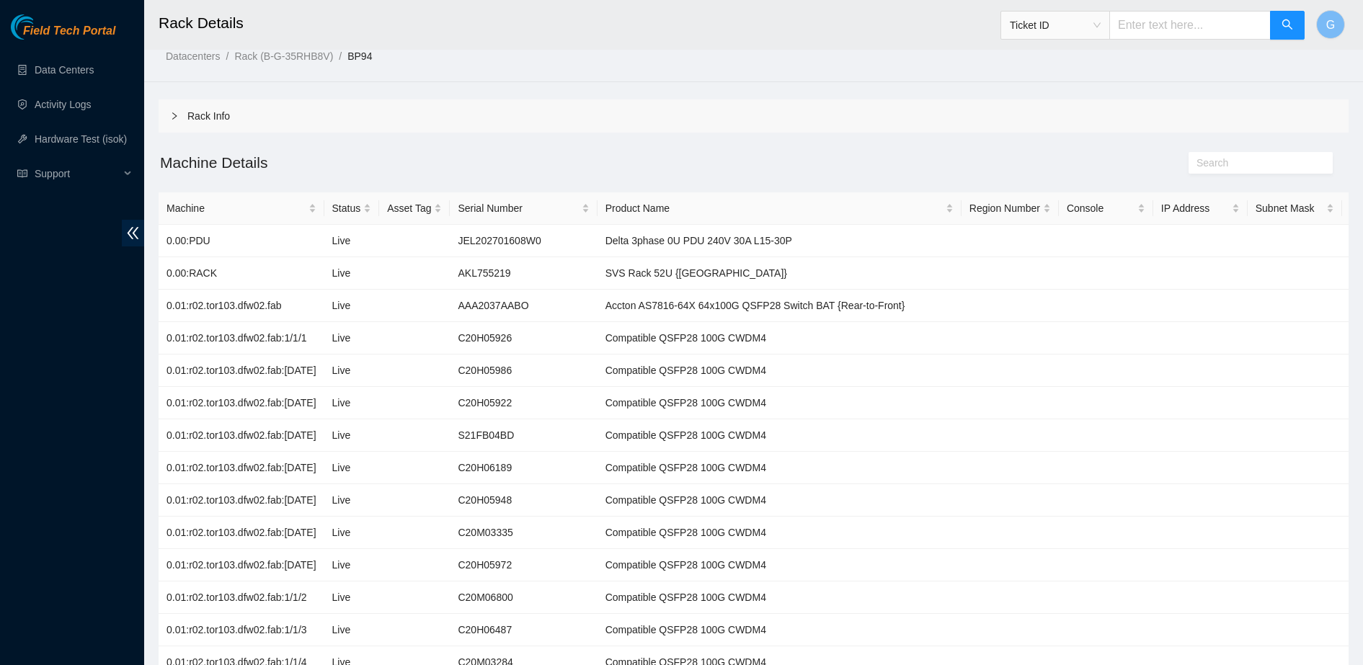
scroll to position [0, 0]
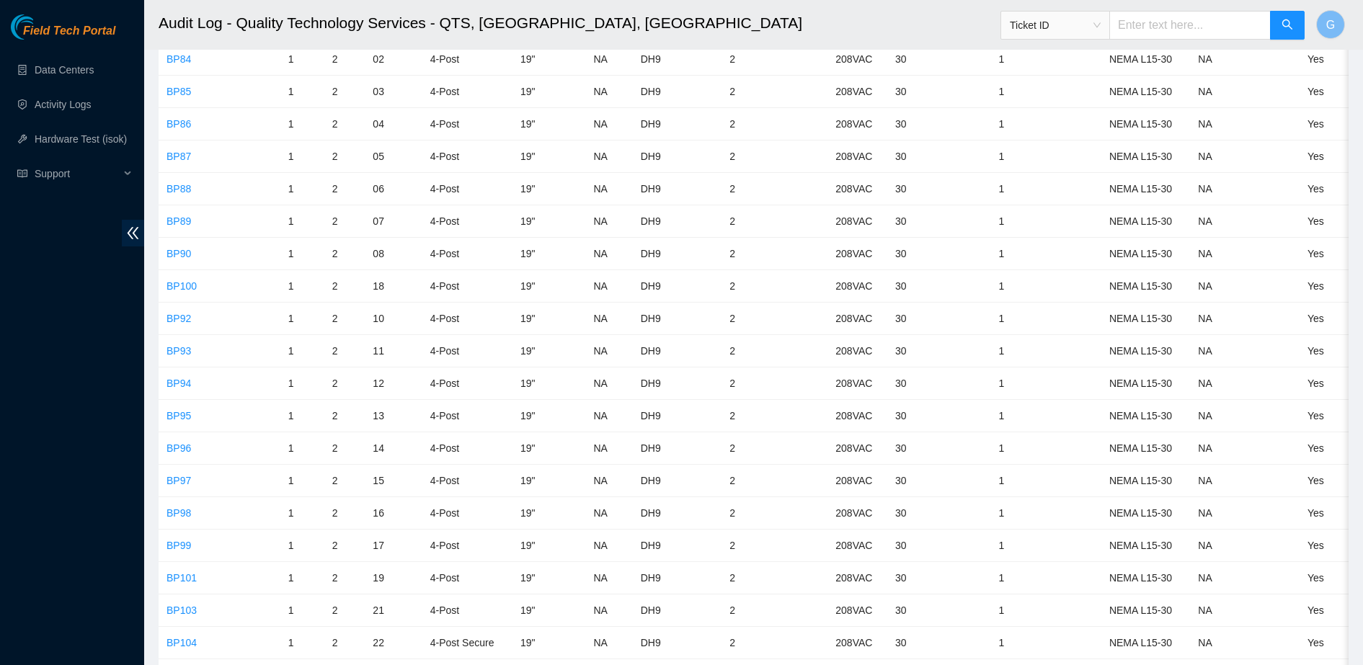
scroll to position [996, 0]
click at [177, 124] on link "BP86" at bounding box center [178, 121] width 25 height 12
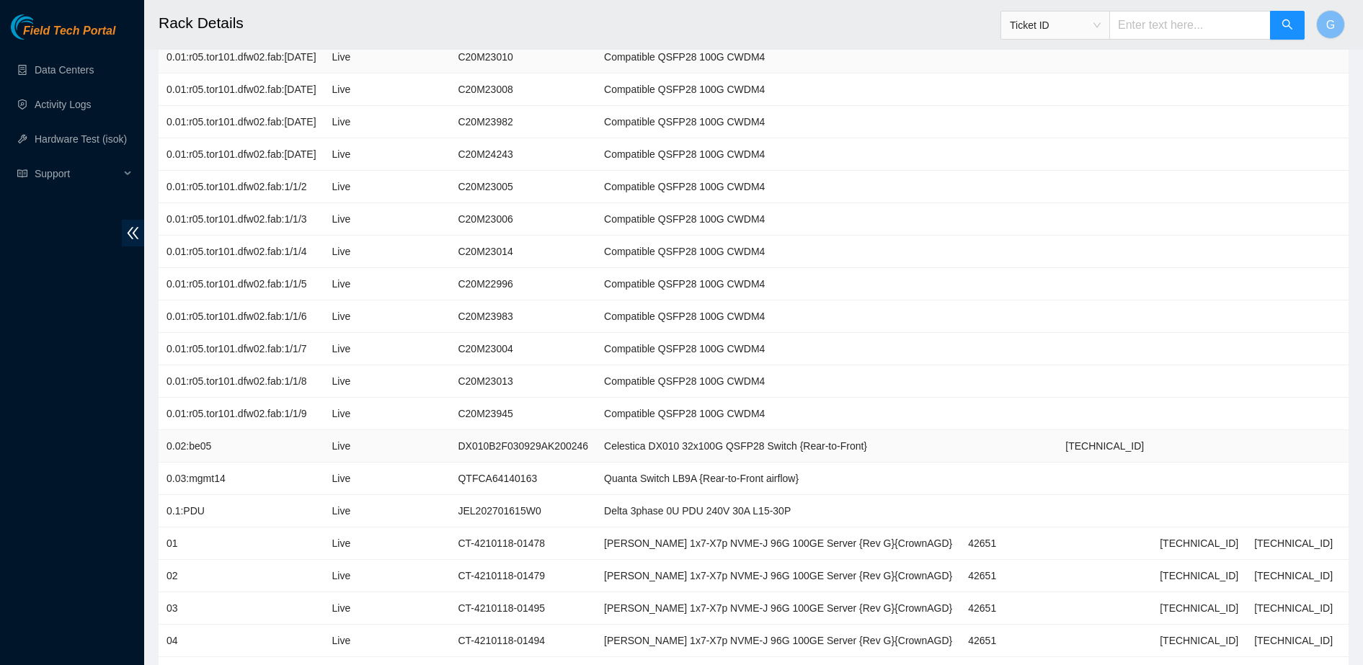
scroll to position [393, 0]
drag, startPoint x: 604, startPoint y: 480, endPoint x: 696, endPoint y: 497, distance: 93.7
click at [696, 497] on tbody "0.00:RACK Live AKL755255 SVS Rack 52U {[GEOGRAPHIC_DATA]} 0.01:r05.tor101.dfw02…" at bounding box center [797, 595] width 1276 height 1492
copy td "Quanta Switch LB9A"
click at [1340, 409] on td at bounding box center [1387, 416] width 94 height 32
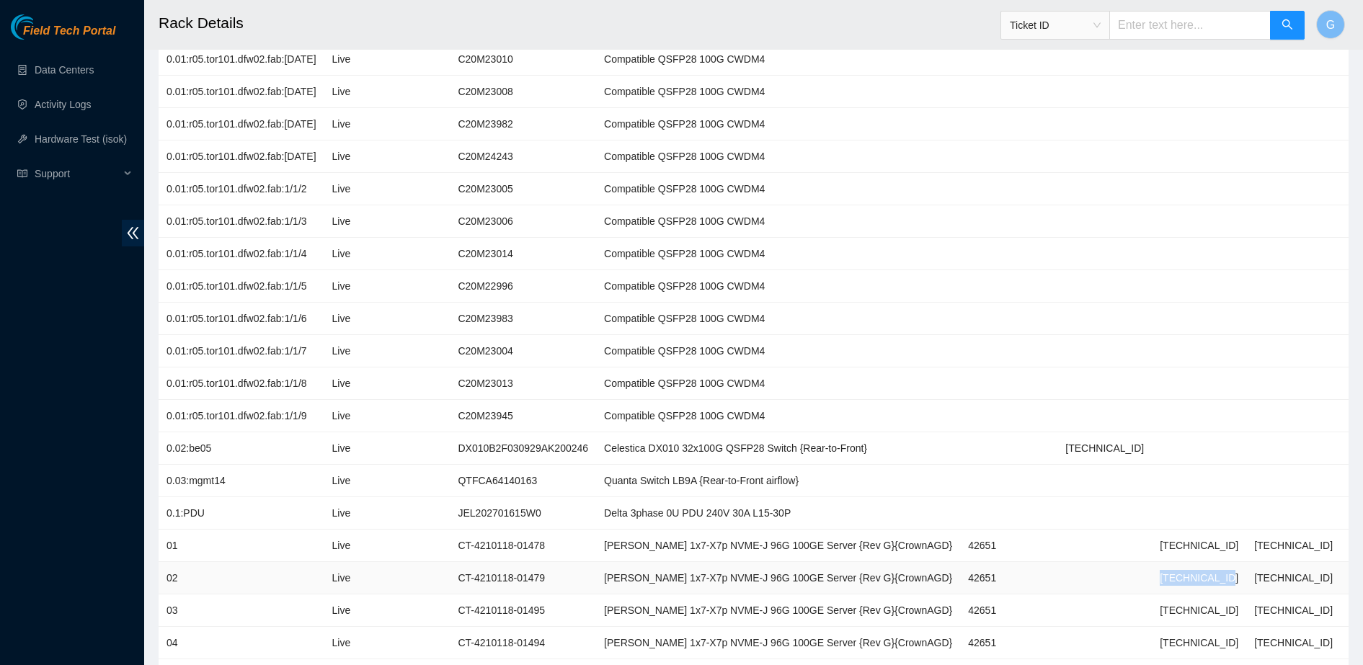
drag, startPoint x: 1102, startPoint y: 578, endPoint x: 1167, endPoint y: 579, distance: 64.9
click at [1167, 579] on td "[TECHNICAL_ID]" at bounding box center [1199, 578] width 94 height 32
copy td "[TECHNICAL_ID]"
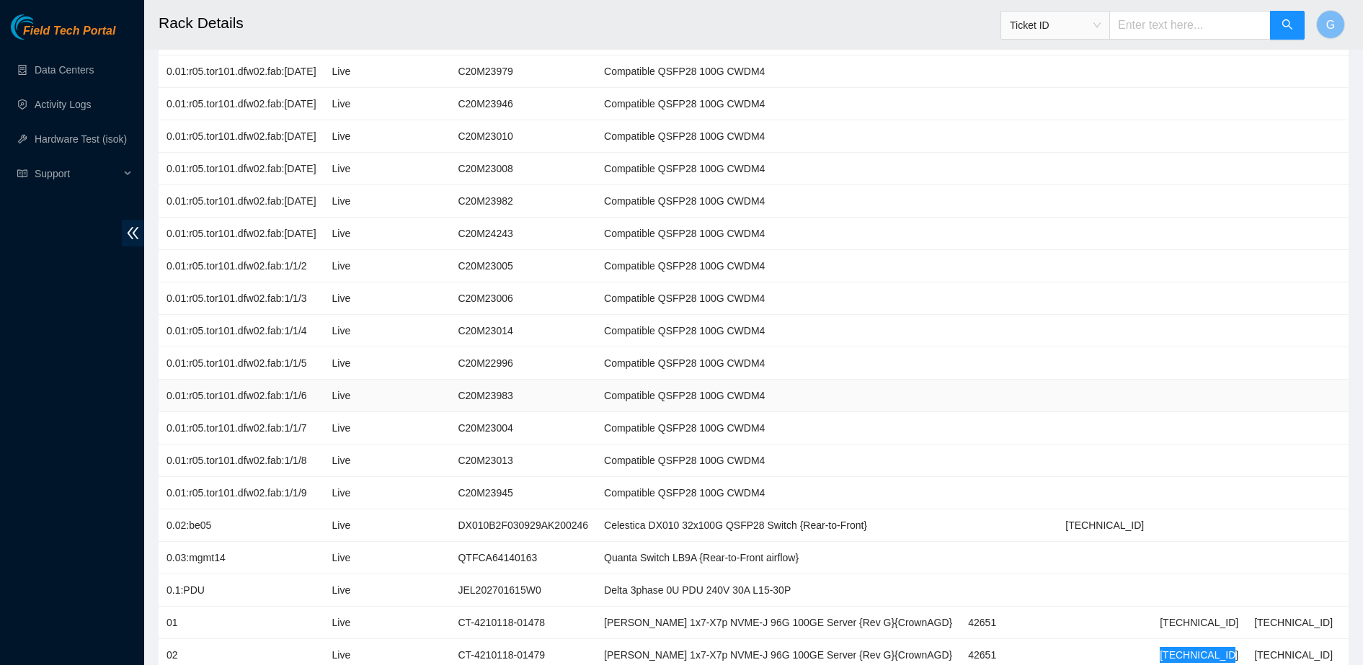
scroll to position [0, 0]
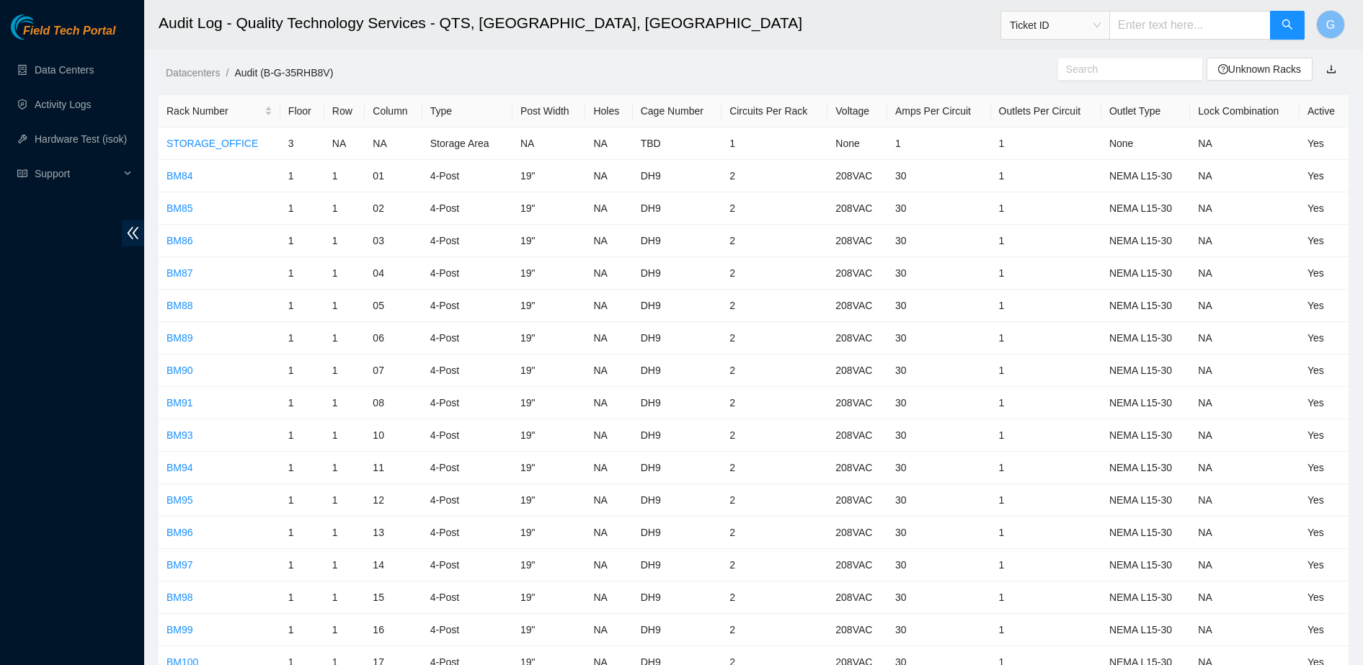
scroll to position [996, 0]
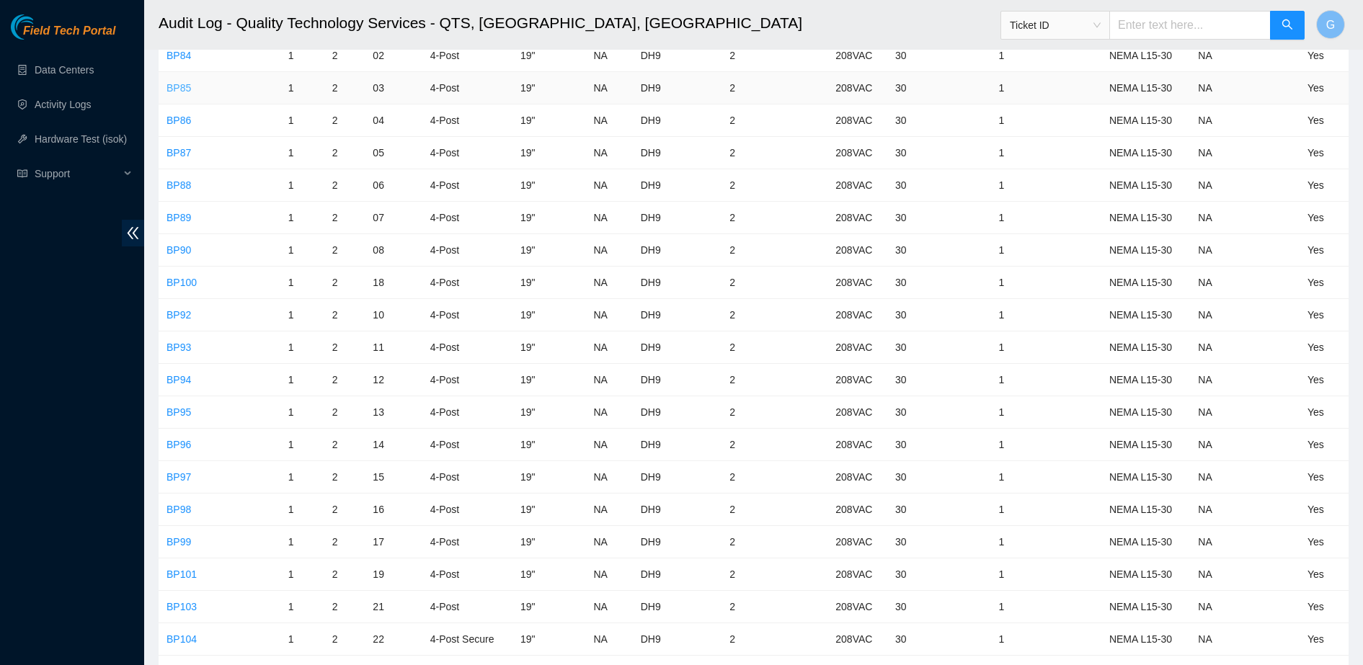
click at [175, 91] on link "BP85" at bounding box center [178, 88] width 25 height 12
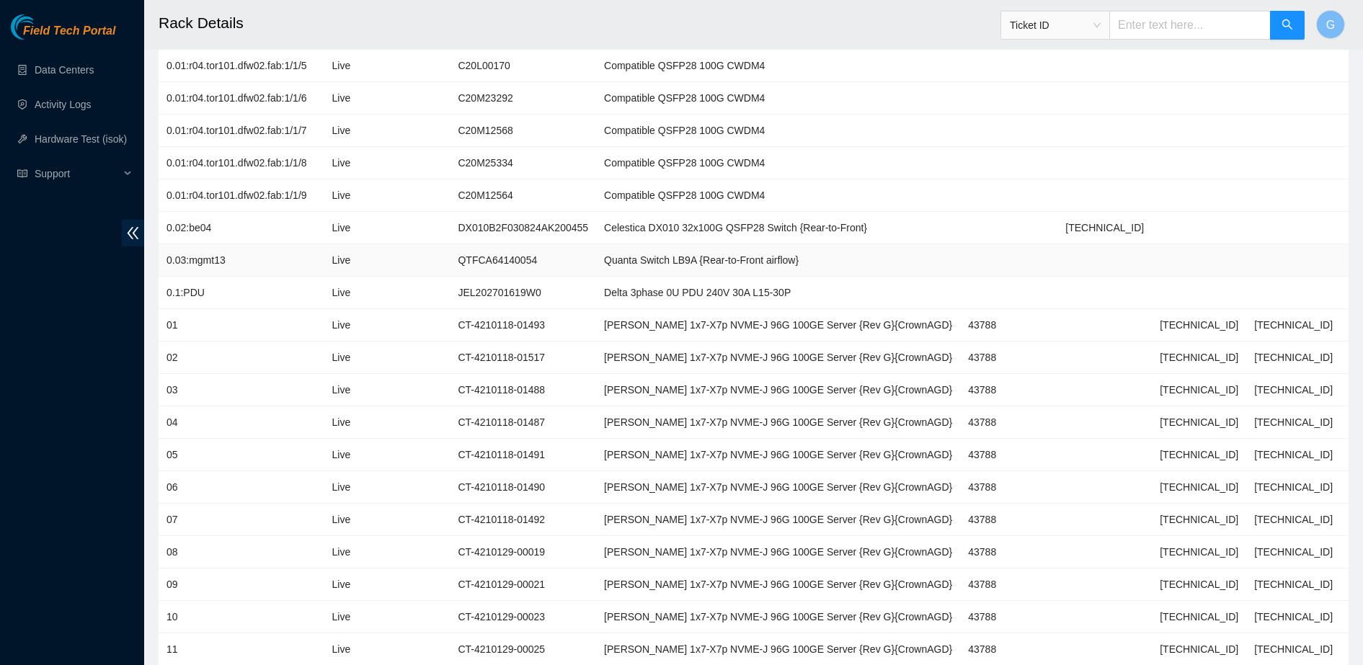
scroll to position [613, 0]
click at [1340, 217] on td at bounding box center [1387, 229] width 94 height 32
click at [1170, 364] on td "[TECHNICAL_ID]" at bounding box center [1199, 358] width 94 height 32
drag, startPoint x: 1167, startPoint y: 352, endPoint x: 1098, endPoint y: 370, distance: 71.7
click at [1152, 370] on td "[TECHNICAL_ID]" at bounding box center [1199, 358] width 94 height 32
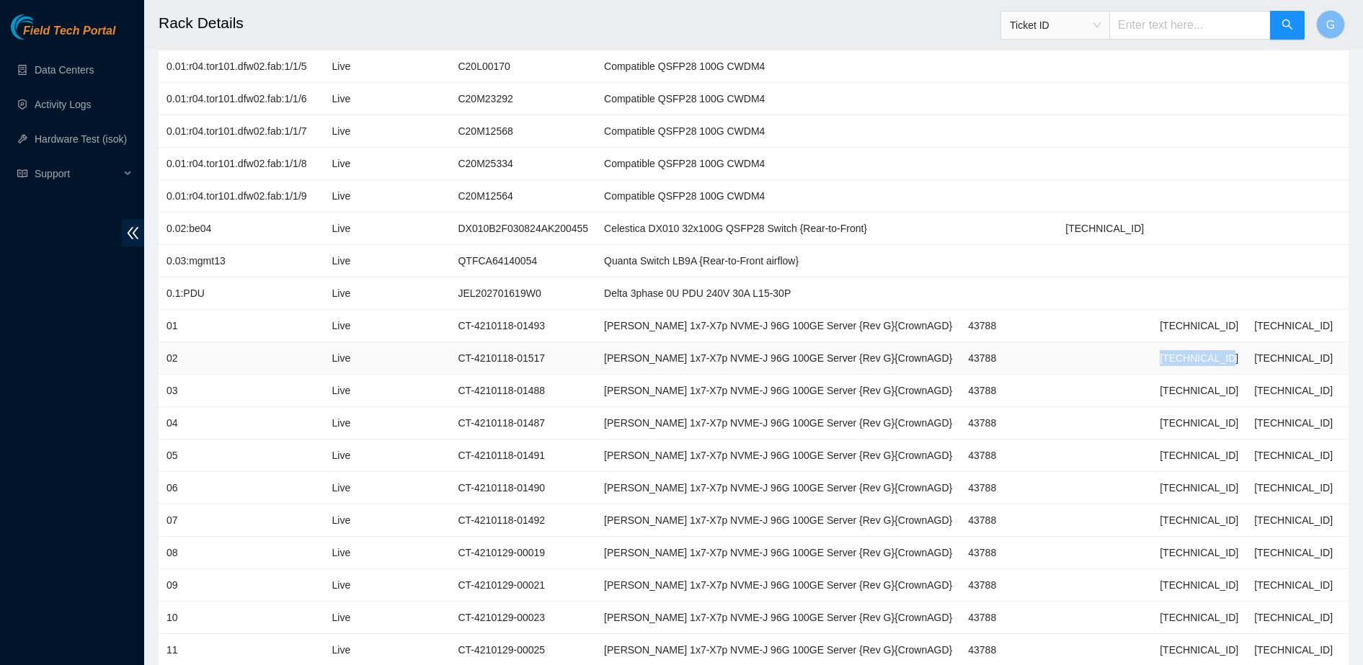
copy td "[TECHNICAL_ID]"
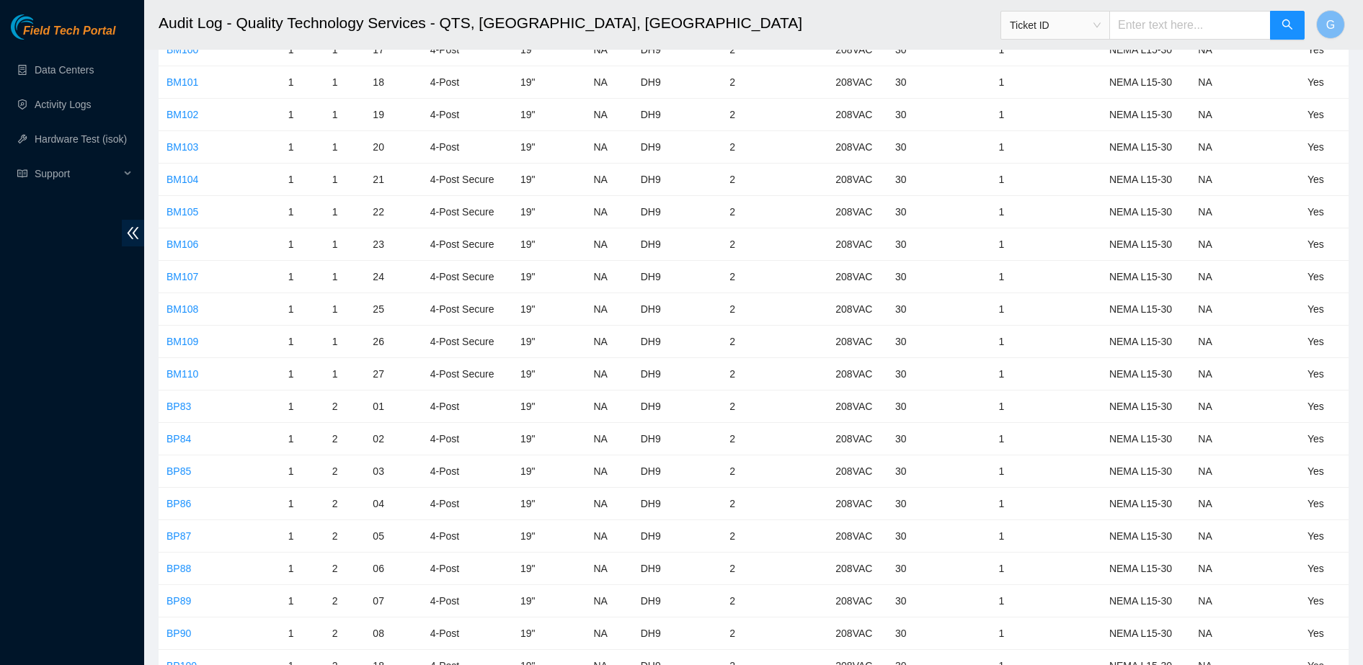
scroll to position [996, 0]
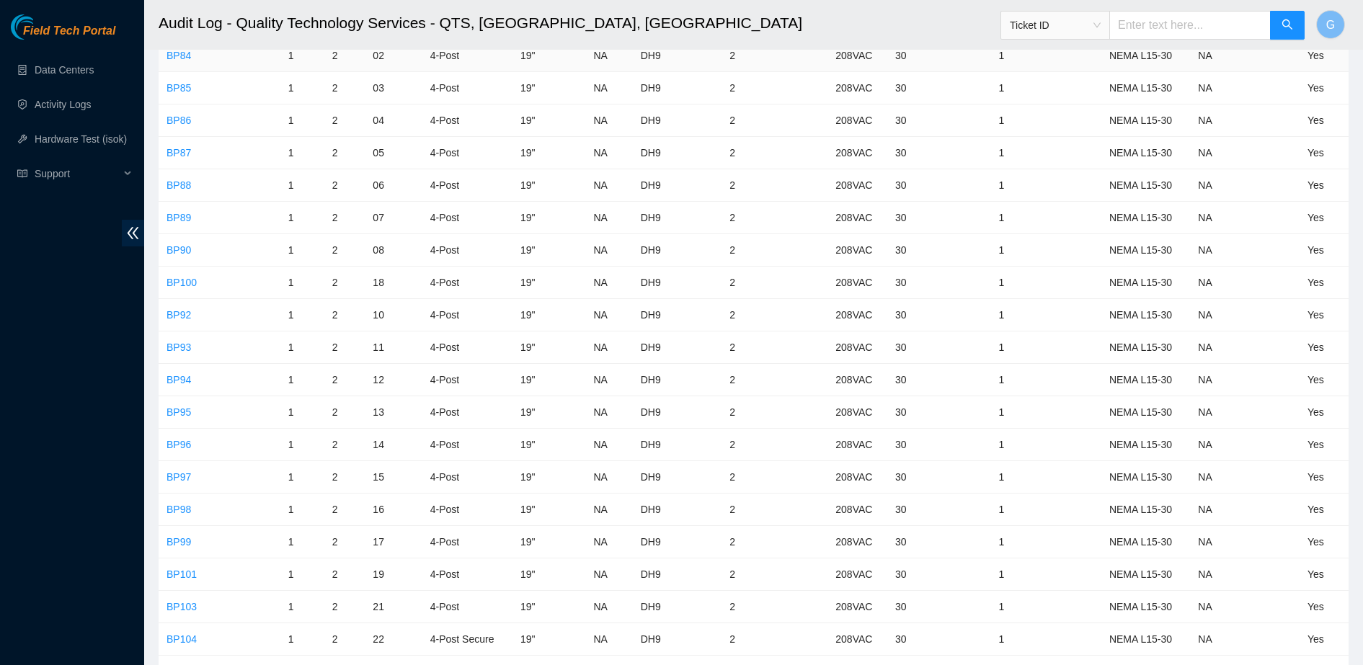
click at [166, 55] on td "BP84" at bounding box center [220, 56] width 122 height 32
click at [174, 59] on link "BP84" at bounding box center [178, 56] width 25 height 12
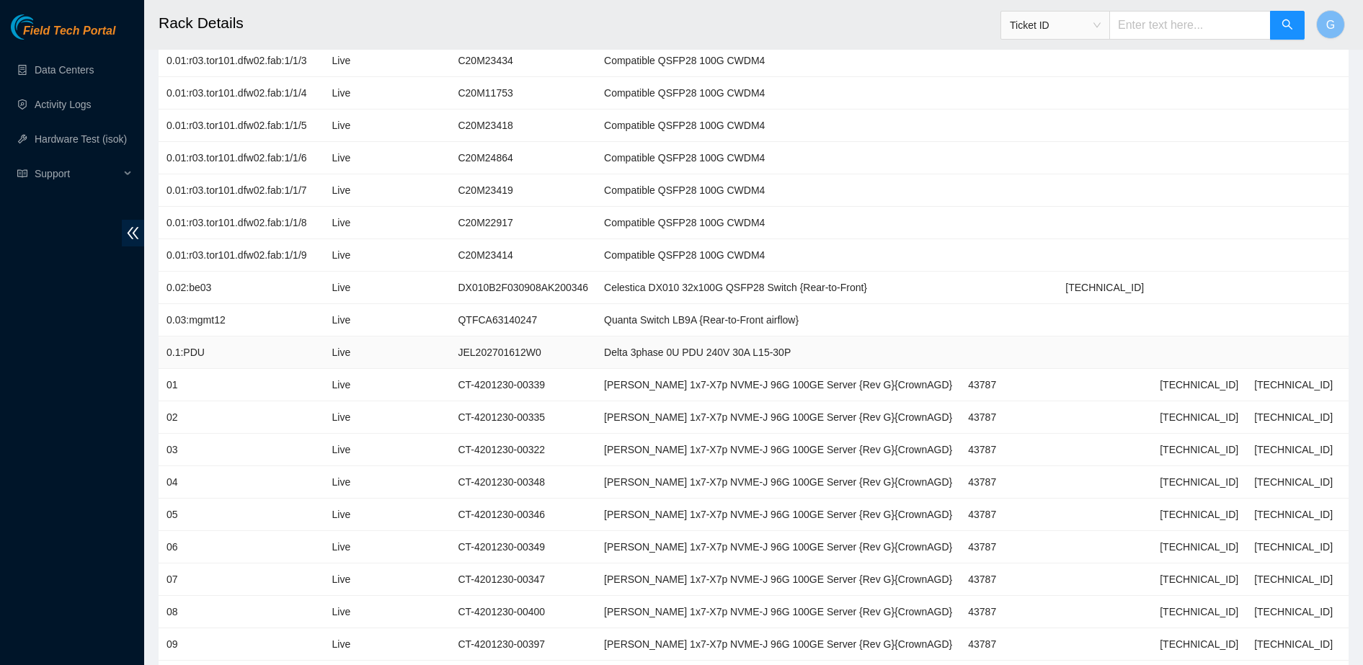
scroll to position [548, 0]
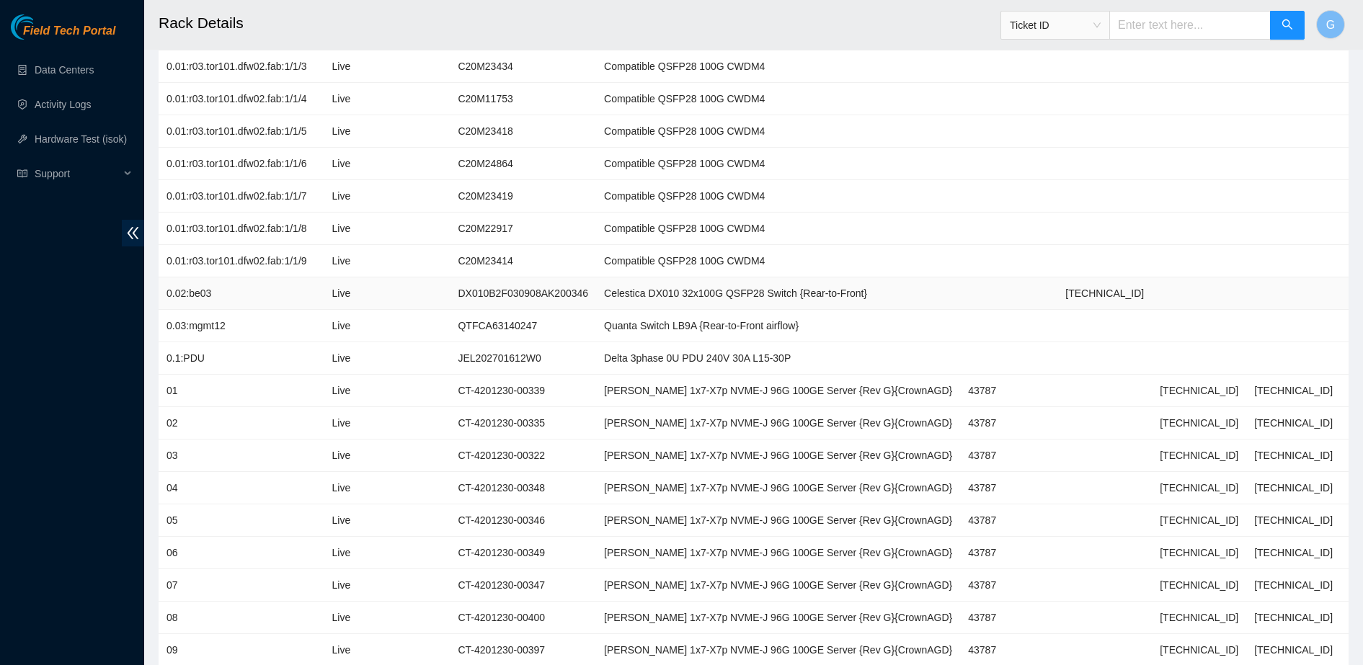
click at [1340, 304] on td at bounding box center [1387, 293] width 94 height 32
click at [1340, 204] on td at bounding box center [1387, 196] width 94 height 32
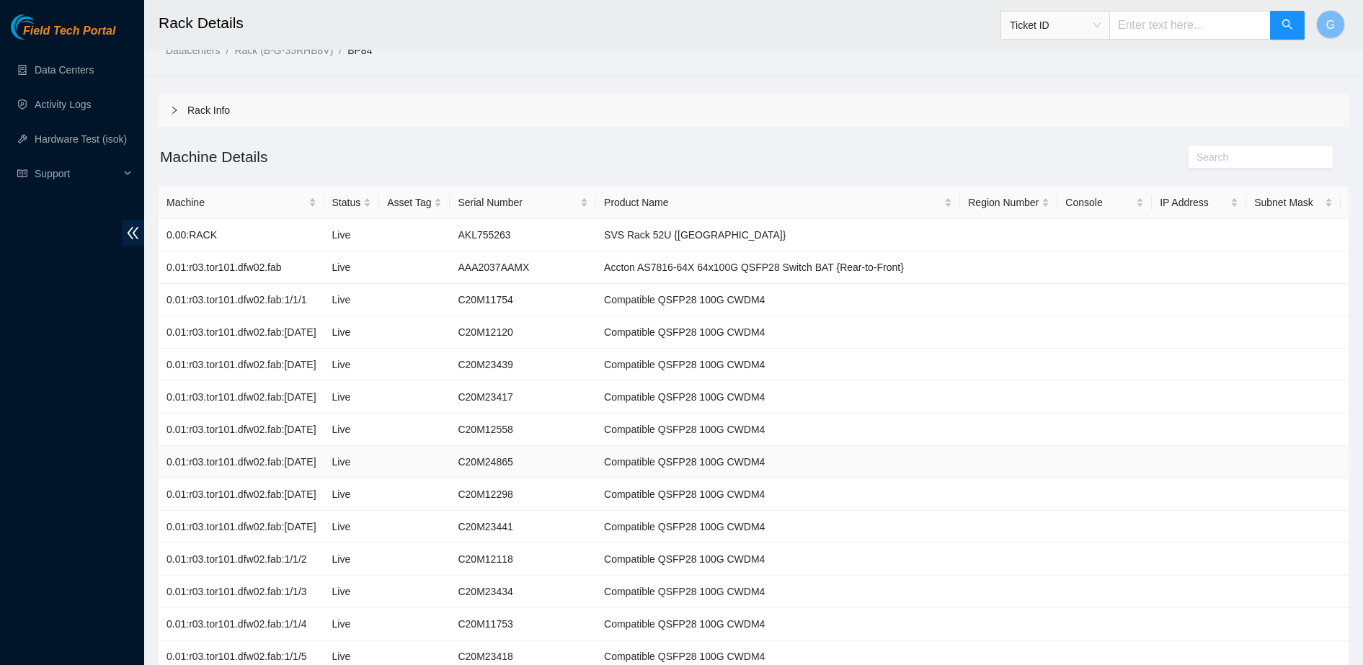
scroll to position [0, 0]
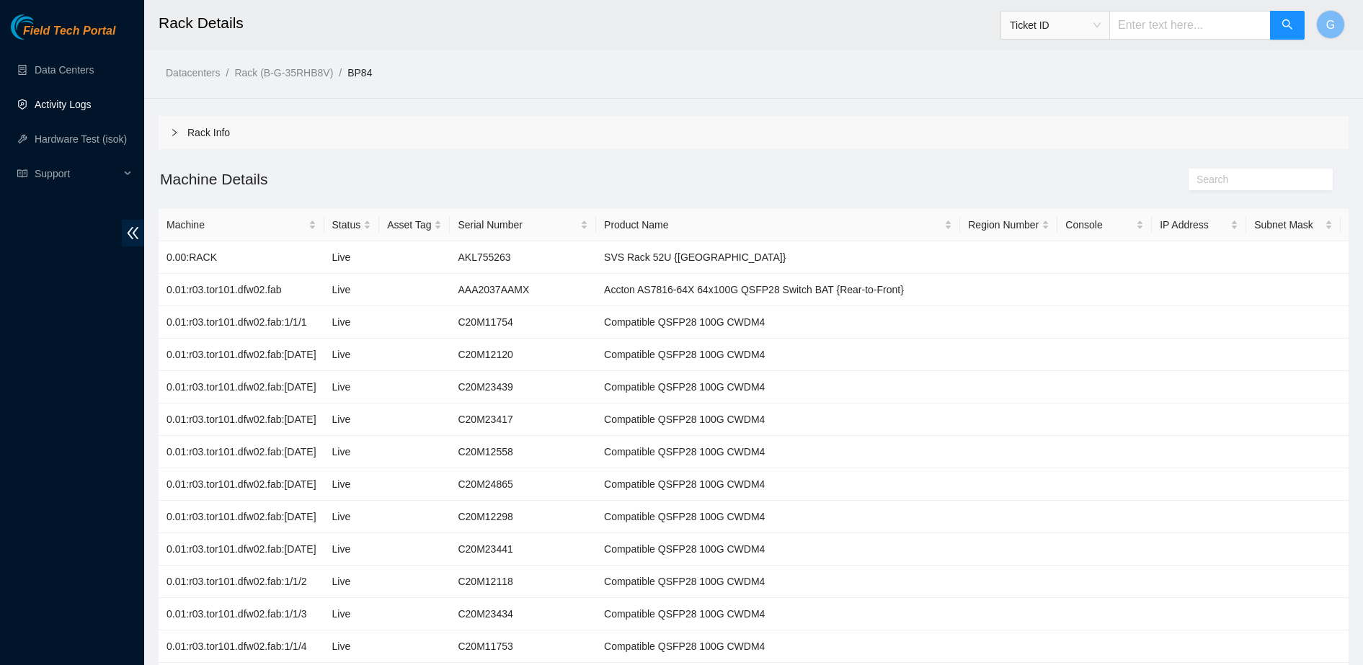
click at [82, 104] on link "Activity Logs" at bounding box center [63, 105] width 57 height 12
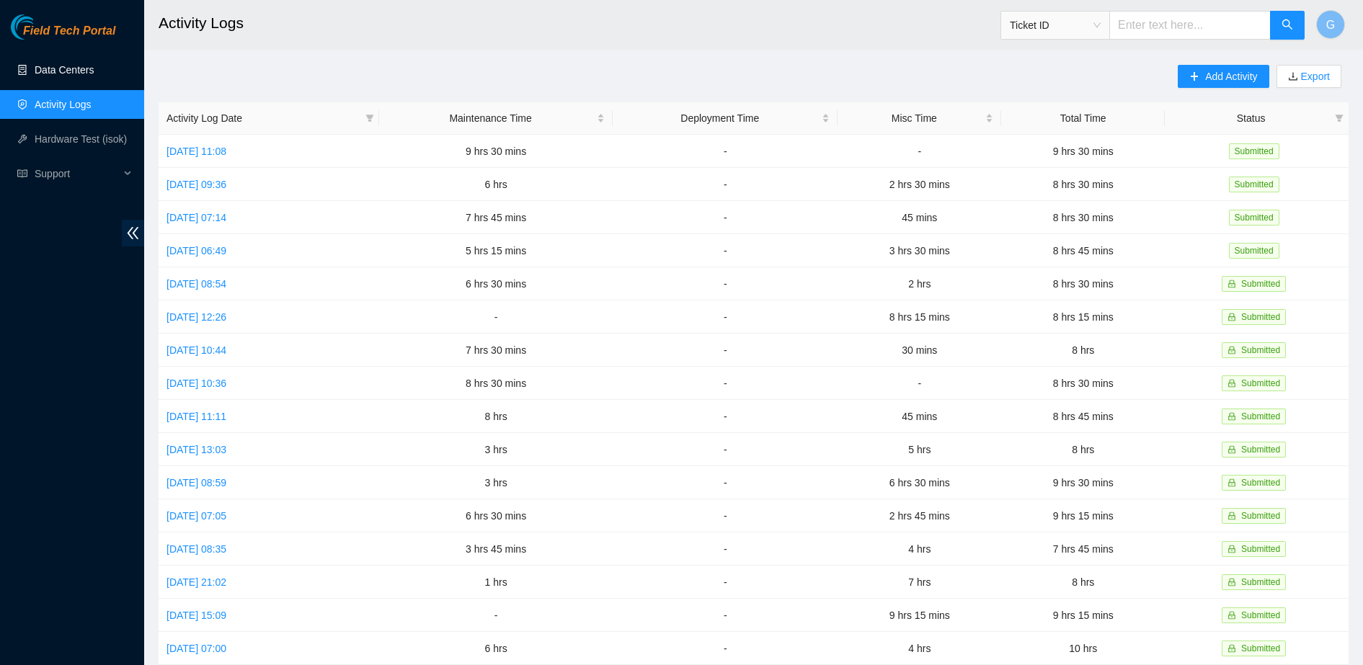
click at [71, 76] on link "Data Centers" at bounding box center [64, 70] width 59 height 12
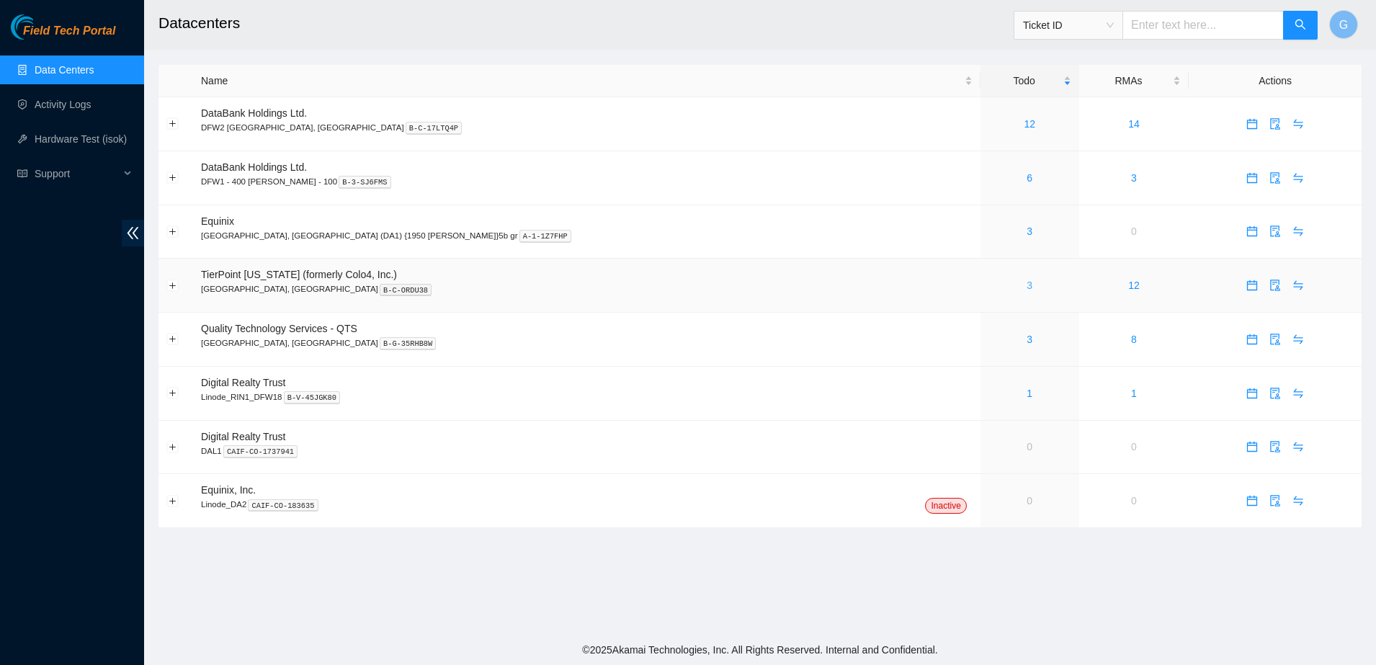
click at [1027, 286] on link "3" at bounding box center [1030, 286] width 6 height 12
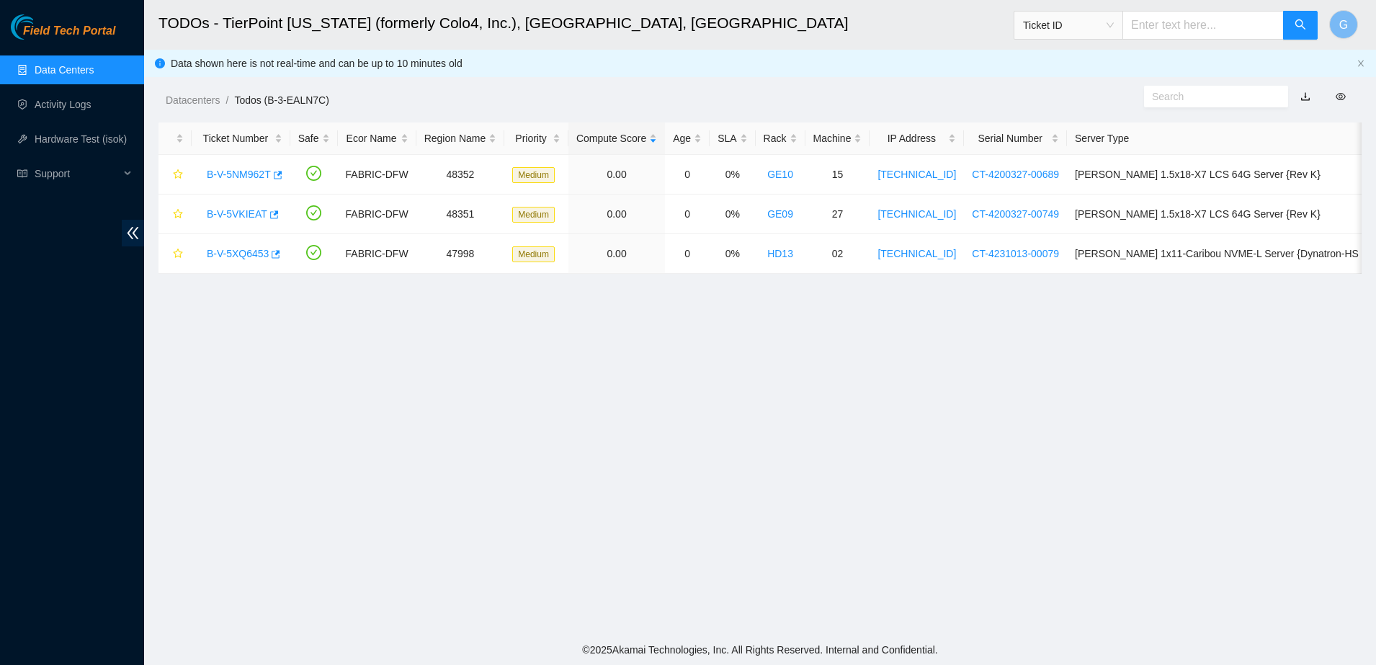
click at [51, 76] on link "Data Centers" at bounding box center [64, 70] width 59 height 12
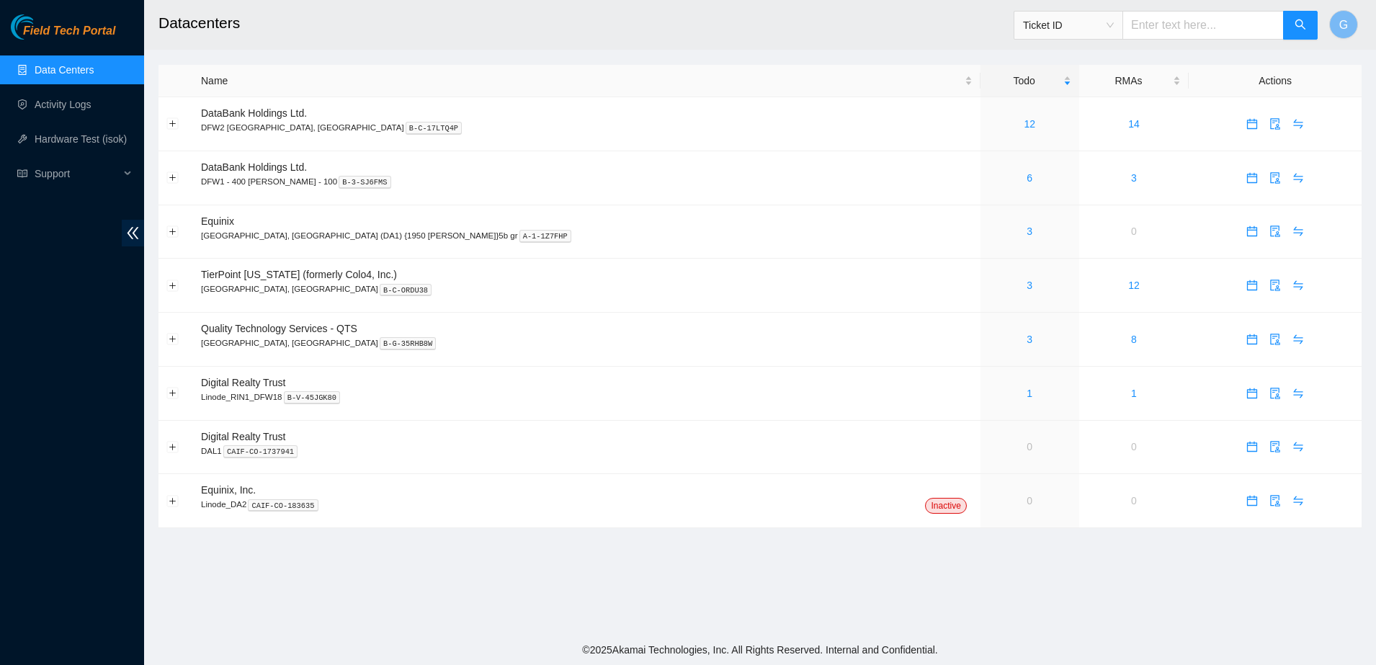
click at [51, 76] on link "Data Centers" at bounding box center [64, 70] width 59 height 12
click at [1270, 344] on icon "audit" at bounding box center [1276, 340] width 12 height 12
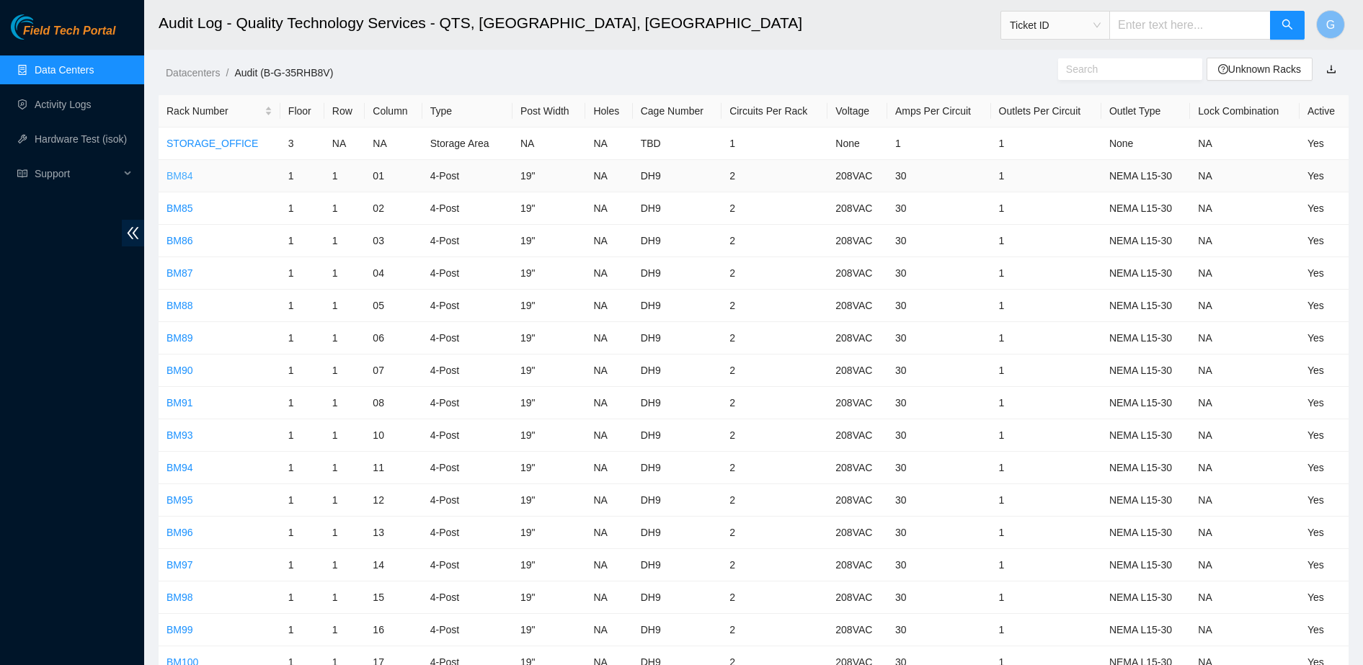
click at [172, 172] on link "BM84" at bounding box center [179, 176] width 27 height 12
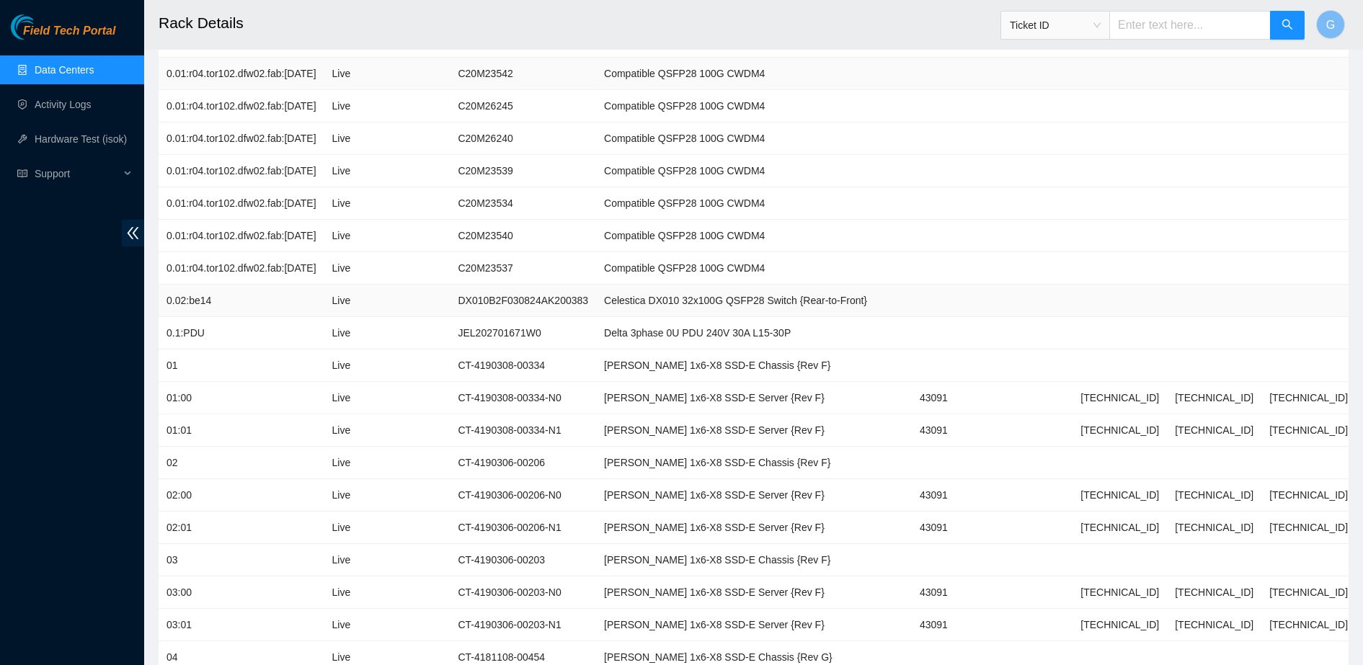
scroll to position [282, 0]
drag, startPoint x: 688, startPoint y: 299, endPoint x: 612, endPoint y: 291, distance: 76.8
click at [612, 291] on td "Celestica DX010 32x100G QSFP28 Switch {Rear-to-Front}" at bounding box center [754, 300] width 316 height 32
copy td "Celestica DX010"
click at [255, 401] on td "01:00" at bounding box center [242, 397] width 166 height 32
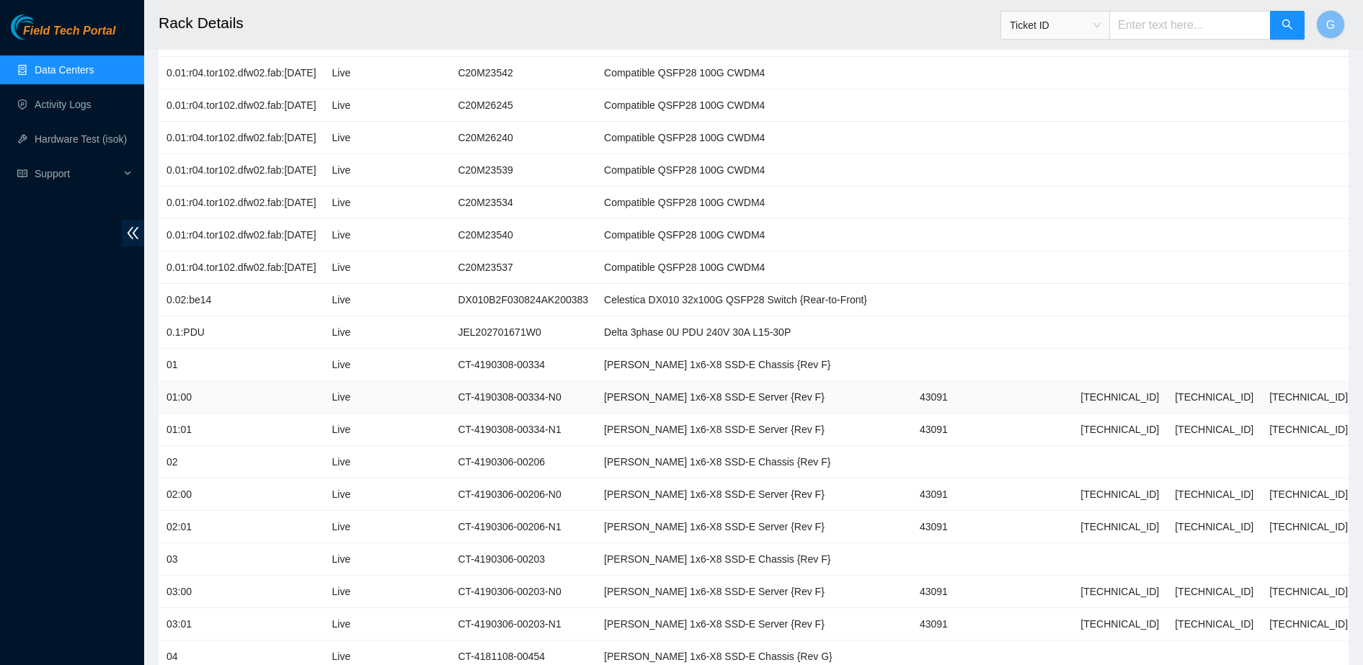
click at [1159, 397] on td "[TECHNICAL_ID]" at bounding box center [1119, 397] width 94 height 32
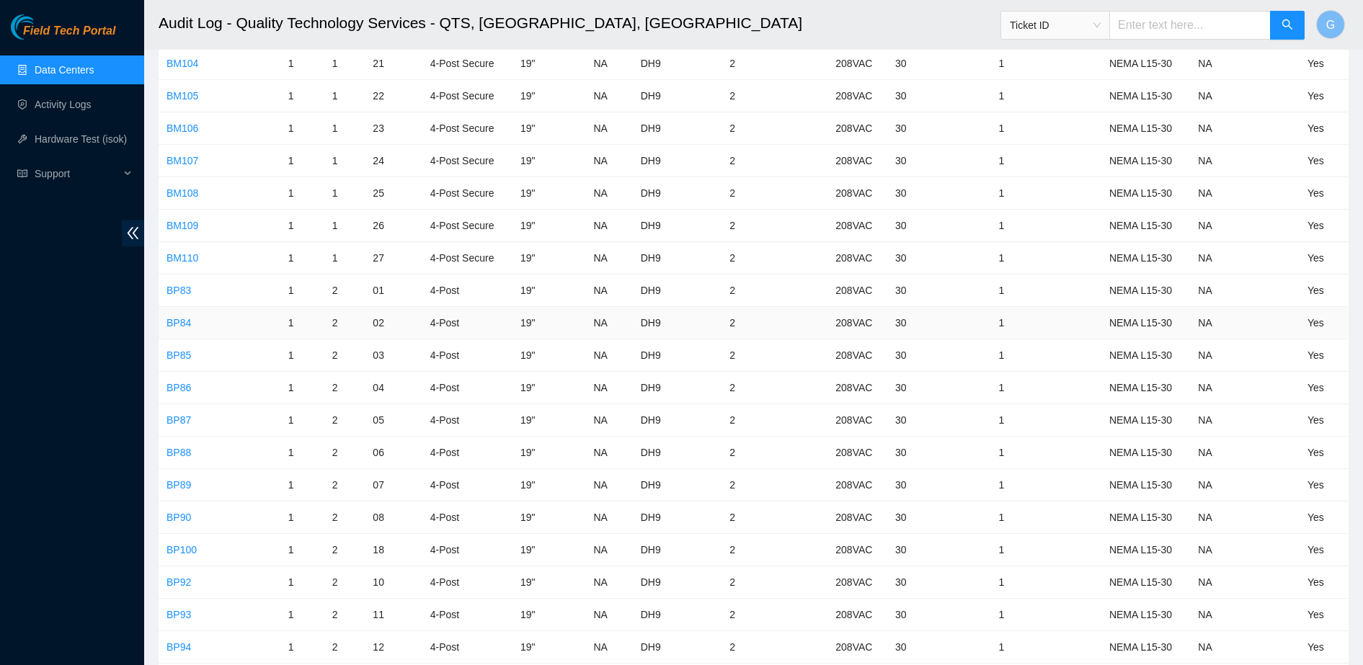
scroll to position [737, 0]
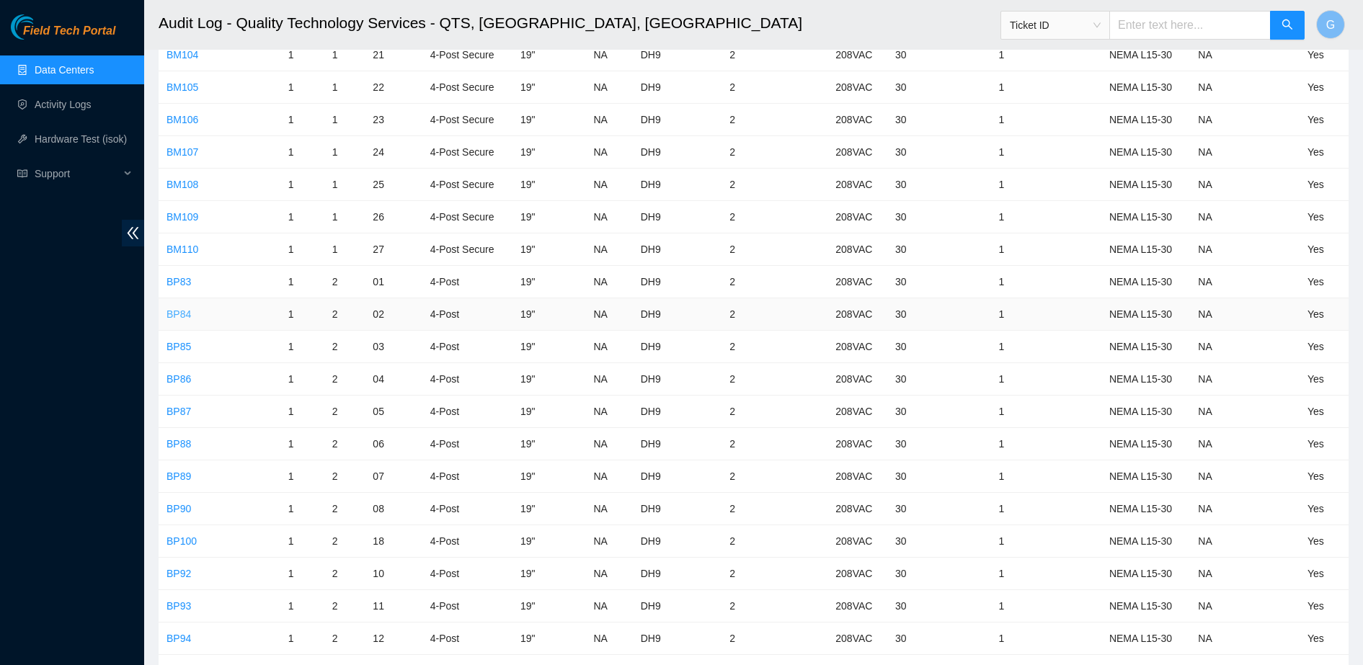
click at [177, 311] on link "BP84" at bounding box center [178, 314] width 25 height 12
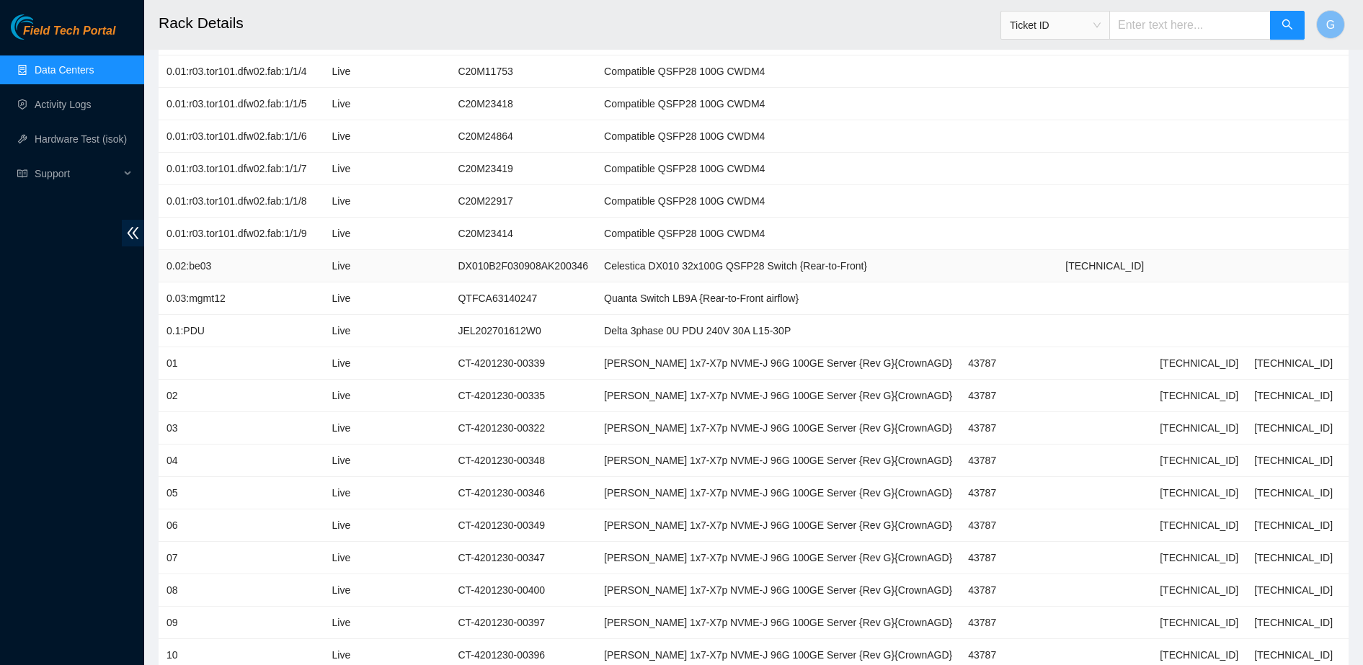
scroll to position [588, 0]
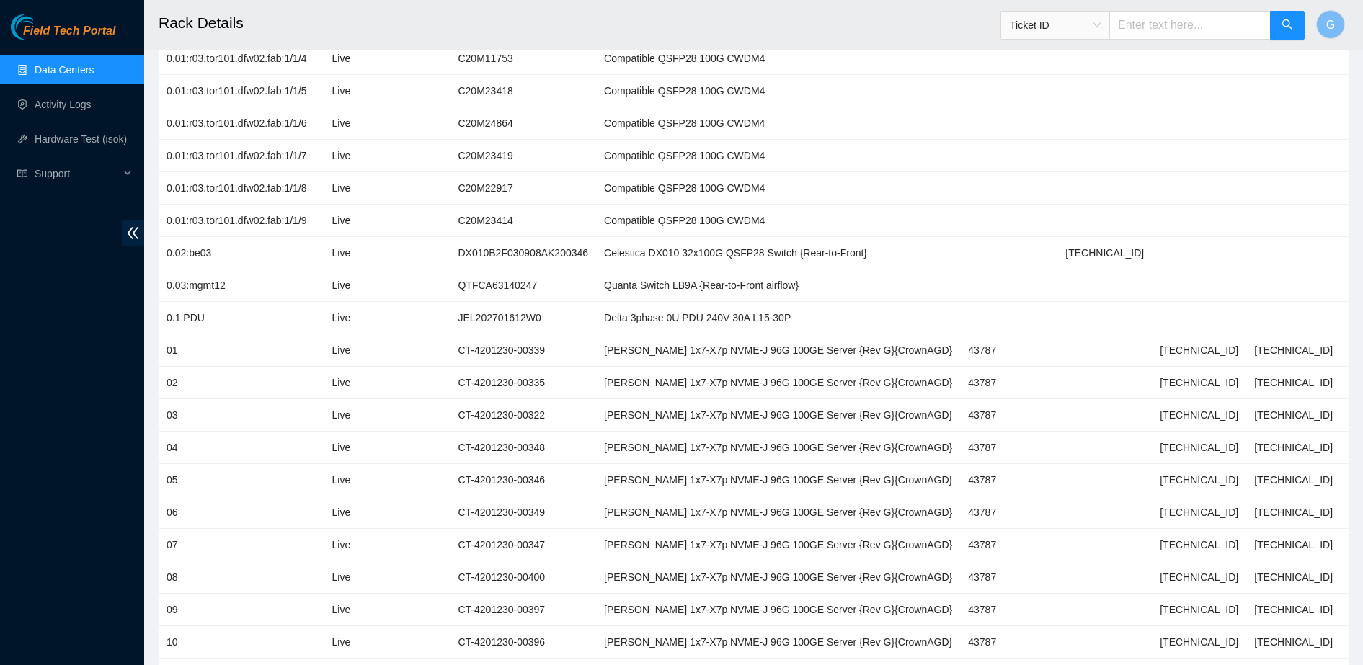
click at [902, 11] on h2 "Rack Details" at bounding box center [626, 23] width 934 height 46
click at [1340, 92] on td at bounding box center [1387, 91] width 94 height 32
drag, startPoint x: 1167, startPoint y: 382, endPoint x: 1100, endPoint y: 378, distance: 67.8
click at [1100, 378] on tr "02 Live CT-4201230-00335 [PERSON_NAME] 1x7-X7p NVME-J 96G 100GE Server {Rev G}{…" at bounding box center [797, 383] width 1276 height 32
copy tr "[TECHNICAL_ID]"
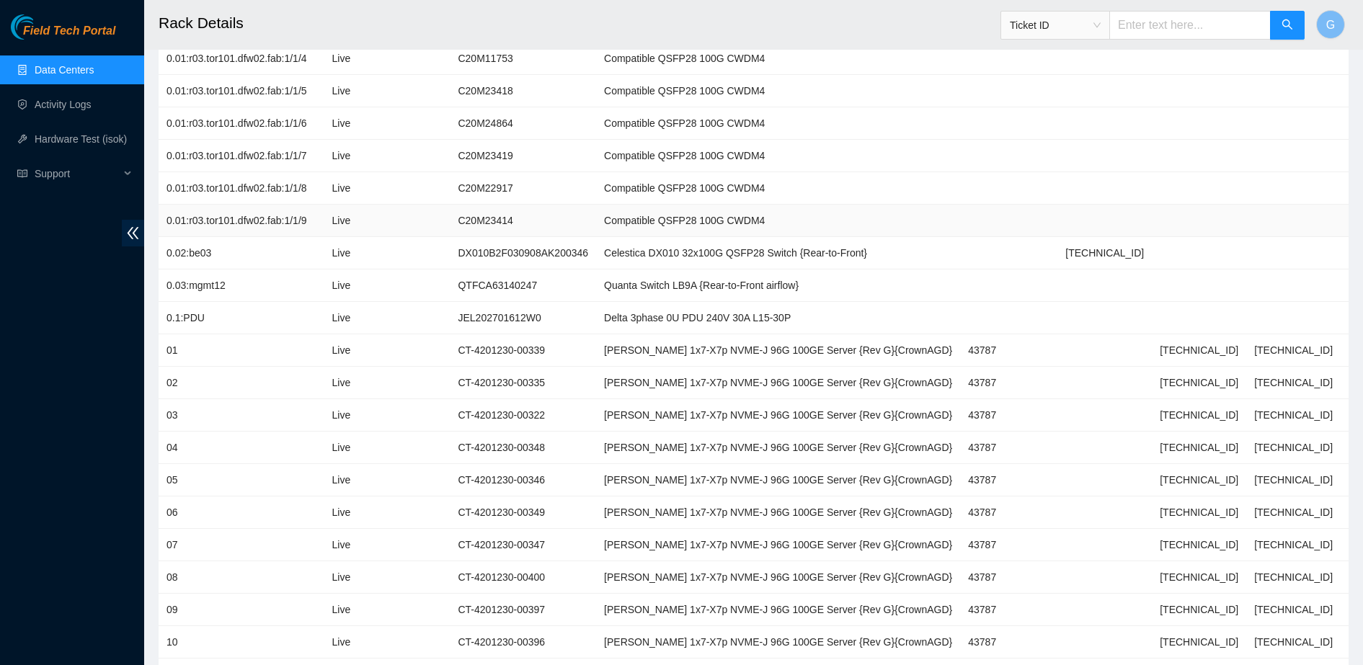
click at [1265, 221] on td at bounding box center [1293, 221] width 94 height 32
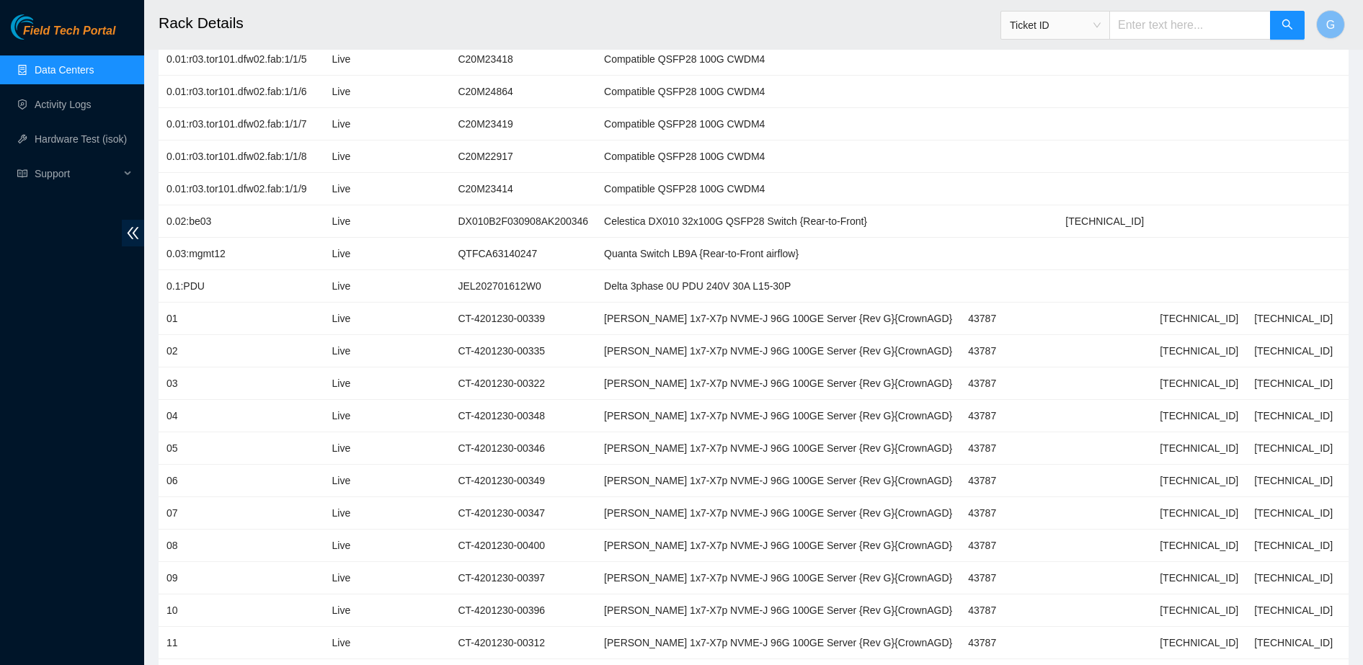
scroll to position [604, 0]
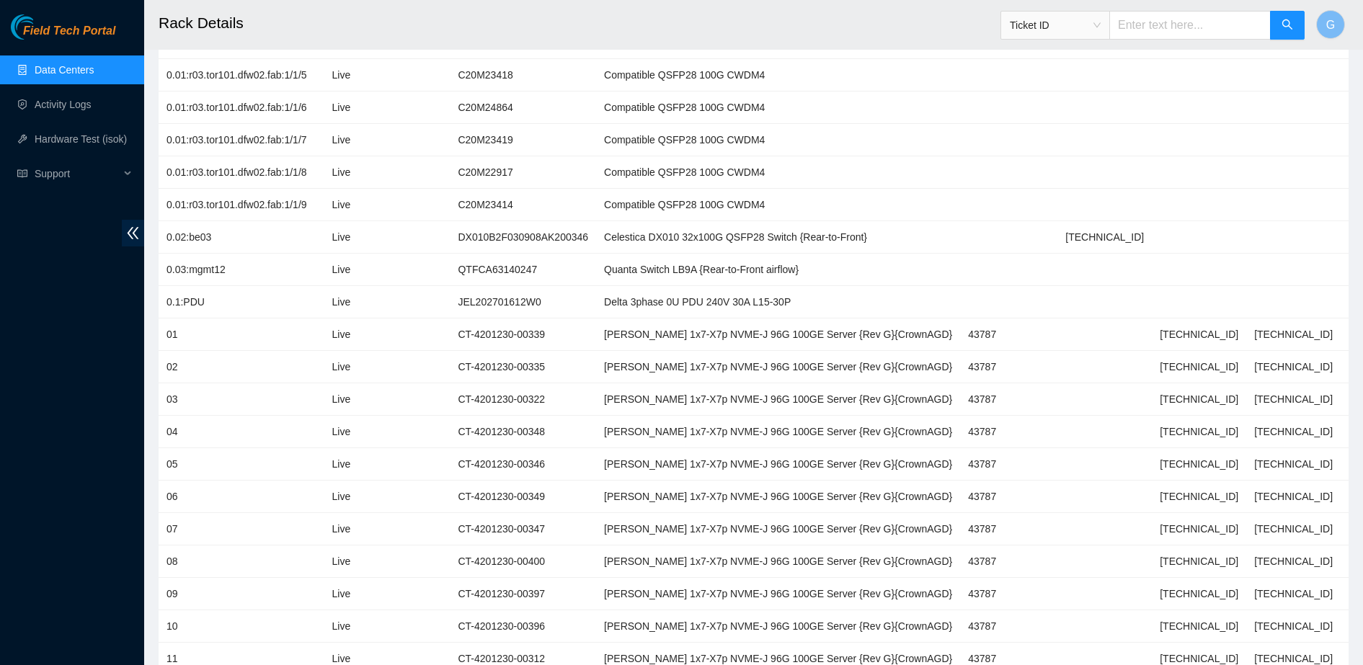
click at [578, 17] on h2 "Rack Details" at bounding box center [626, 23] width 934 height 46
click at [70, 377] on div "Field Tech Portal Data Centers Activity Logs Hardware Test (isok) Support" at bounding box center [72, 339] width 144 height 651
drag, startPoint x: 70, startPoint y: 377, endPoint x: 52, endPoint y: 464, distance: 89.0
click at [52, 464] on div "Field Tech Portal Data Centers Activity Logs Hardware Test (isok) Support" at bounding box center [72, 339] width 144 height 651
click at [168, 129] on td "0.01:r03.tor101.dfw02.fab:1/1/7" at bounding box center [242, 140] width 166 height 32
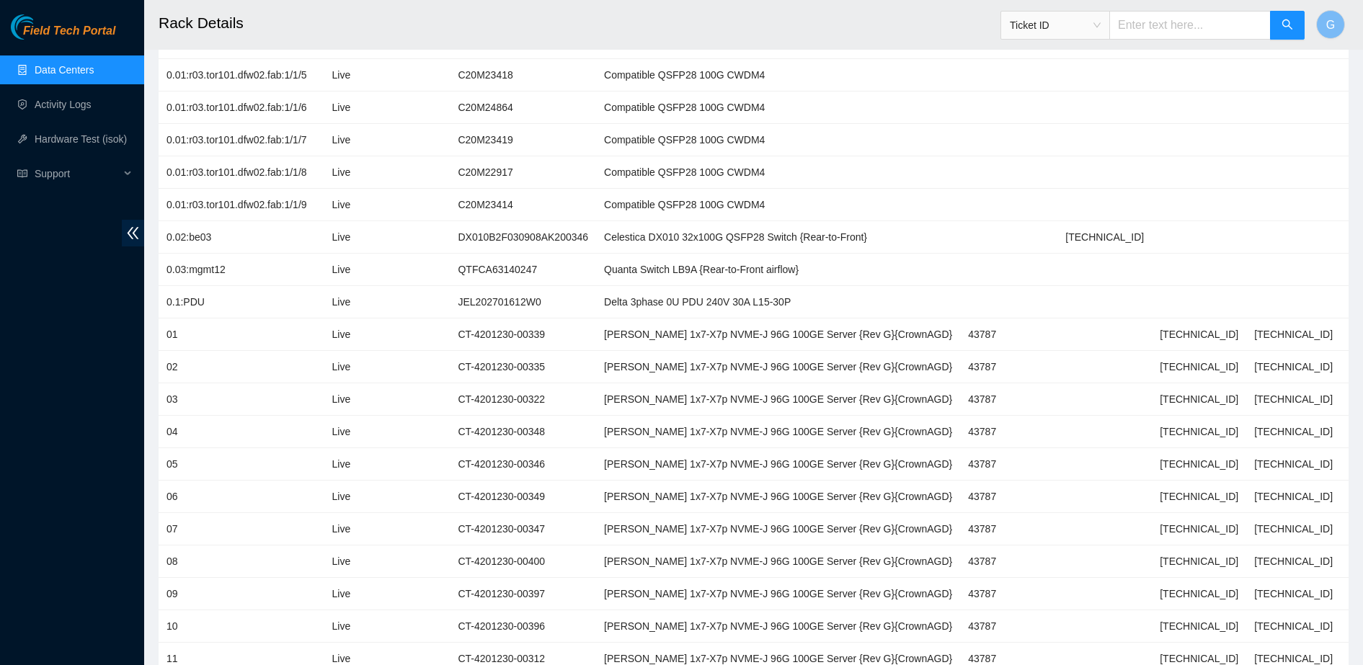
click at [92, 72] on link "Data Centers" at bounding box center [64, 70] width 59 height 12
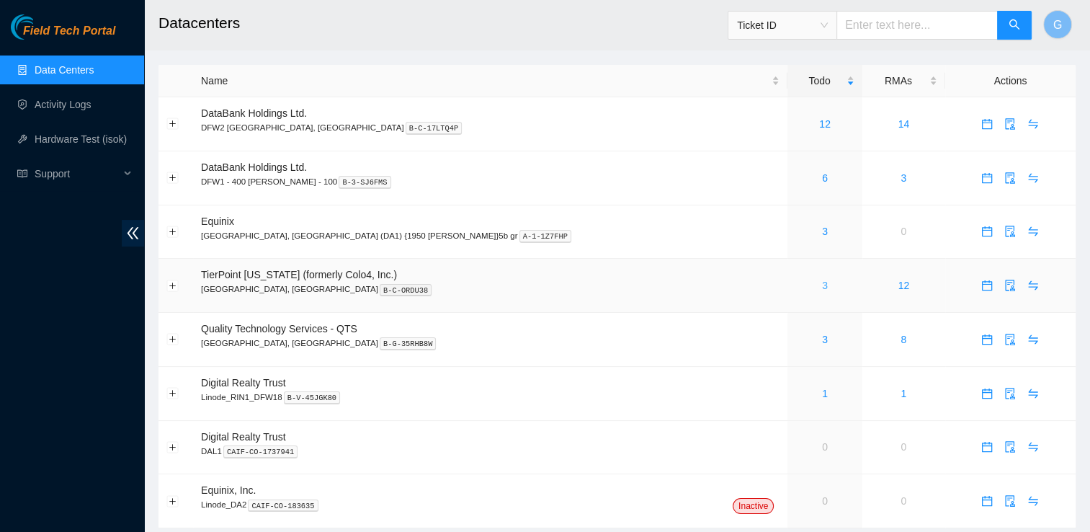
click at [822, 288] on link "3" at bounding box center [825, 286] width 6 height 12
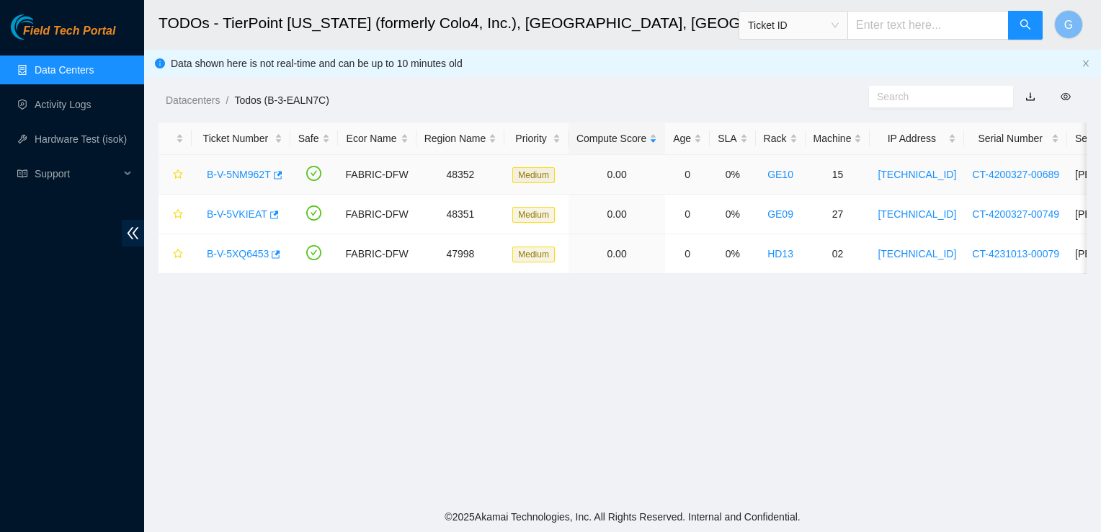
click at [248, 174] on link "B-V-5NM962T" at bounding box center [239, 175] width 64 height 12
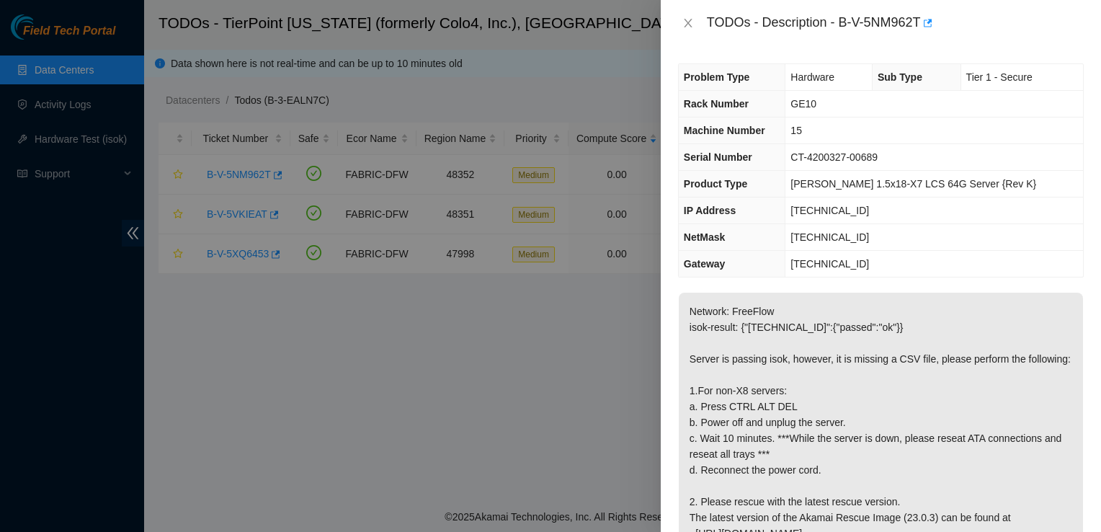
drag, startPoint x: 248, startPoint y: 174, endPoint x: 426, endPoint y: 244, distance: 191.2
click at [426, 244] on div at bounding box center [550, 266] width 1101 height 532
drag, startPoint x: 426, startPoint y: 244, endPoint x: 464, endPoint y: 272, distance: 47.4
click at [464, 272] on div at bounding box center [550, 266] width 1101 height 532
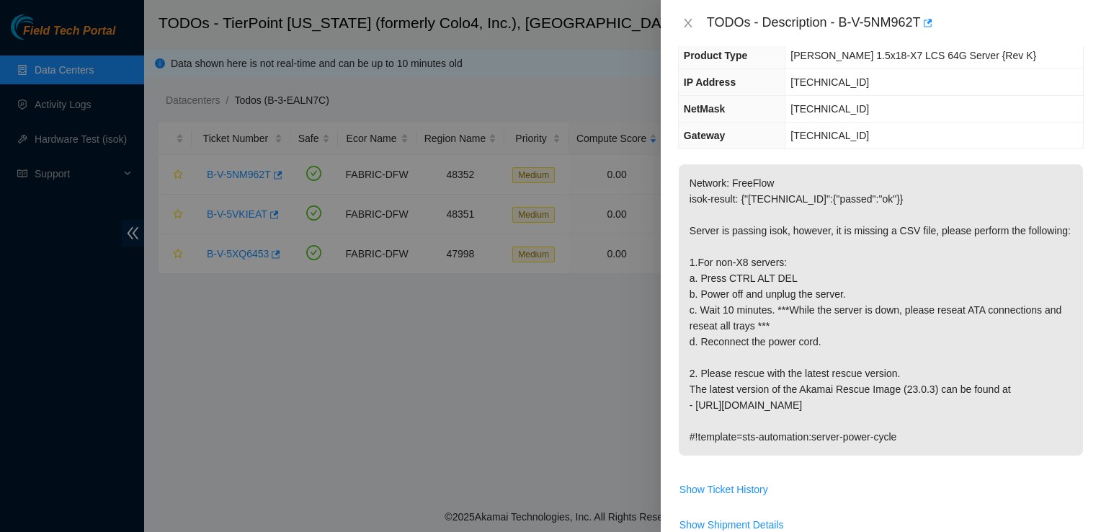
scroll to position [133, 0]
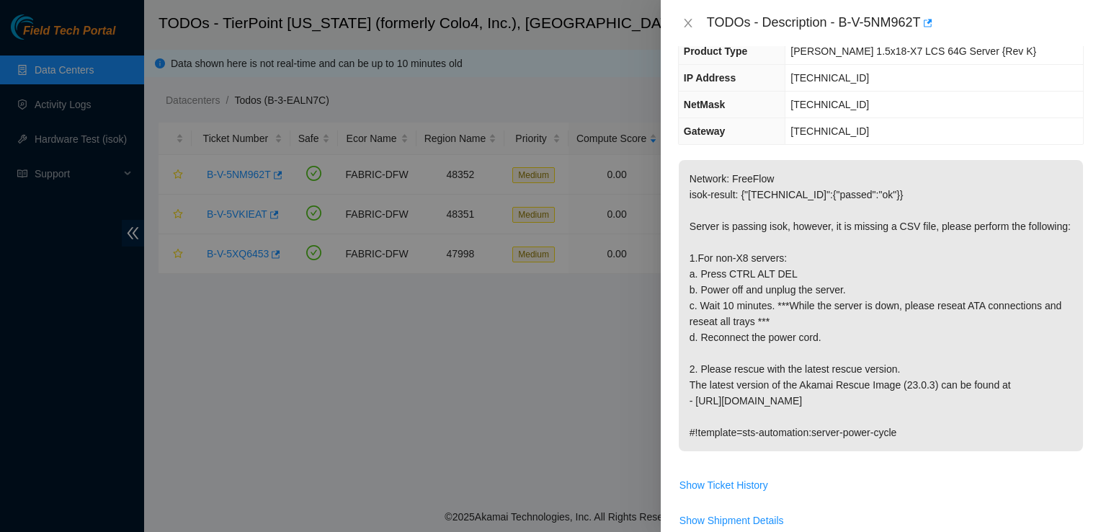
click at [693, 7] on div "TODOs - Description - B-V-5NM962T" at bounding box center [881, 23] width 440 height 46
click at [693, 23] on icon "close" at bounding box center [688, 23] width 12 height 12
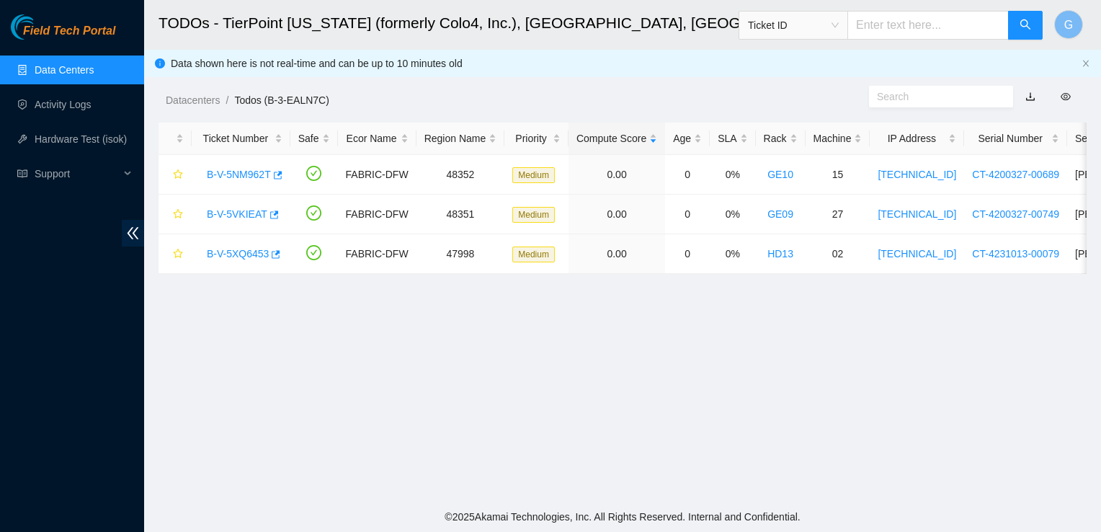
scroll to position [179, 0]
drag, startPoint x: 233, startPoint y: 205, endPoint x: 205, endPoint y: 377, distance: 173.9
click at [205, 377] on main "TODOs - TierPoint [US_STATE] (formerly Colo4, Inc.), [GEOGRAPHIC_DATA], [GEOGRA…" at bounding box center [622, 251] width 957 height 502
click at [231, 213] on link "B-V-5VKIEAT" at bounding box center [237, 214] width 61 height 12
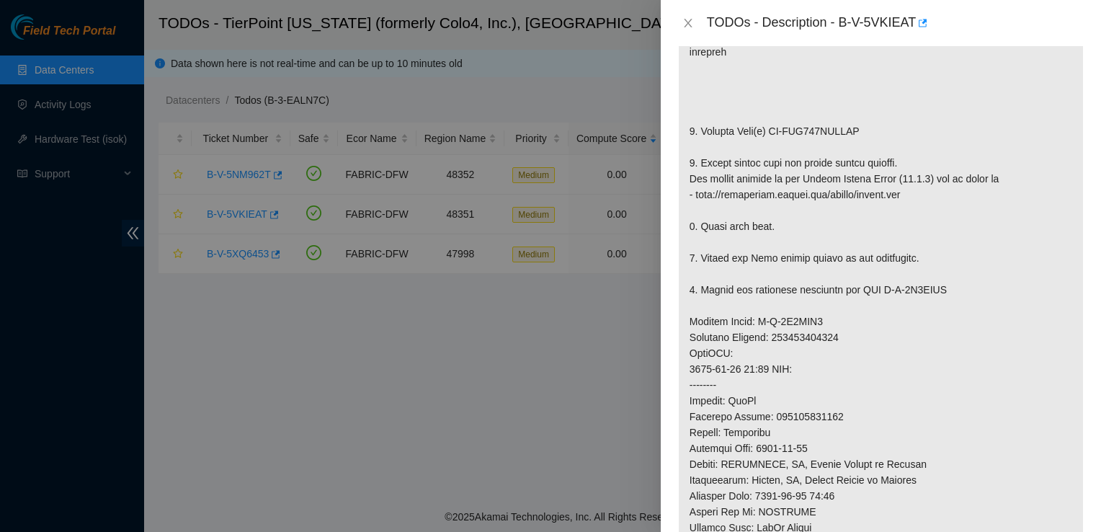
scroll to position [306, 0]
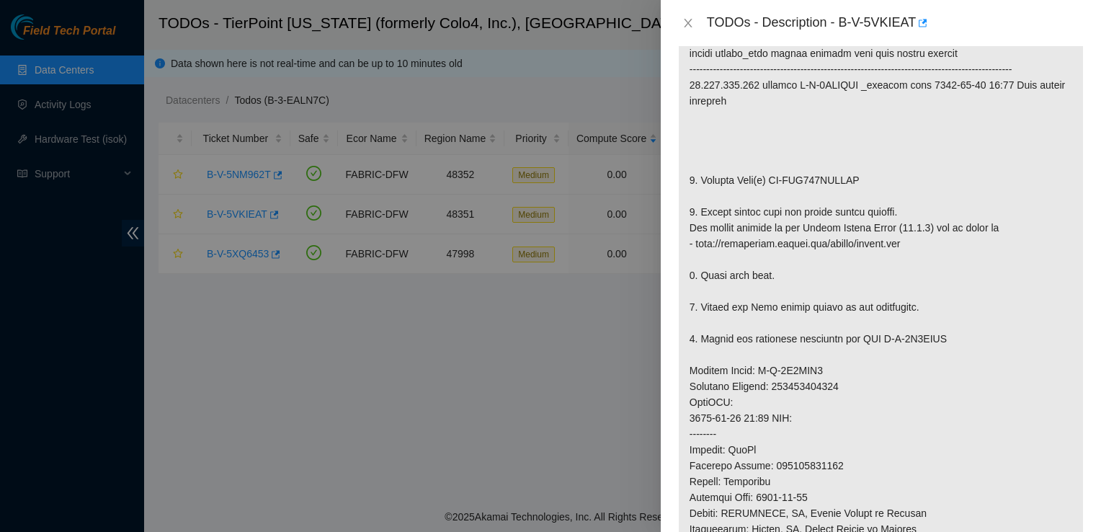
click at [248, 329] on div at bounding box center [550, 266] width 1101 height 532
click at [686, 22] on icon "close" at bounding box center [688, 23] width 12 height 12
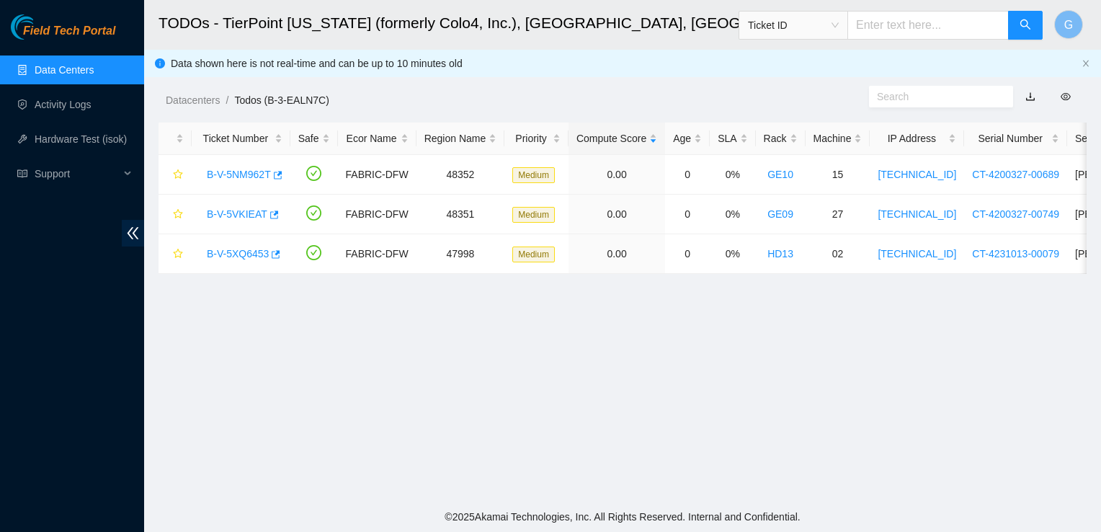
scroll to position [326, 0]
click at [227, 261] on div "B-V-5XQ6453" at bounding box center [241, 253] width 83 height 23
click at [236, 249] on link "B-V-5XQ6453" at bounding box center [238, 254] width 62 height 12
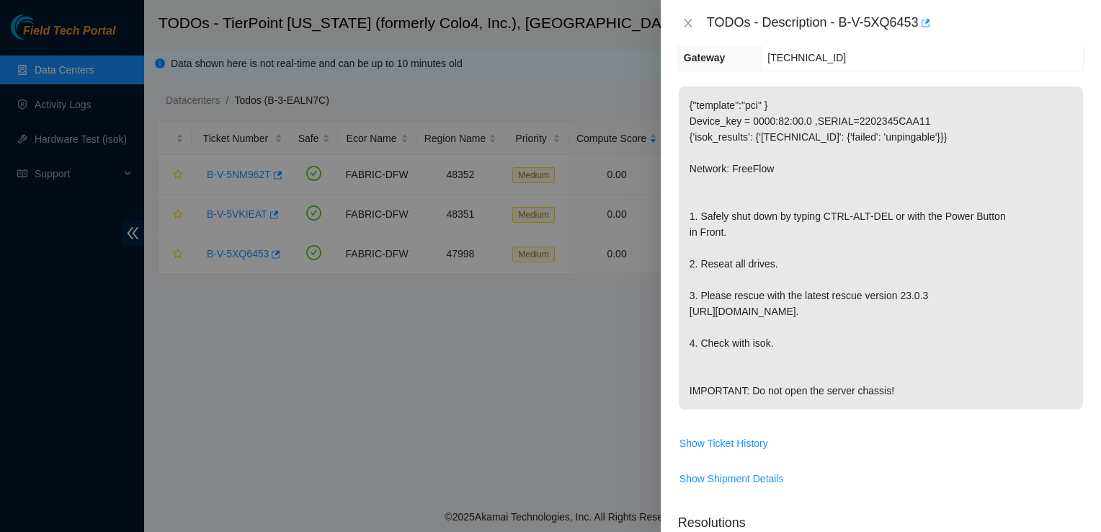
scroll to position [239, 0]
click at [689, 24] on icon "close" at bounding box center [688, 23] width 12 height 12
